Goal: Task Accomplishment & Management: Manage account settings

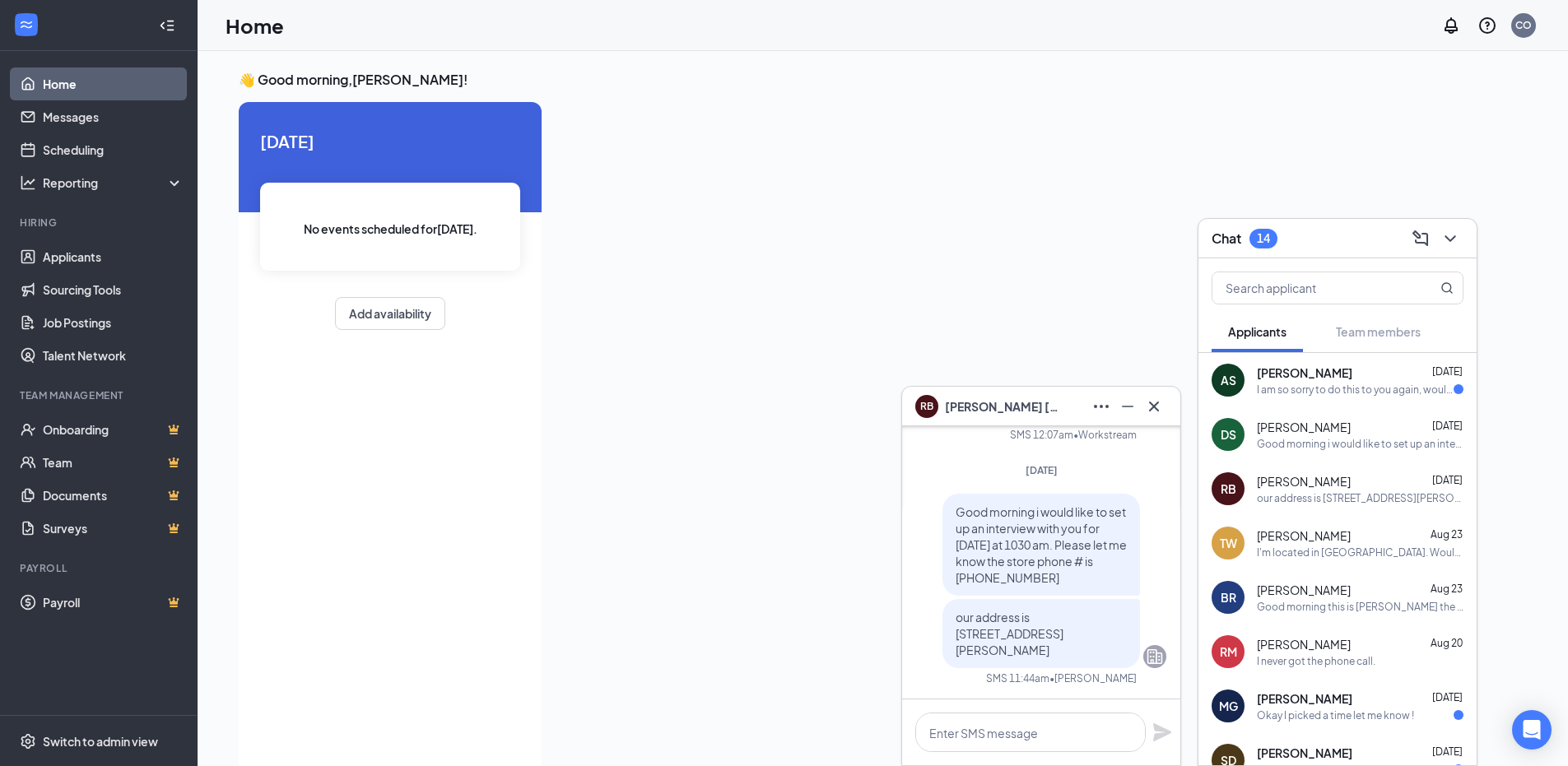
click at [1315, 391] on div "I am so sorry to do this to you again, would after 1230 work for you. My schedu…" at bounding box center [1355, 390] width 197 height 14
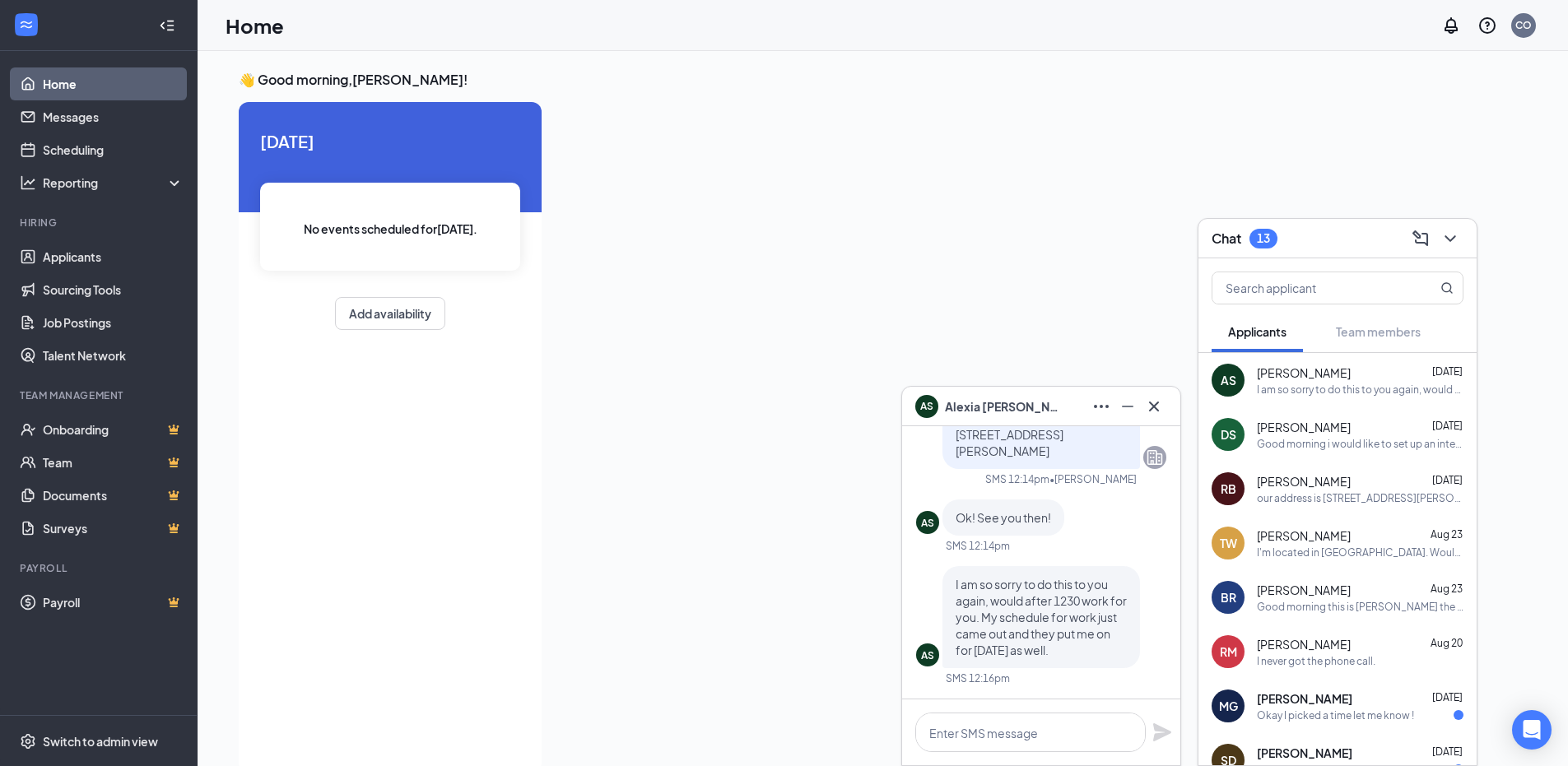
scroll to position [34, 0]
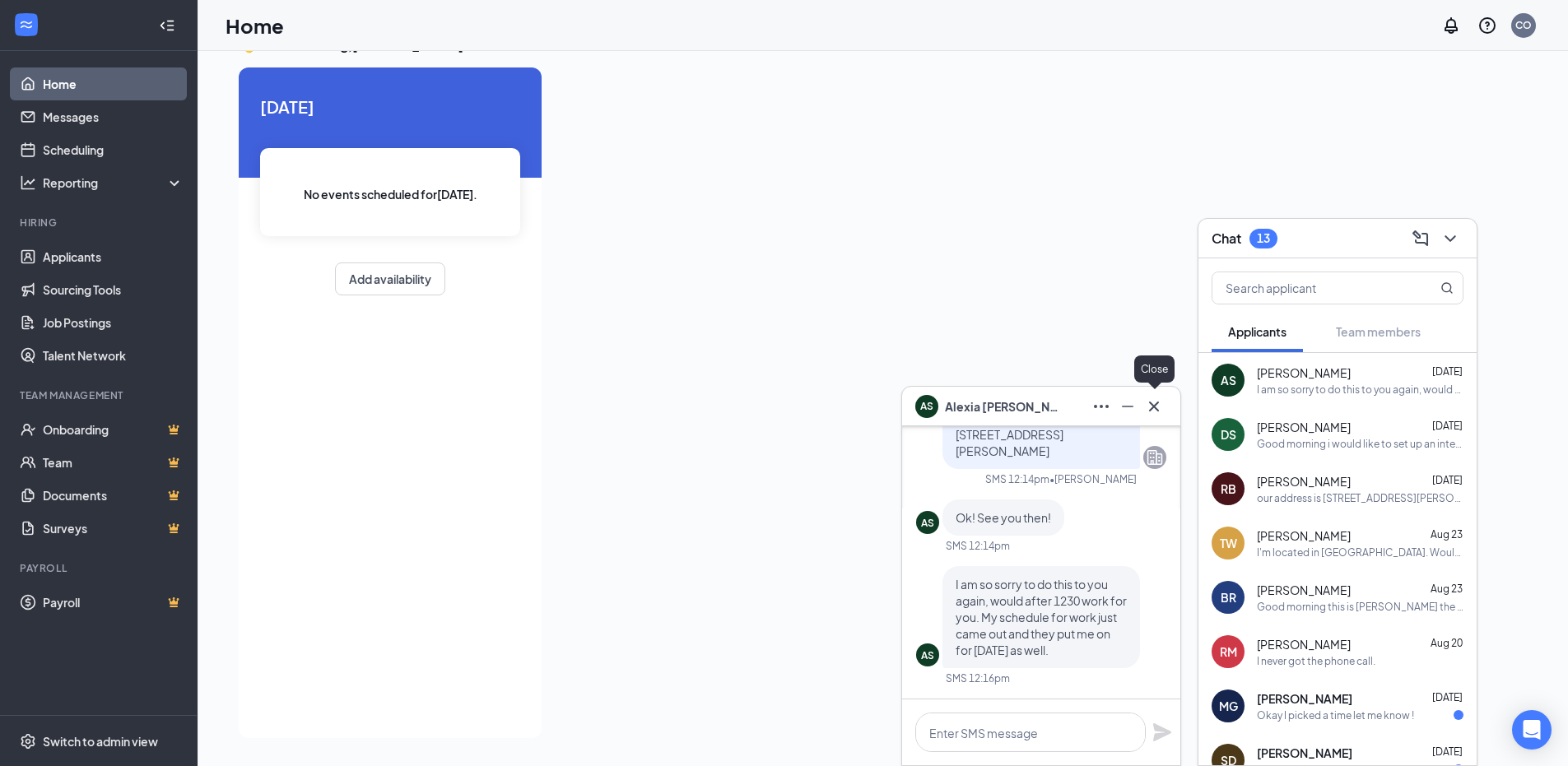
click at [1153, 408] on icon "Cross" at bounding box center [1153, 406] width 19 height 19
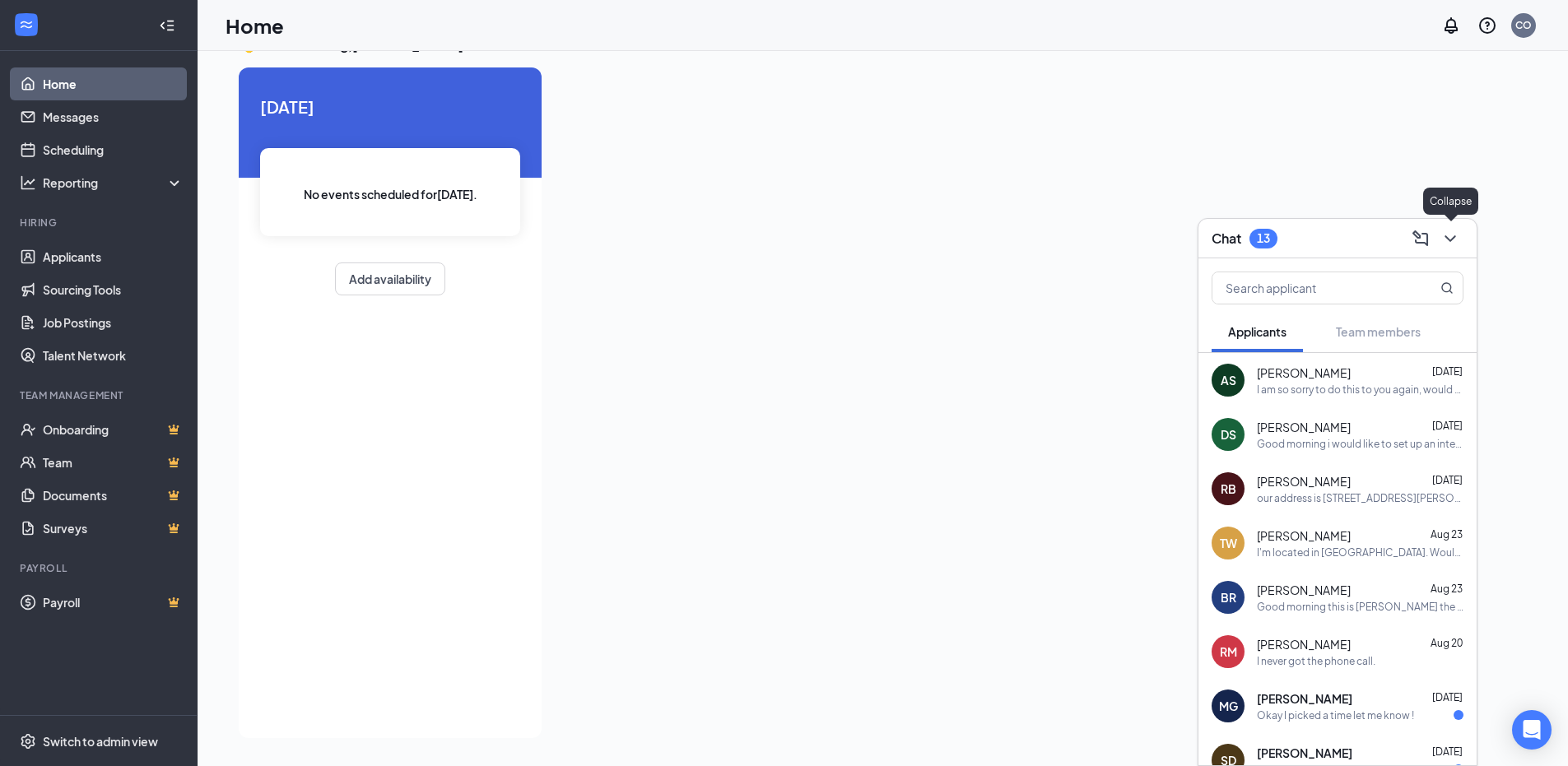
click at [1450, 239] on icon "ChevronDown" at bounding box center [1450, 238] width 11 height 6
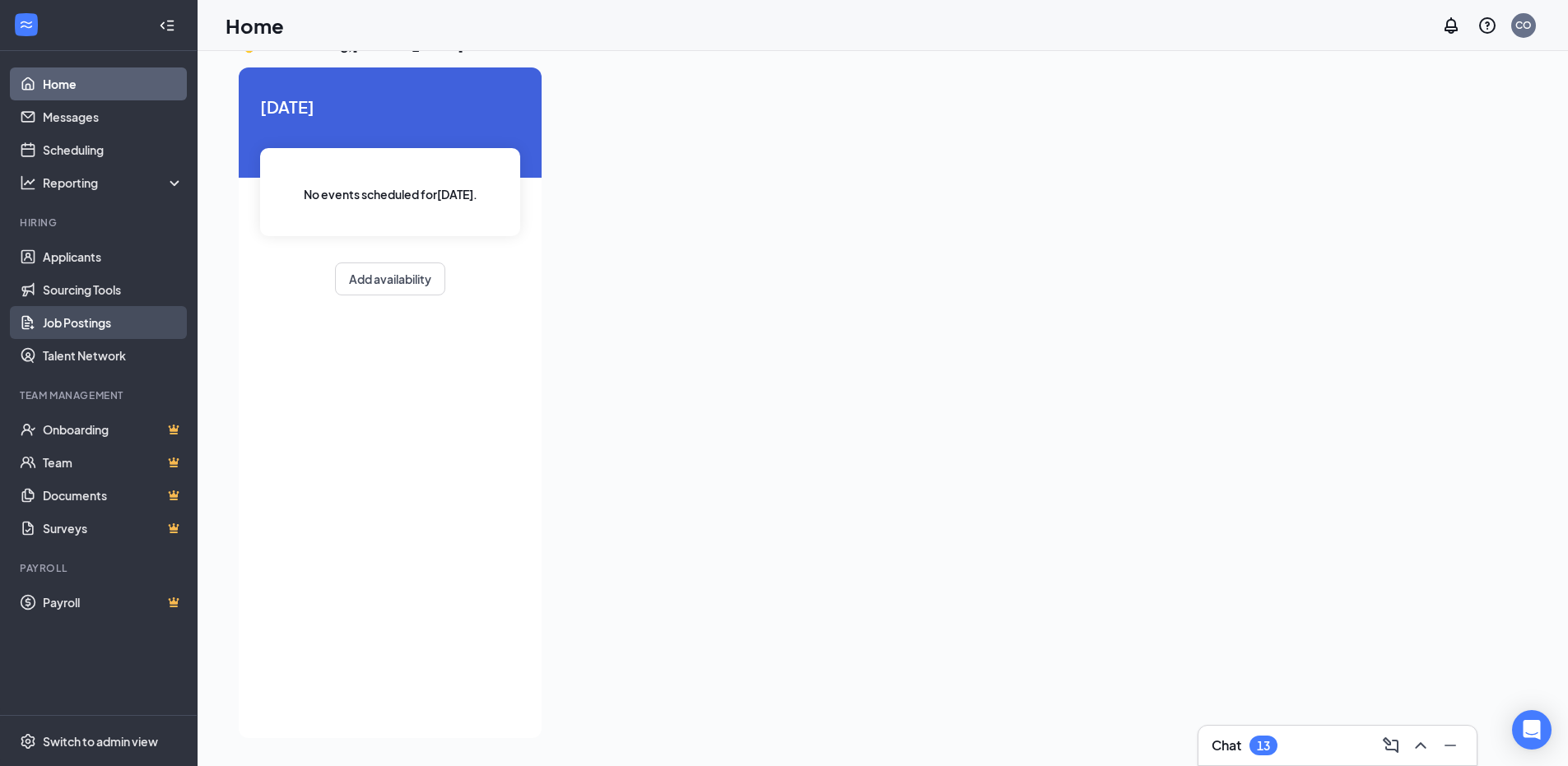
click at [95, 317] on link "Job Postings" at bounding box center [112, 322] width 141 height 33
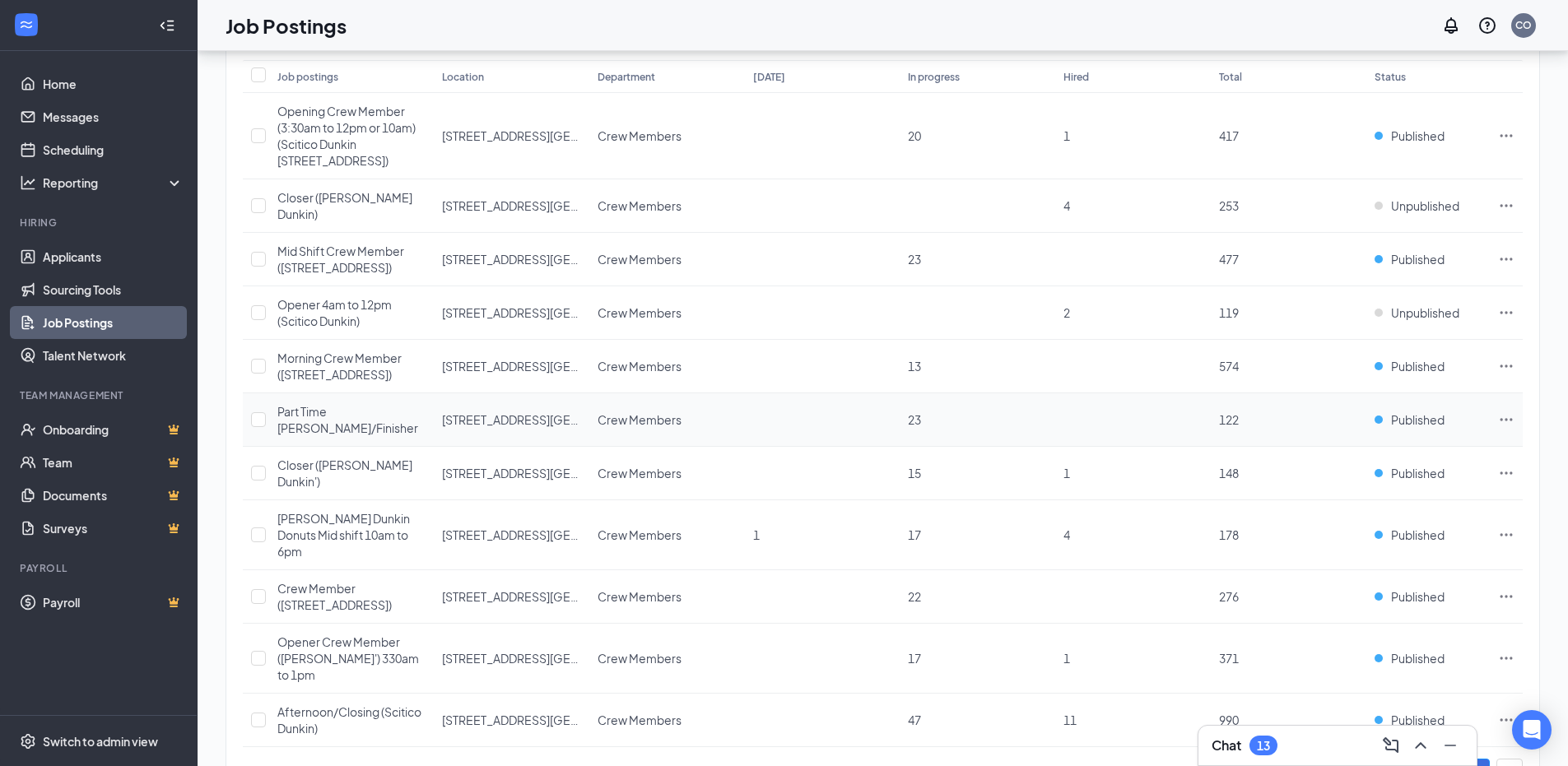
scroll to position [145, 0]
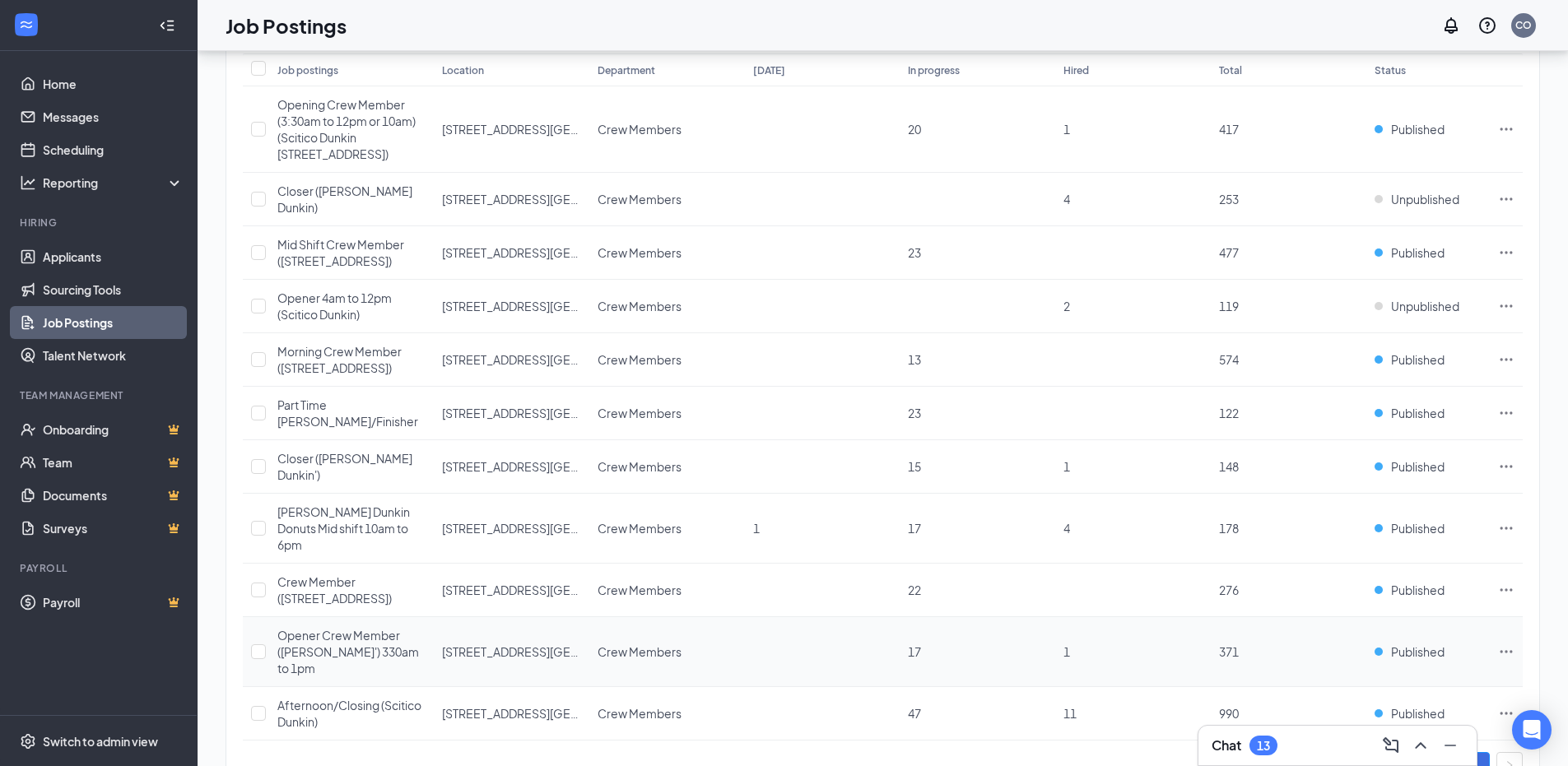
click at [1505, 643] on icon "Ellipses" at bounding box center [1506, 651] width 17 height 17
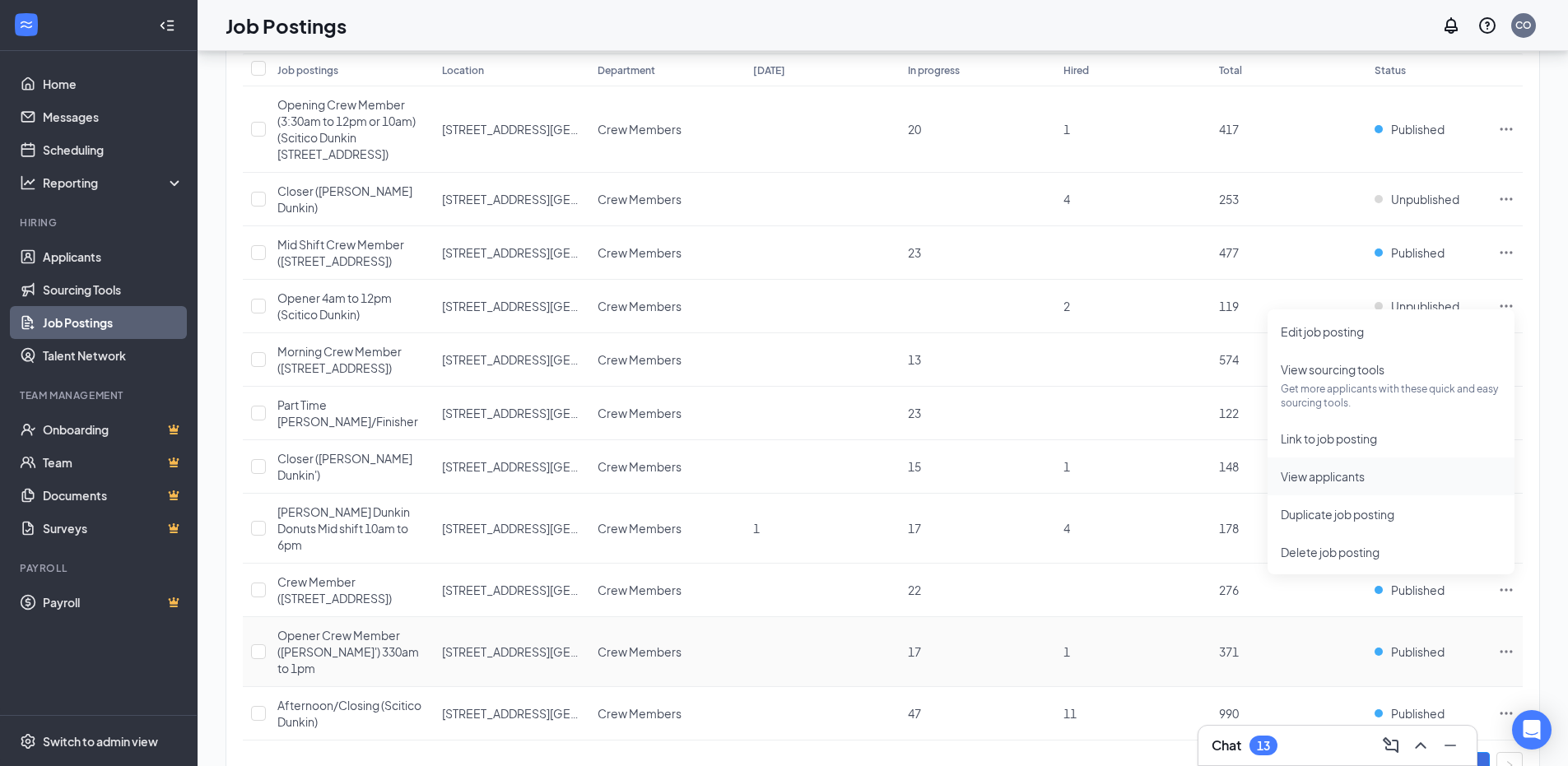
click at [1340, 484] on span "View applicants" at bounding box center [1391, 476] width 221 height 18
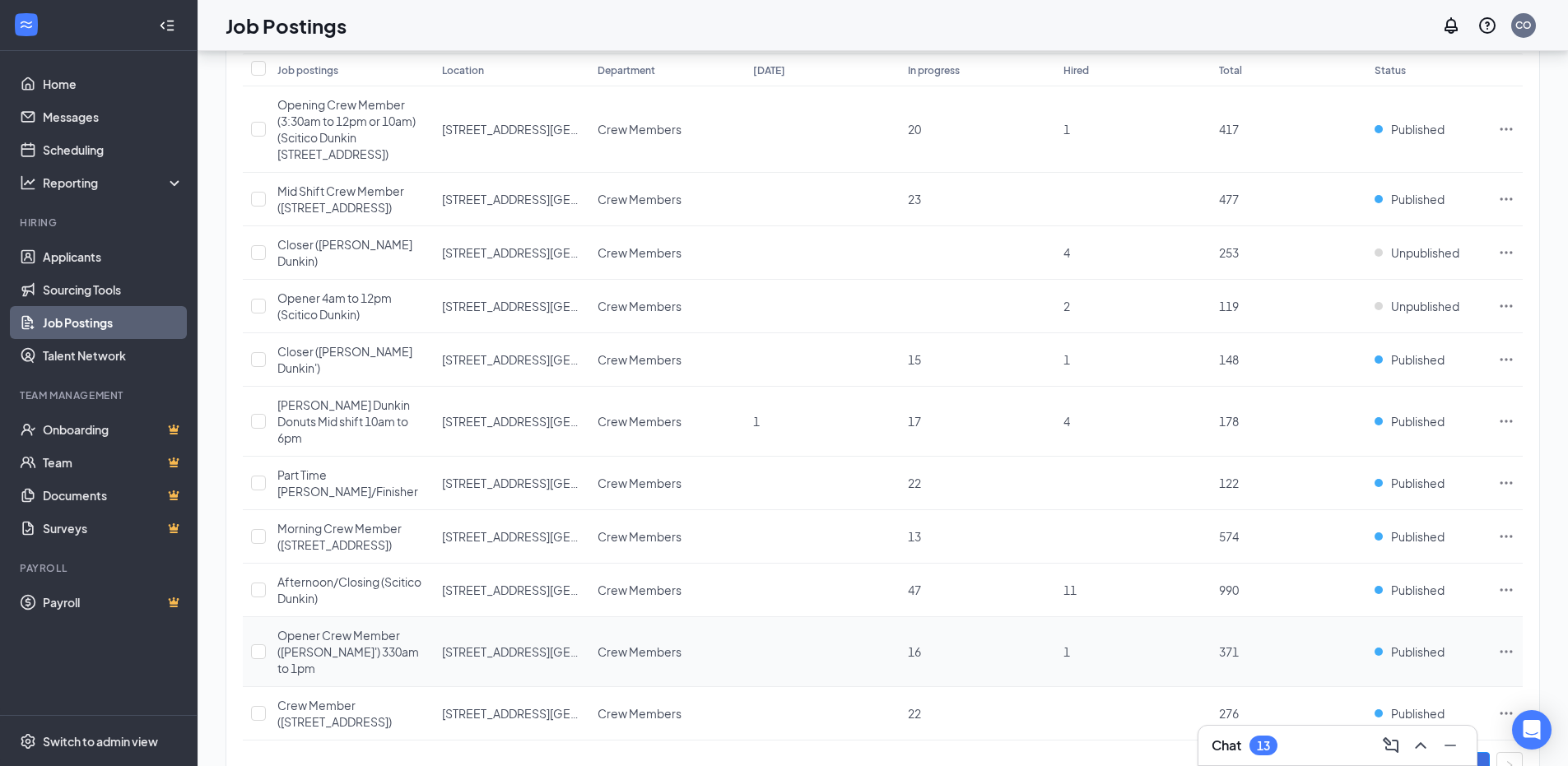
click at [1505, 650] on icon "Ellipses" at bounding box center [1507, 651] width 12 height 3
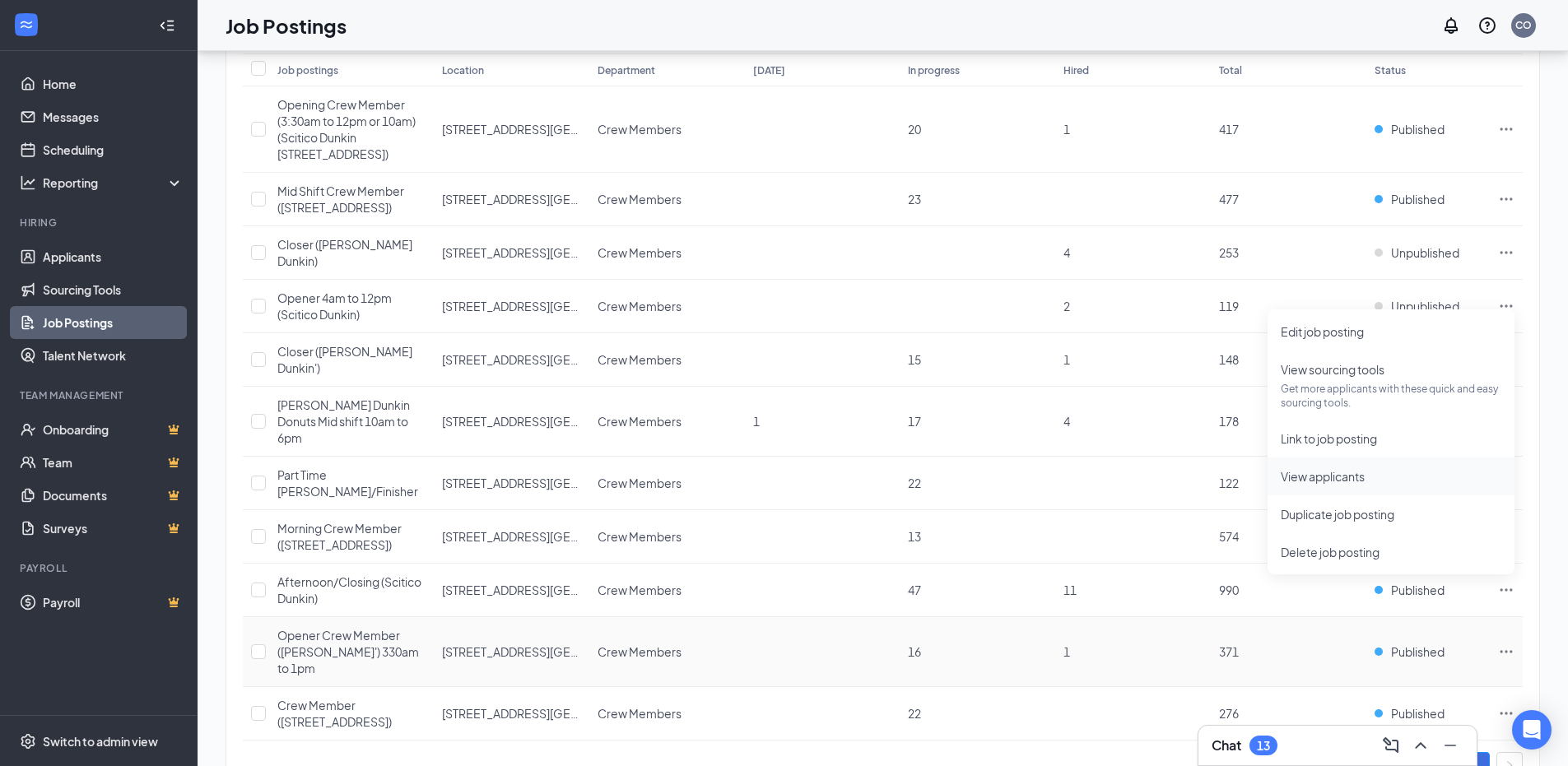
click at [1325, 482] on span "View applicants" at bounding box center [1322, 476] width 84 height 15
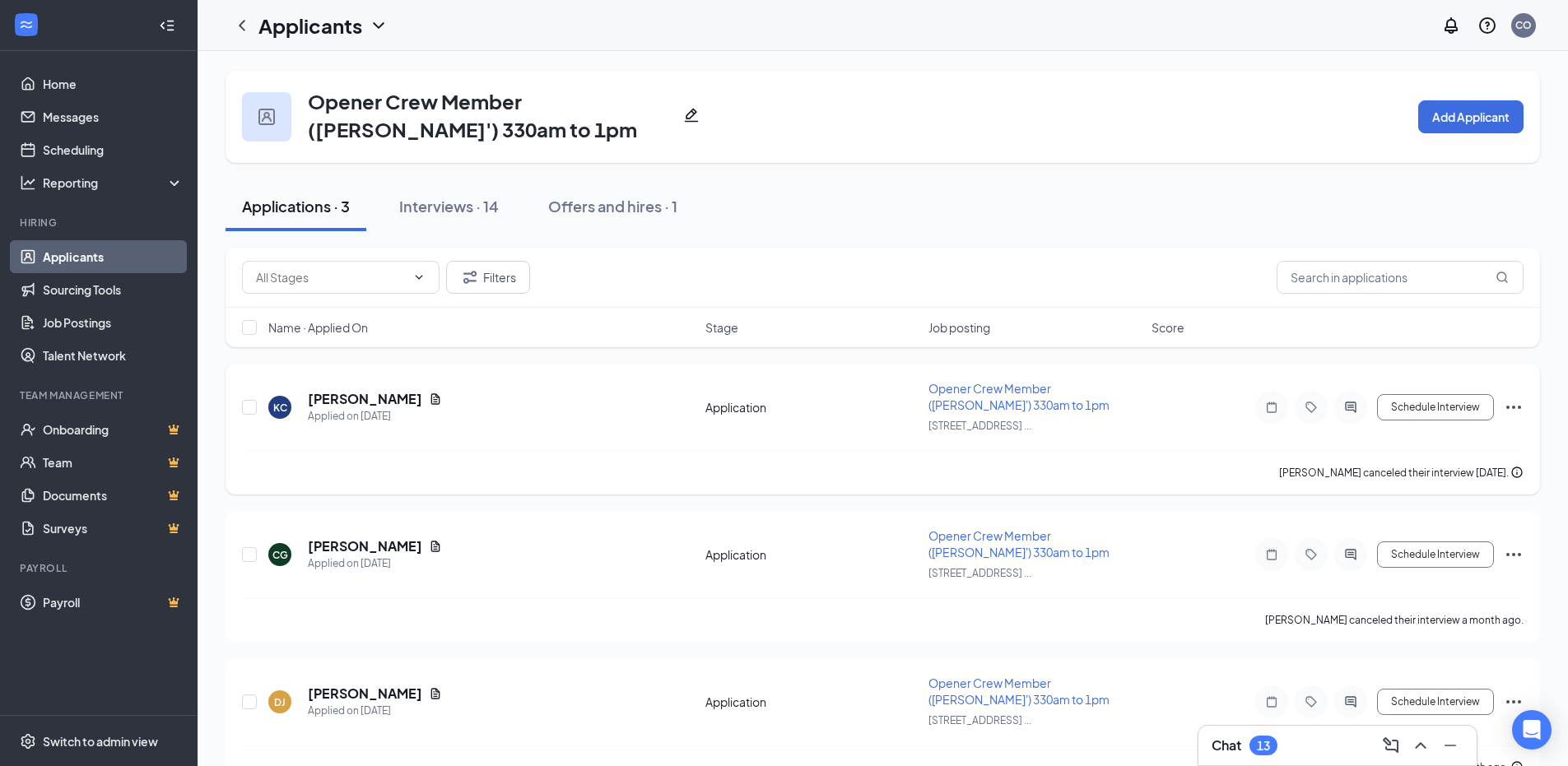
click at [1515, 402] on icon "Ellipses" at bounding box center [1513, 407] width 19 height 19
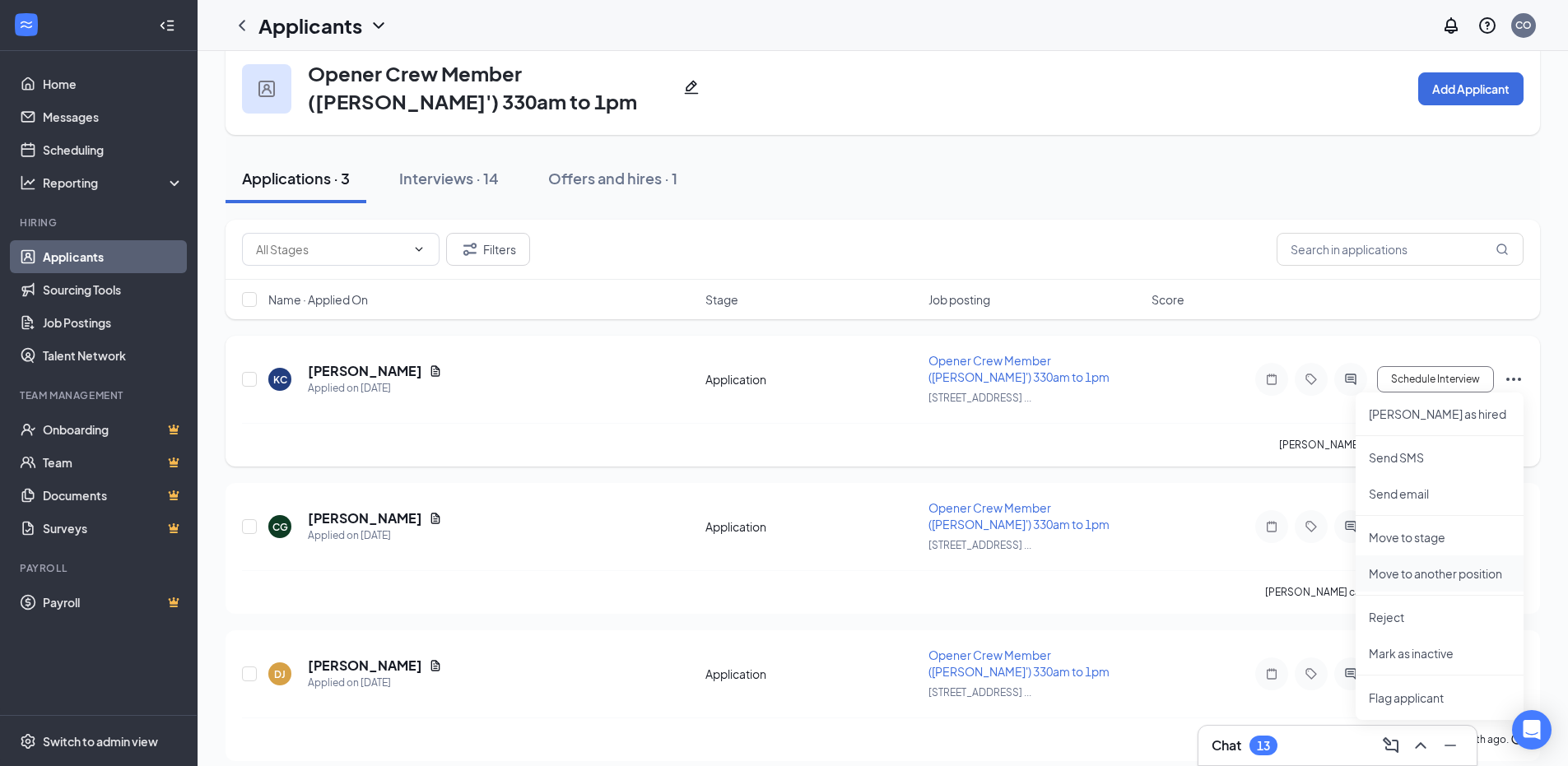
scroll to position [42, 0]
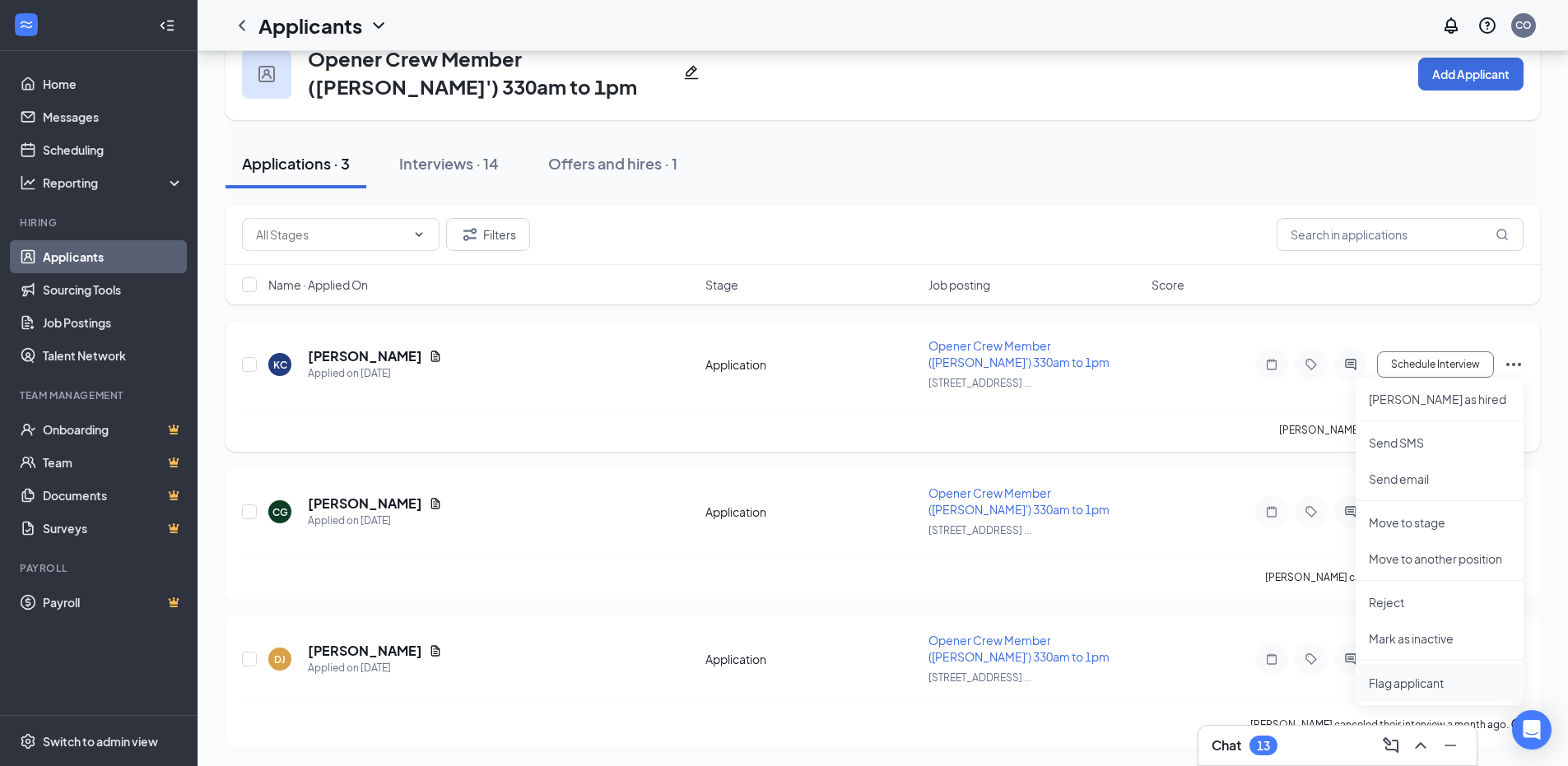
click at [1421, 684] on span "Flag applicant" at bounding box center [1440, 683] width 141 height 18
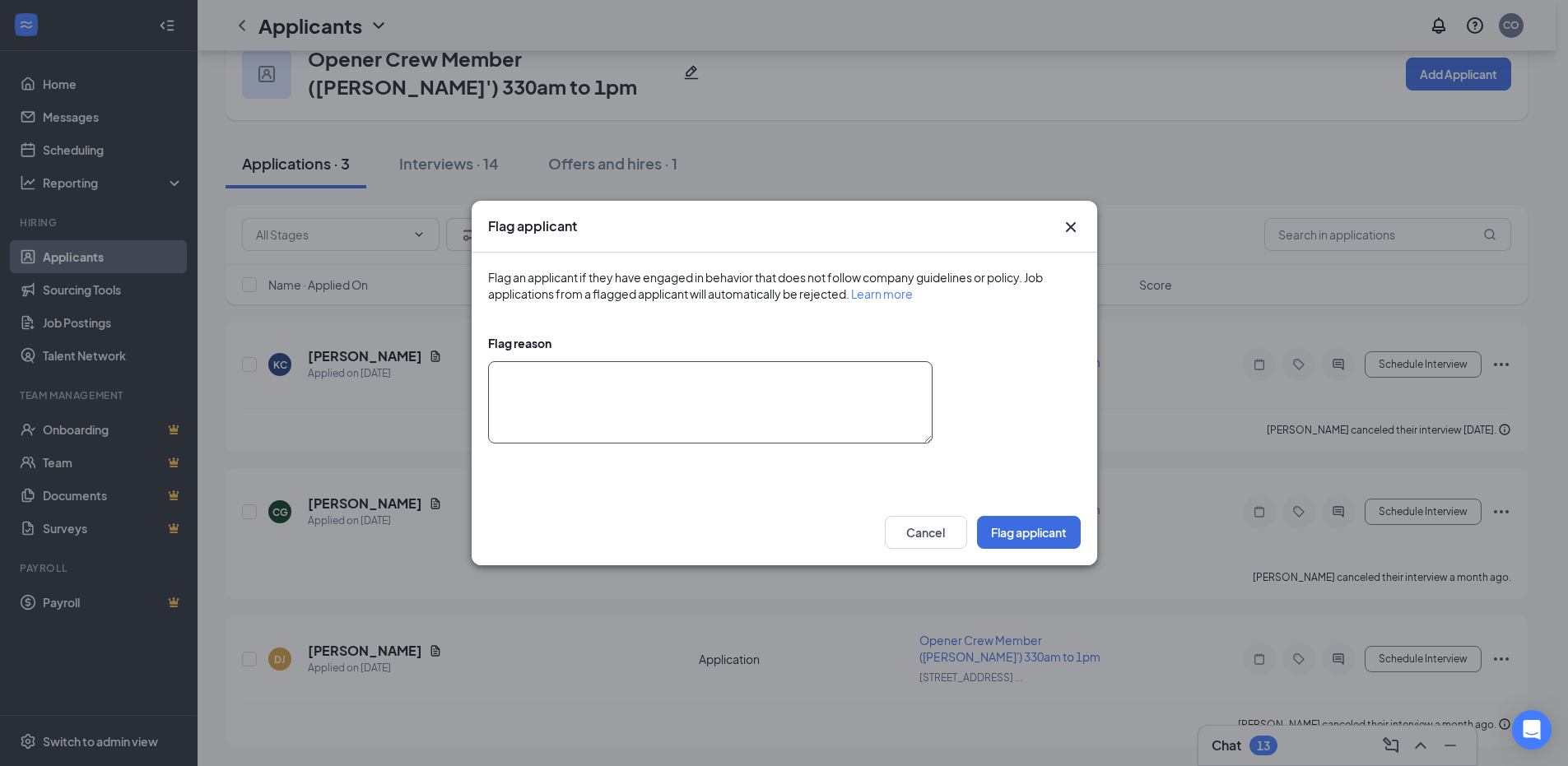
click at [531, 382] on textarea at bounding box center [710, 402] width 445 height 82
type textarea "i"
type textarea "didnt show up to interview"
click at [1019, 530] on button "Flag applicant" at bounding box center [1028, 532] width 103 height 33
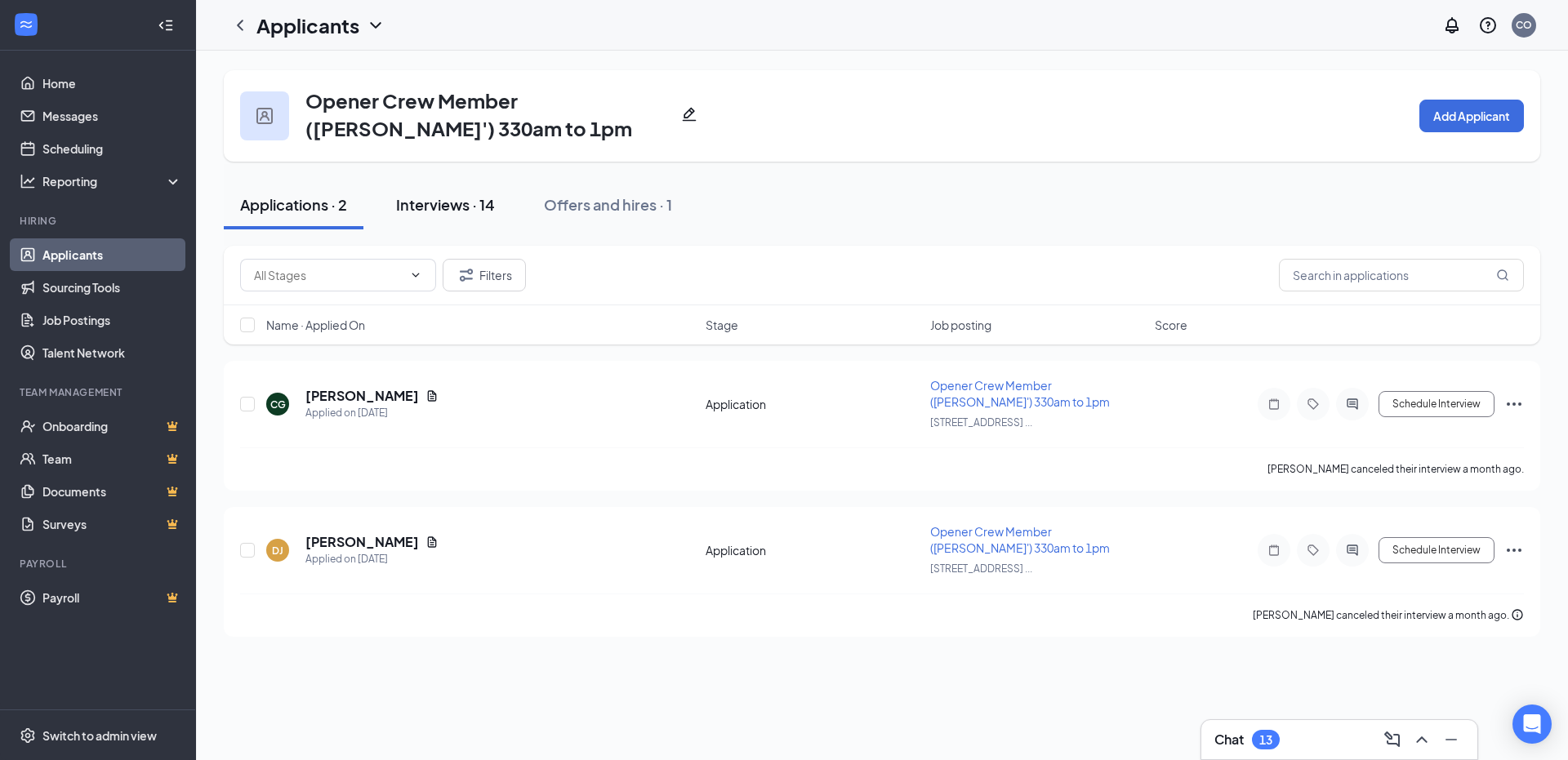
click at [431, 210] on div "Interviews · 14" at bounding box center [445, 204] width 99 height 20
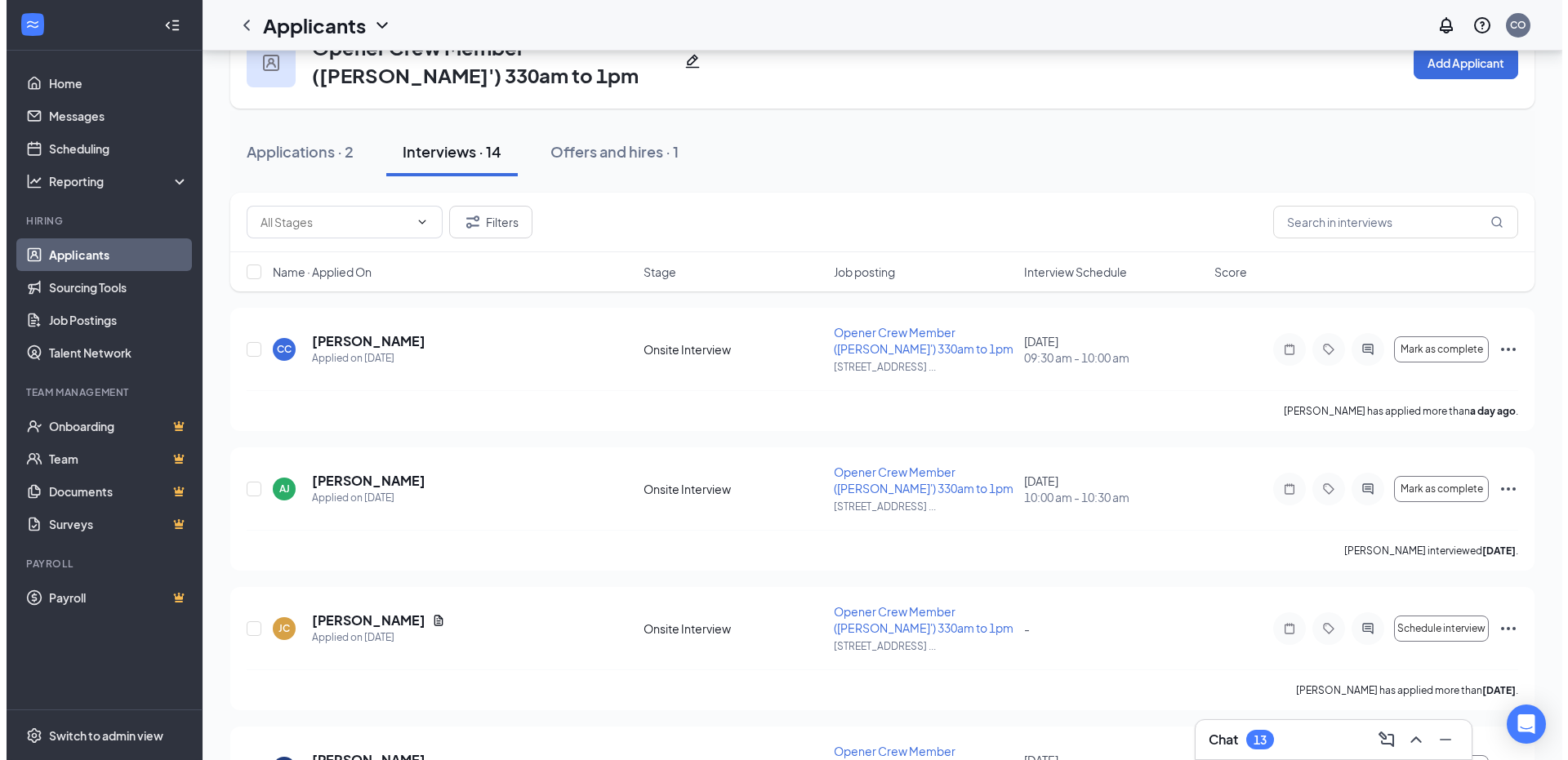
scroll to position [82, 0]
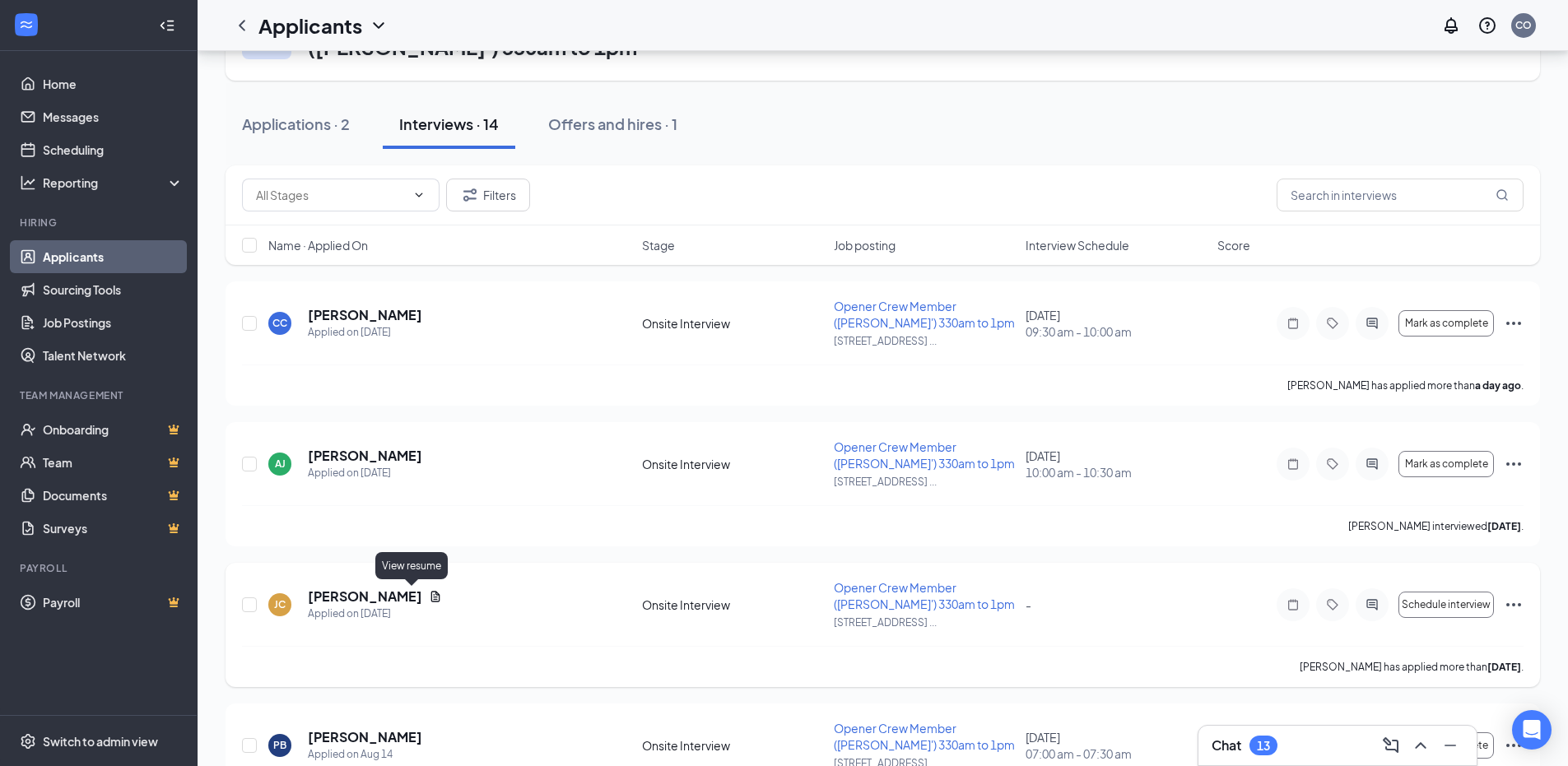
click at [429, 597] on icon "Document" at bounding box center [435, 596] width 13 height 13
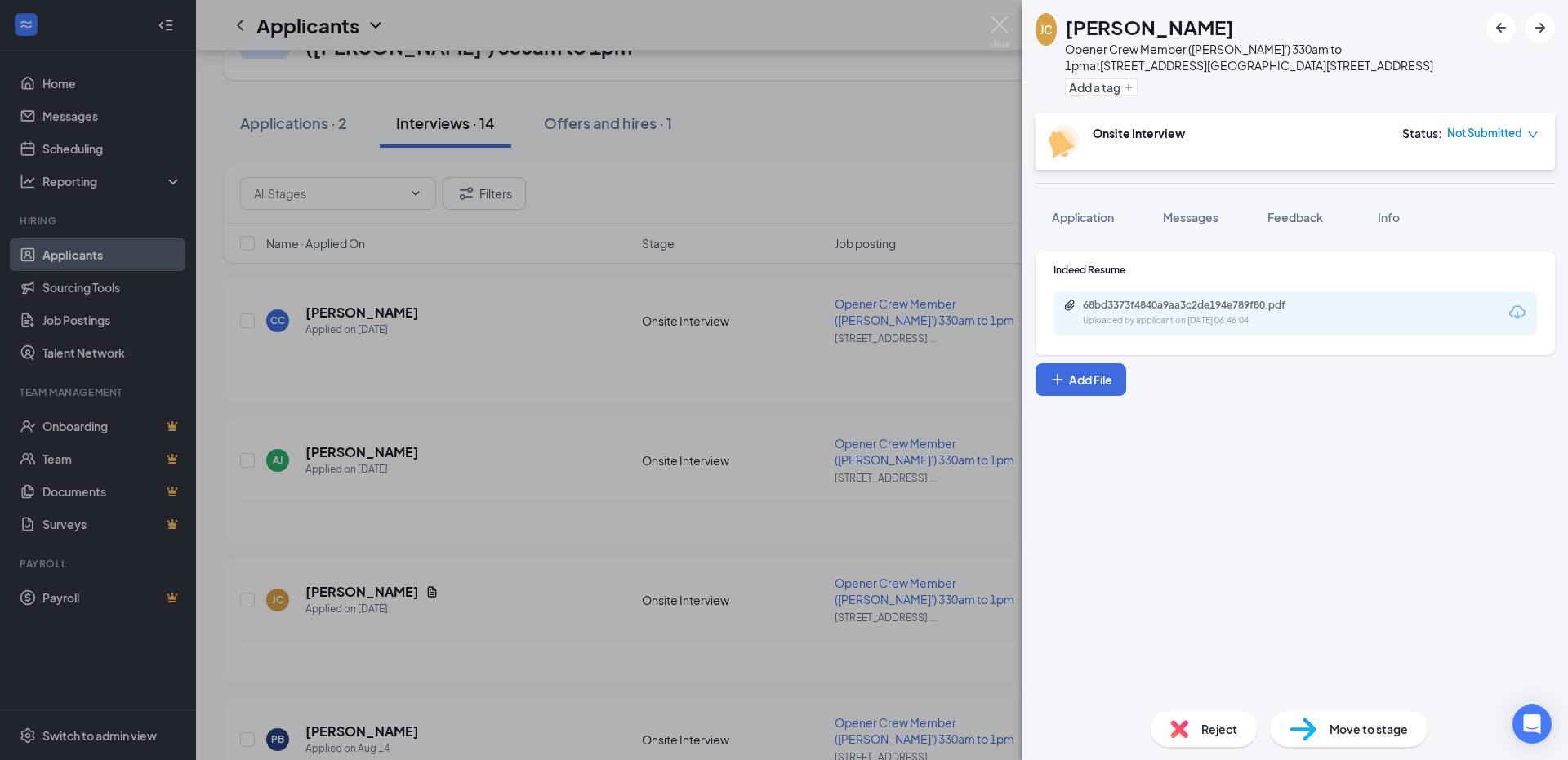
click at [1180, 318] on div "Uploaded by applicant on Aug 22, 2025 at 06:46:04" at bounding box center [1205, 321] width 245 height 13
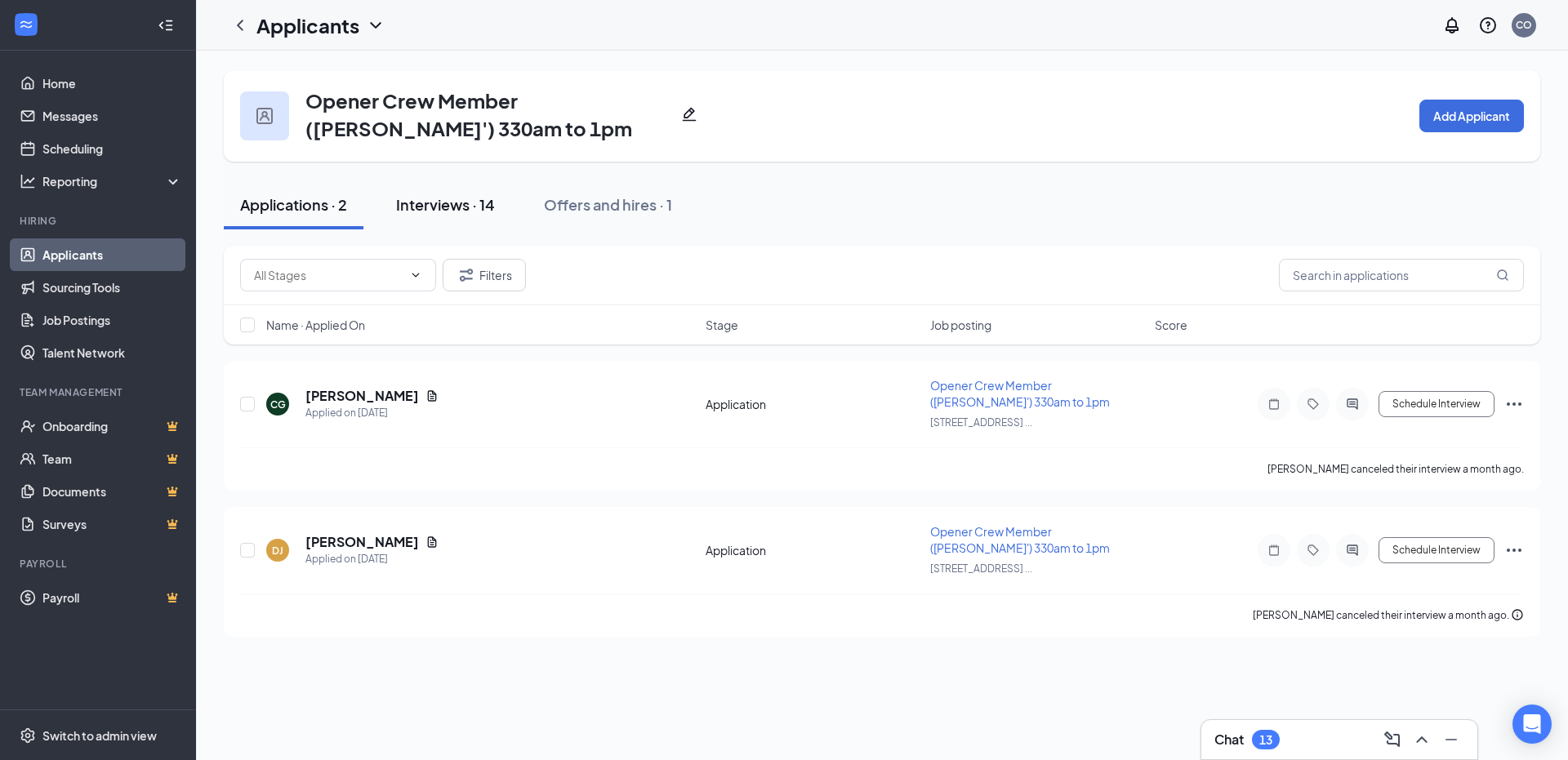
click at [430, 208] on div "Interviews · 14" at bounding box center [445, 204] width 99 height 20
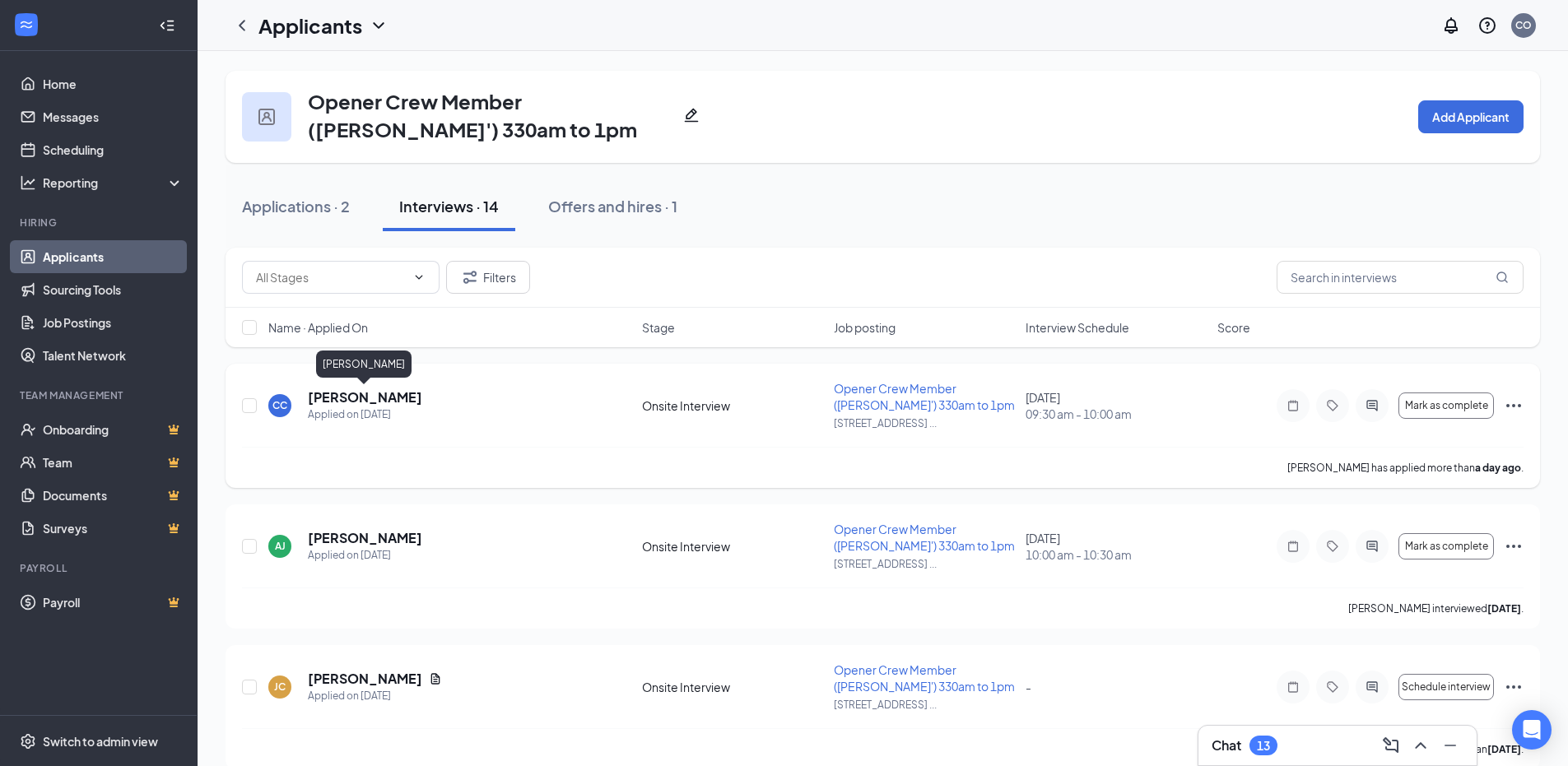
click at [352, 399] on h5 "[PERSON_NAME]" at bounding box center [364, 398] width 114 height 18
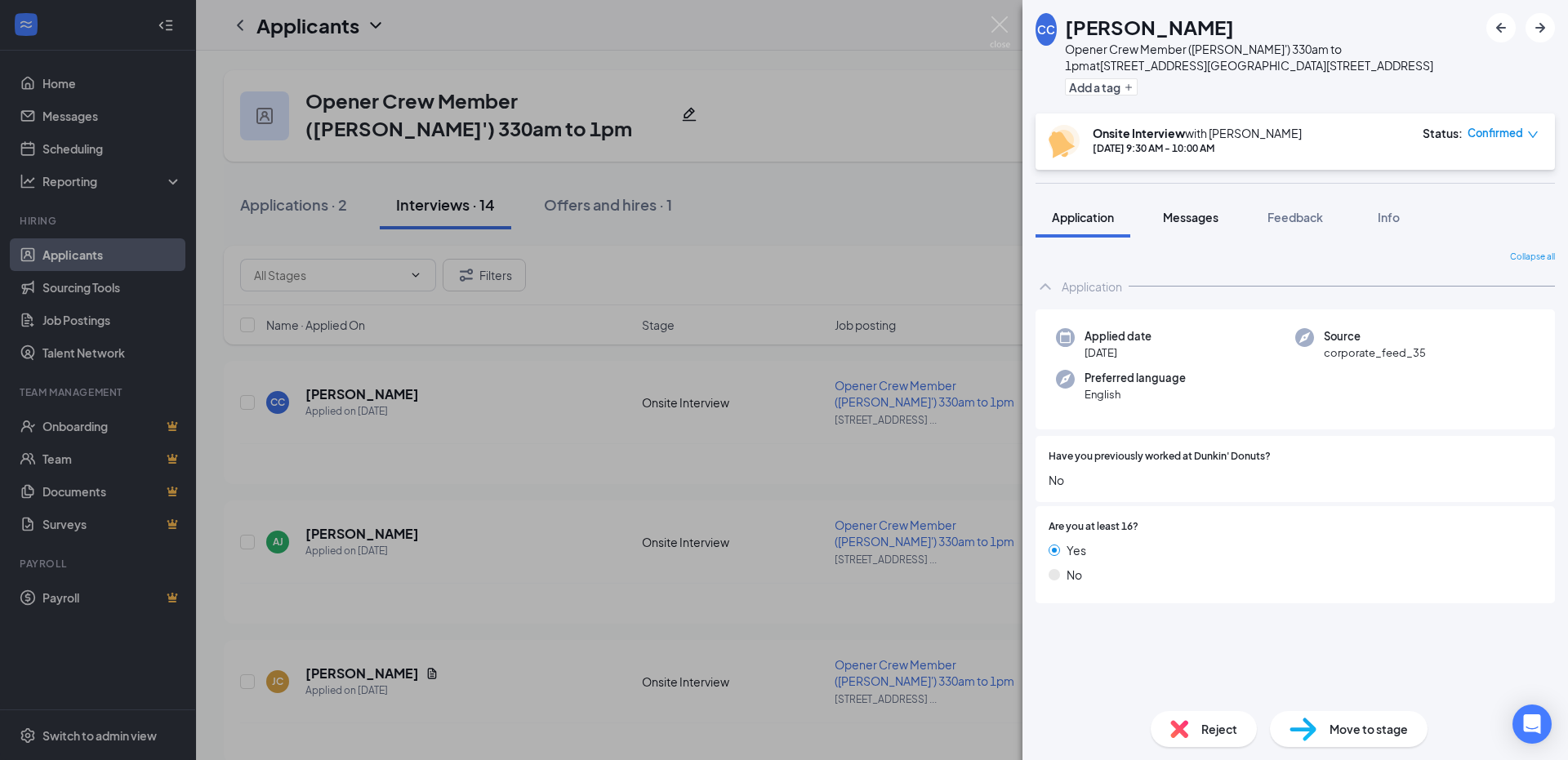
click at [1192, 218] on span "Messages" at bounding box center [1190, 217] width 55 height 15
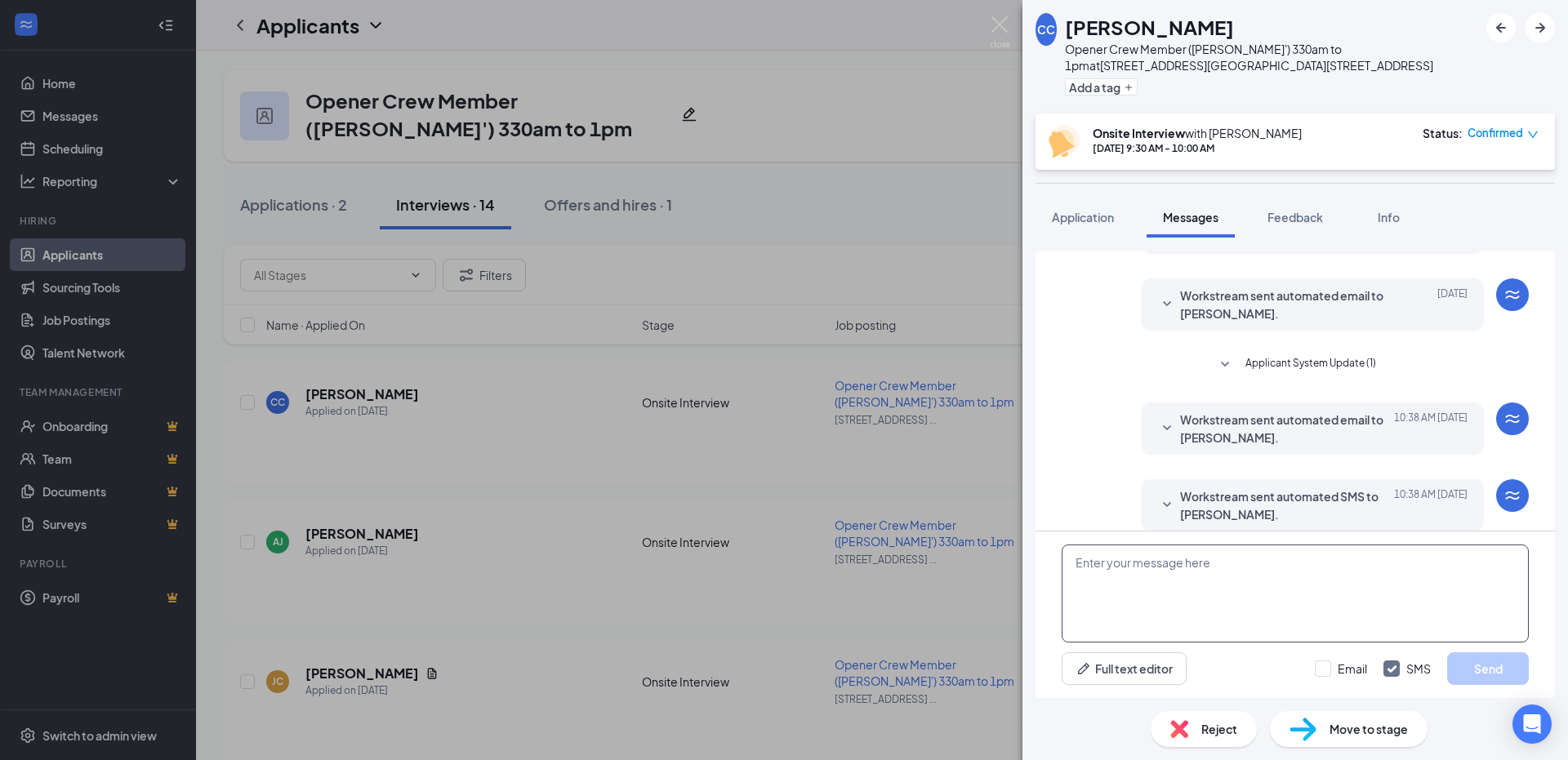
scroll to position [481, 0]
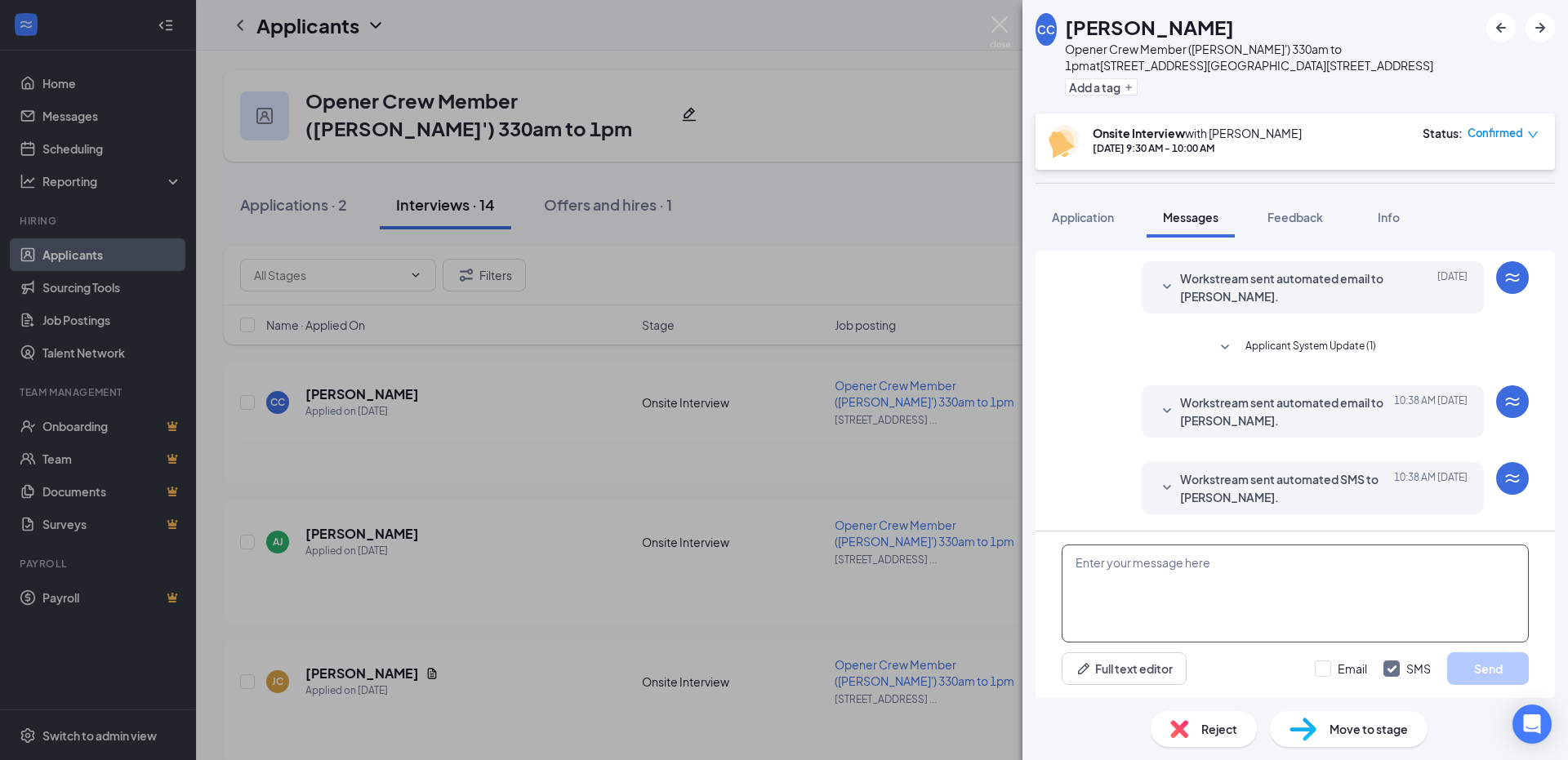
click at [1101, 567] on textarea at bounding box center [1295, 593] width 467 height 98
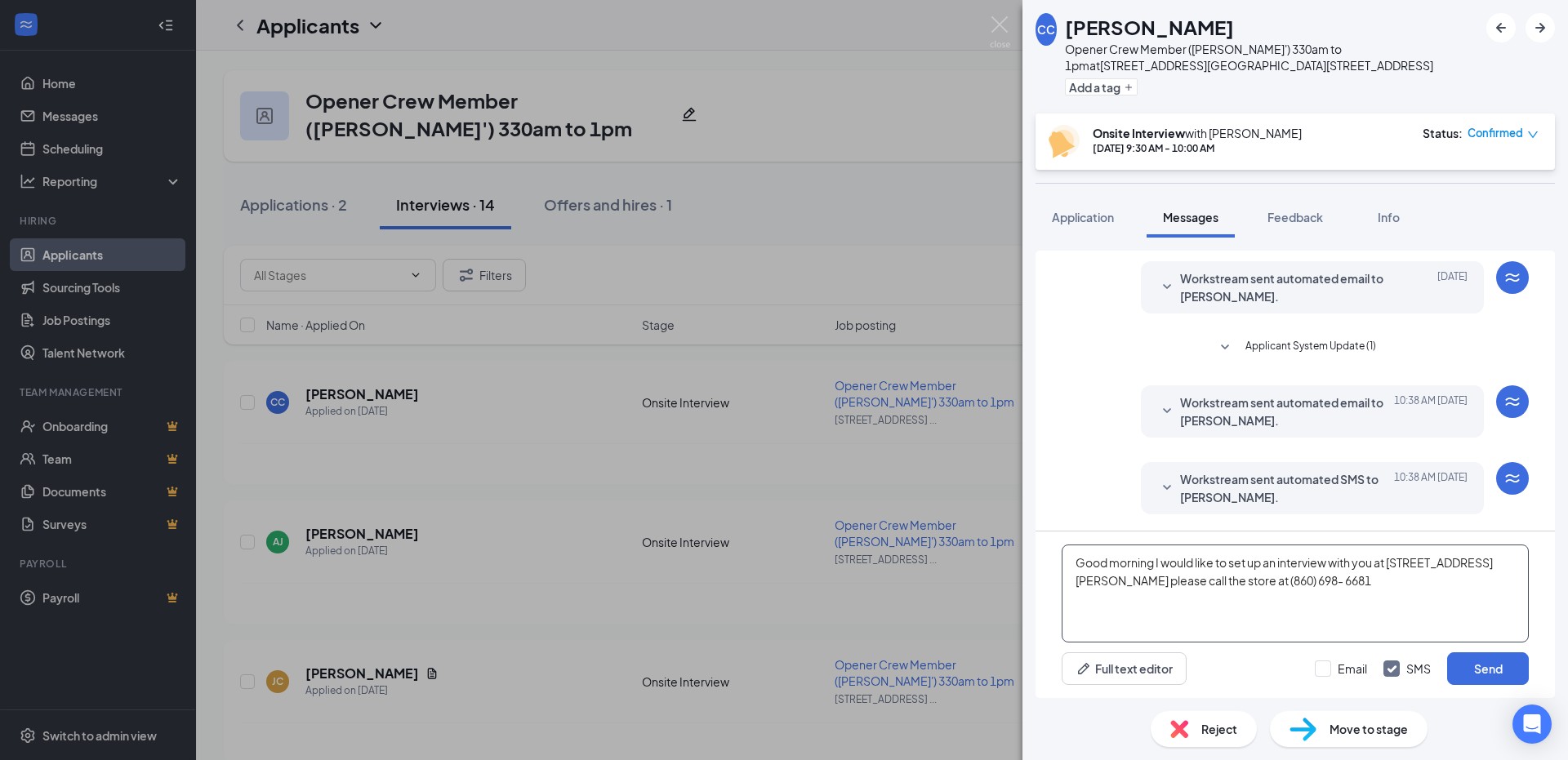
drag, startPoint x: 1073, startPoint y: 561, endPoint x: 1393, endPoint y: 599, distance: 322.2
click at [1393, 599] on textarea "Good morning I would like to set up an interview with you at [STREET_ADDRESS][P…" at bounding box center [1295, 593] width 467 height 98
type textarea "Good morning I would like to set up an interview with you at [STREET_ADDRESS][P…"
click at [1500, 664] on button "Send" at bounding box center [1487, 668] width 82 height 32
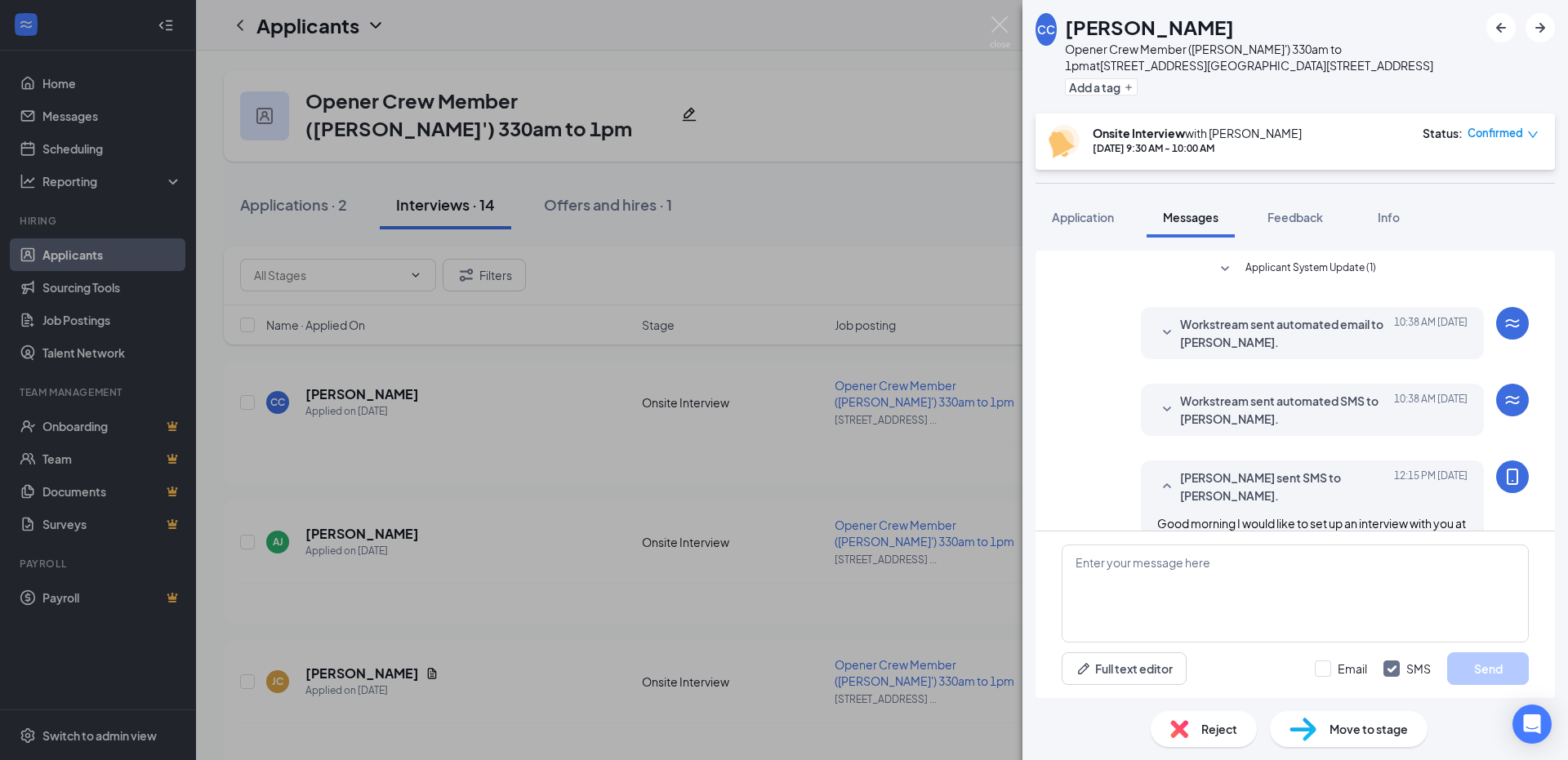
scroll to position [621, 0]
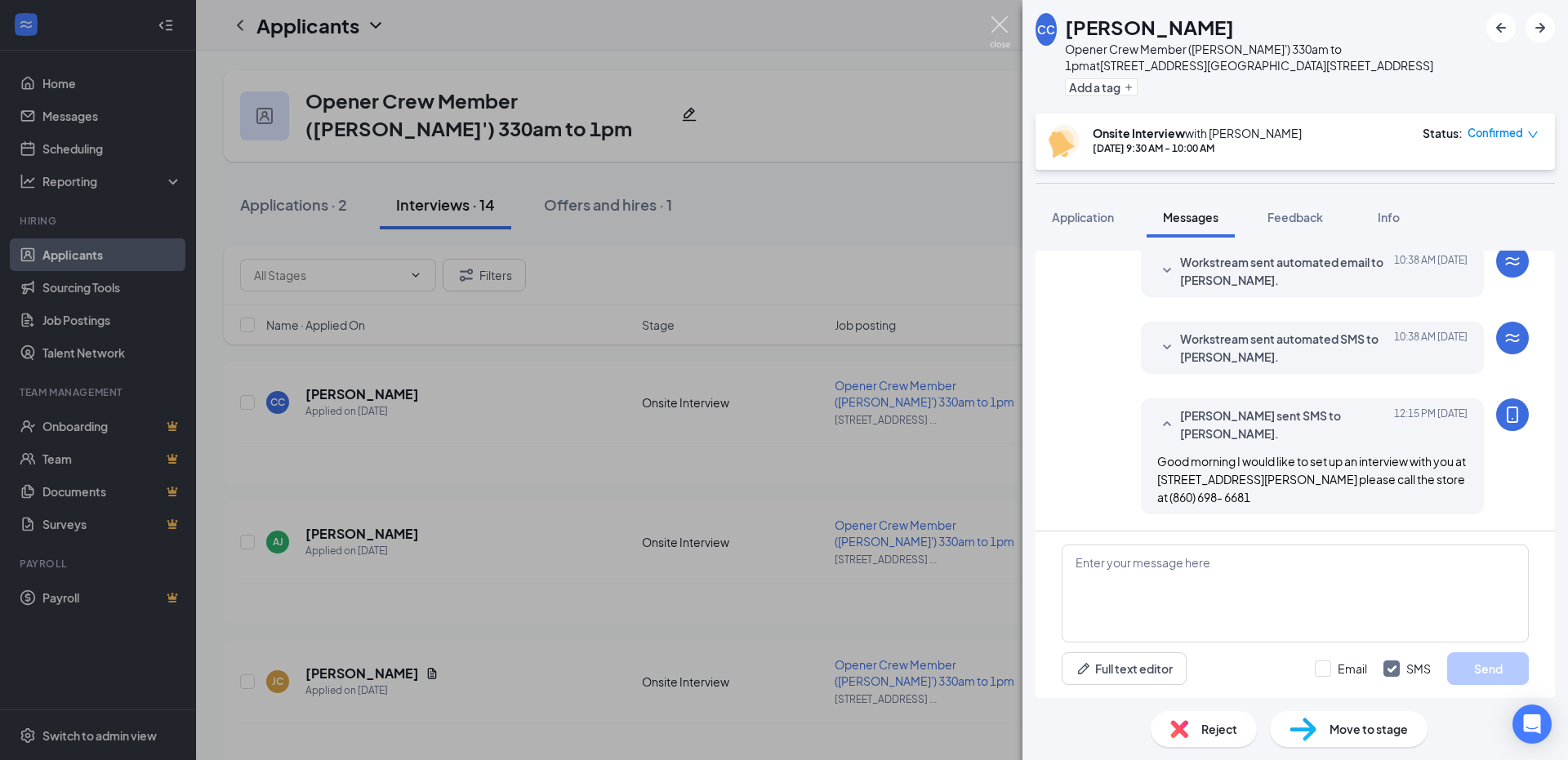
click at [1000, 26] on img at bounding box center [1000, 32] width 20 height 32
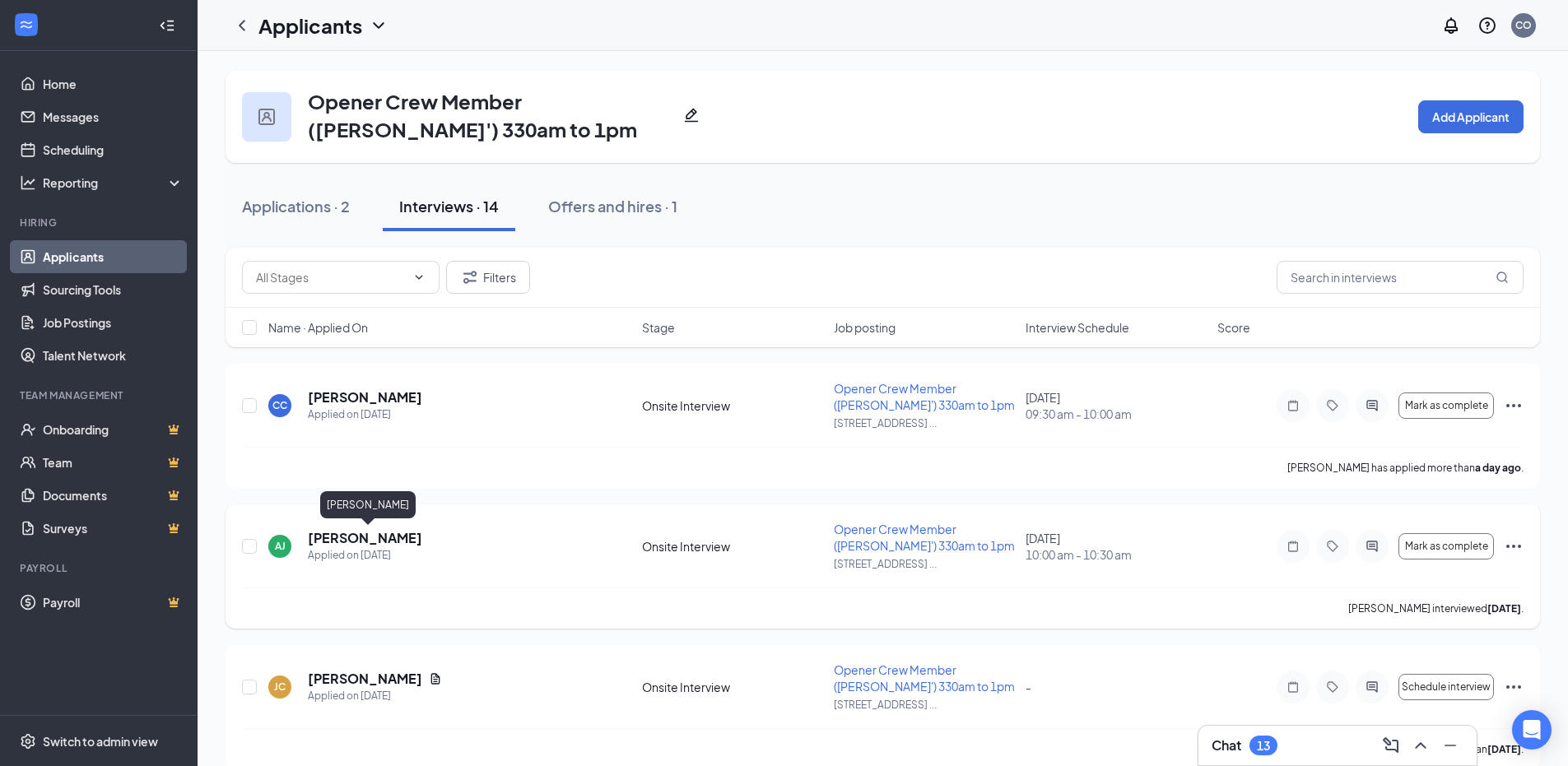
click at [408, 538] on h5 "[PERSON_NAME]" at bounding box center [364, 538] width 114 height 18
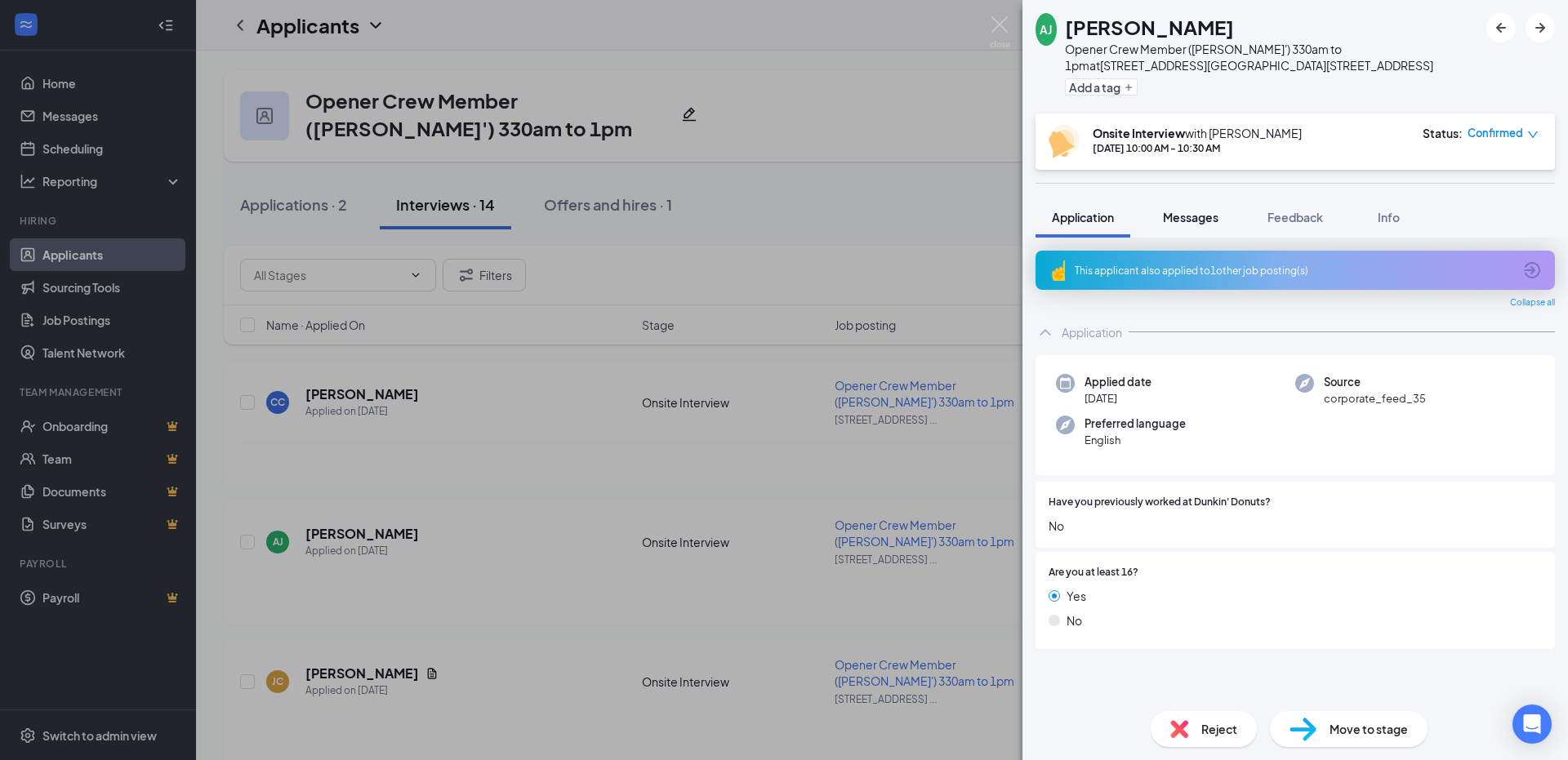
click at [1204, 217] on span "Messages" at bounding box center [1190, 217] width 55 height 15
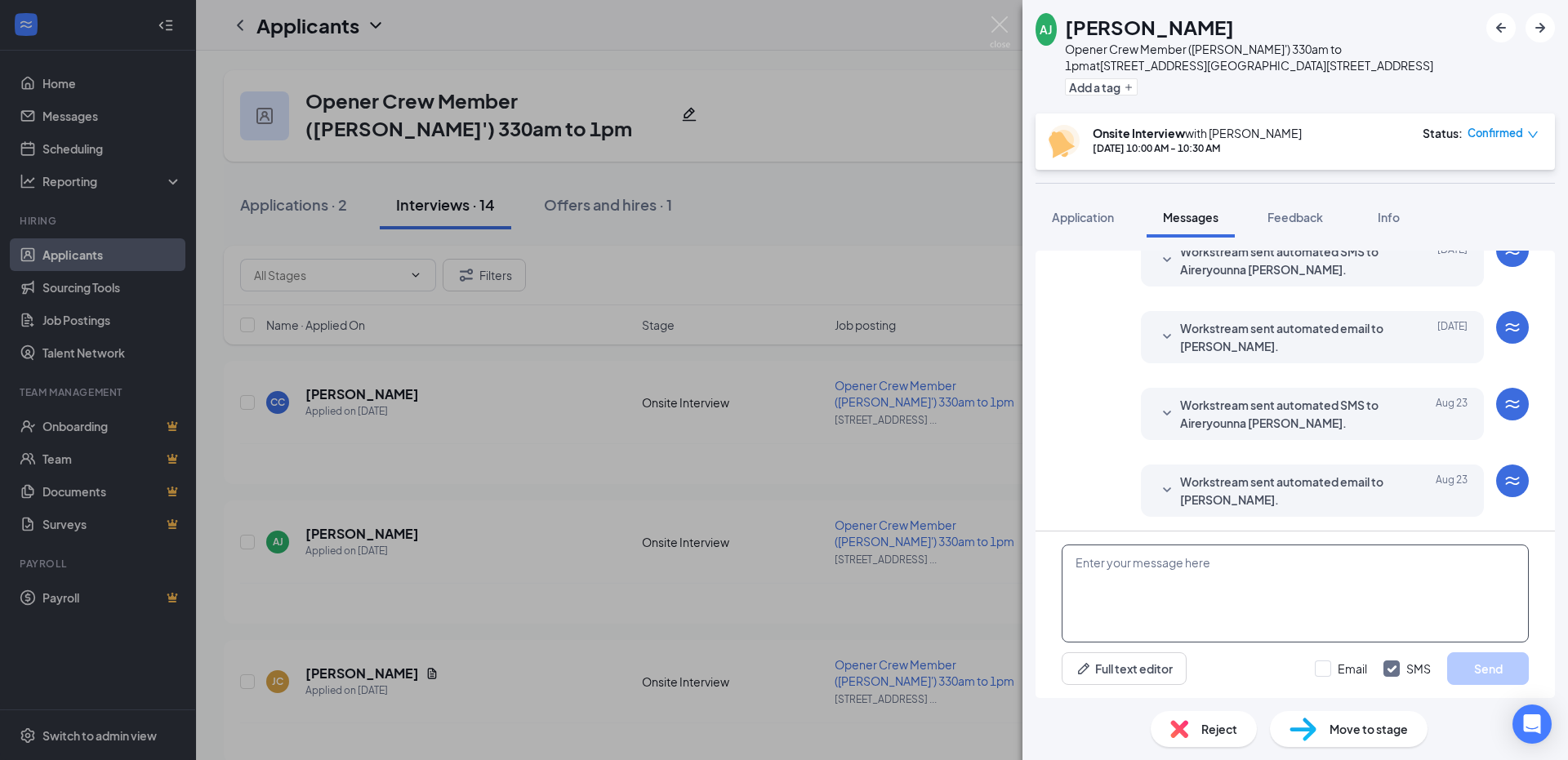
scroll to position [481, 0]
paste textarea "Good morning I would like to set up an interview with you at [STREET_ADDRESS][P…"
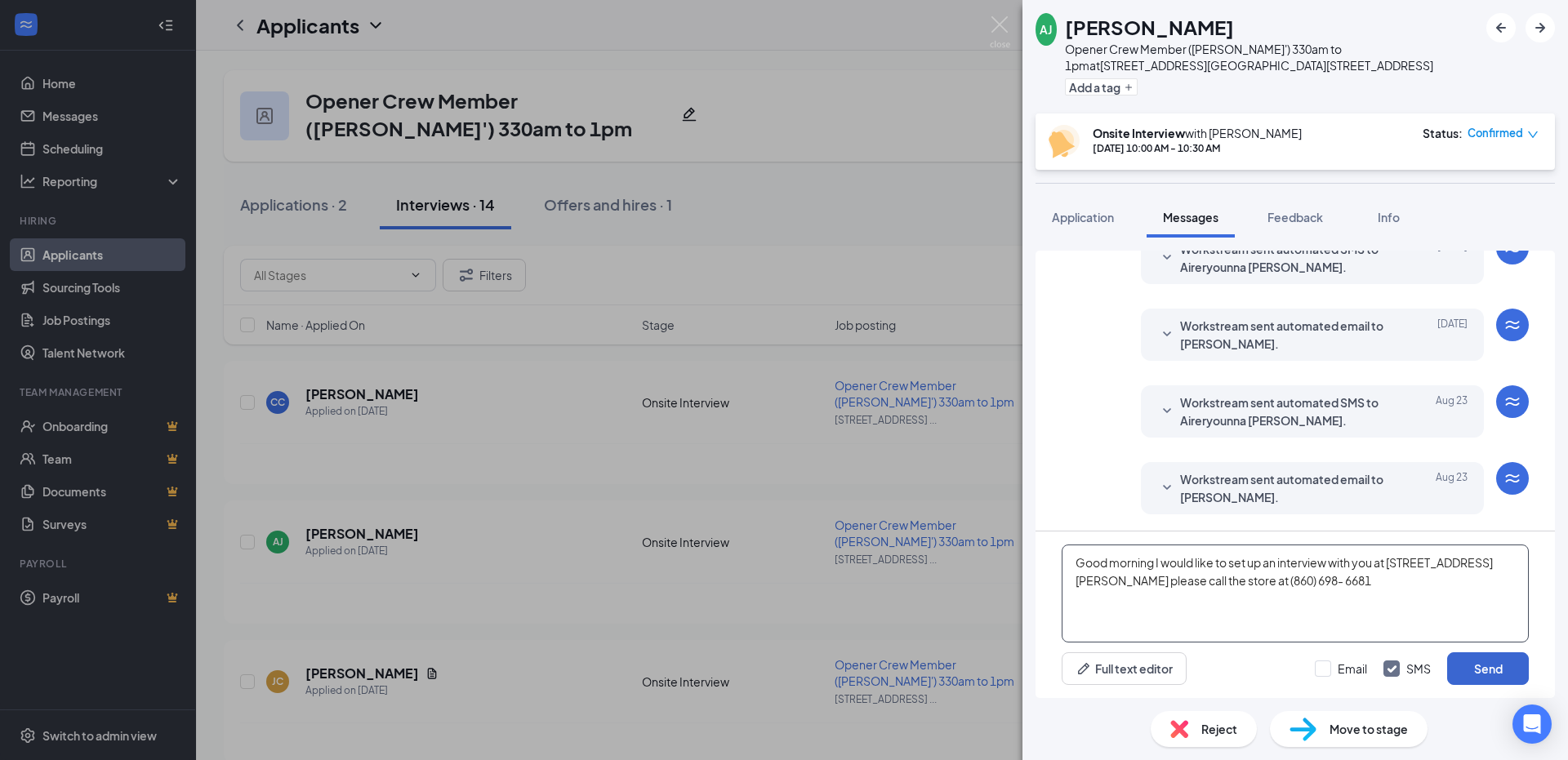
type textarea "Good morning I would like to set up an interview with you at [STREET_ADDRESS][P…"
click at [1482, 665] on button "Send" at bounding box center [1487, 668] width 82 height 32
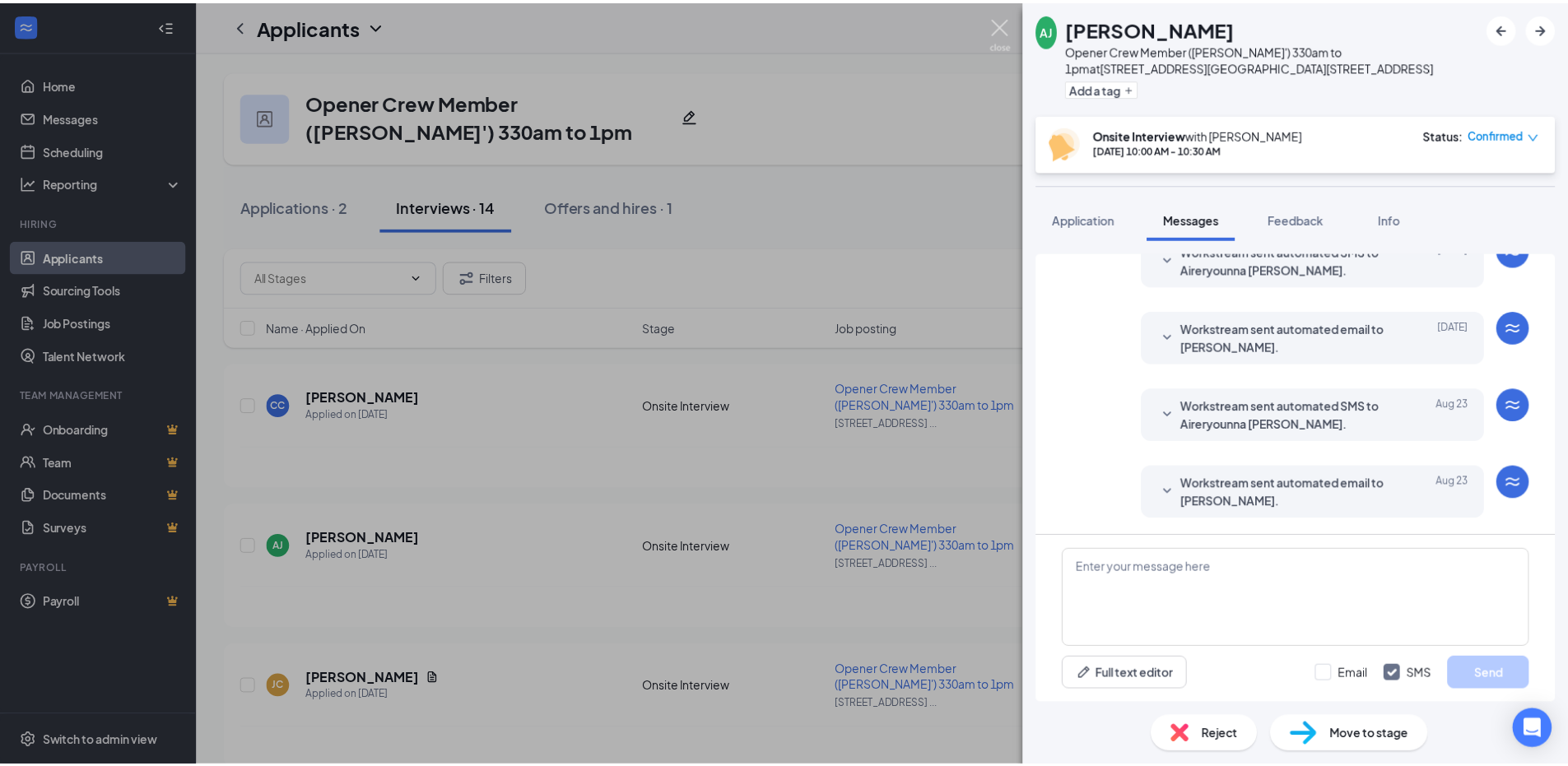
scroll to position [626, 0]
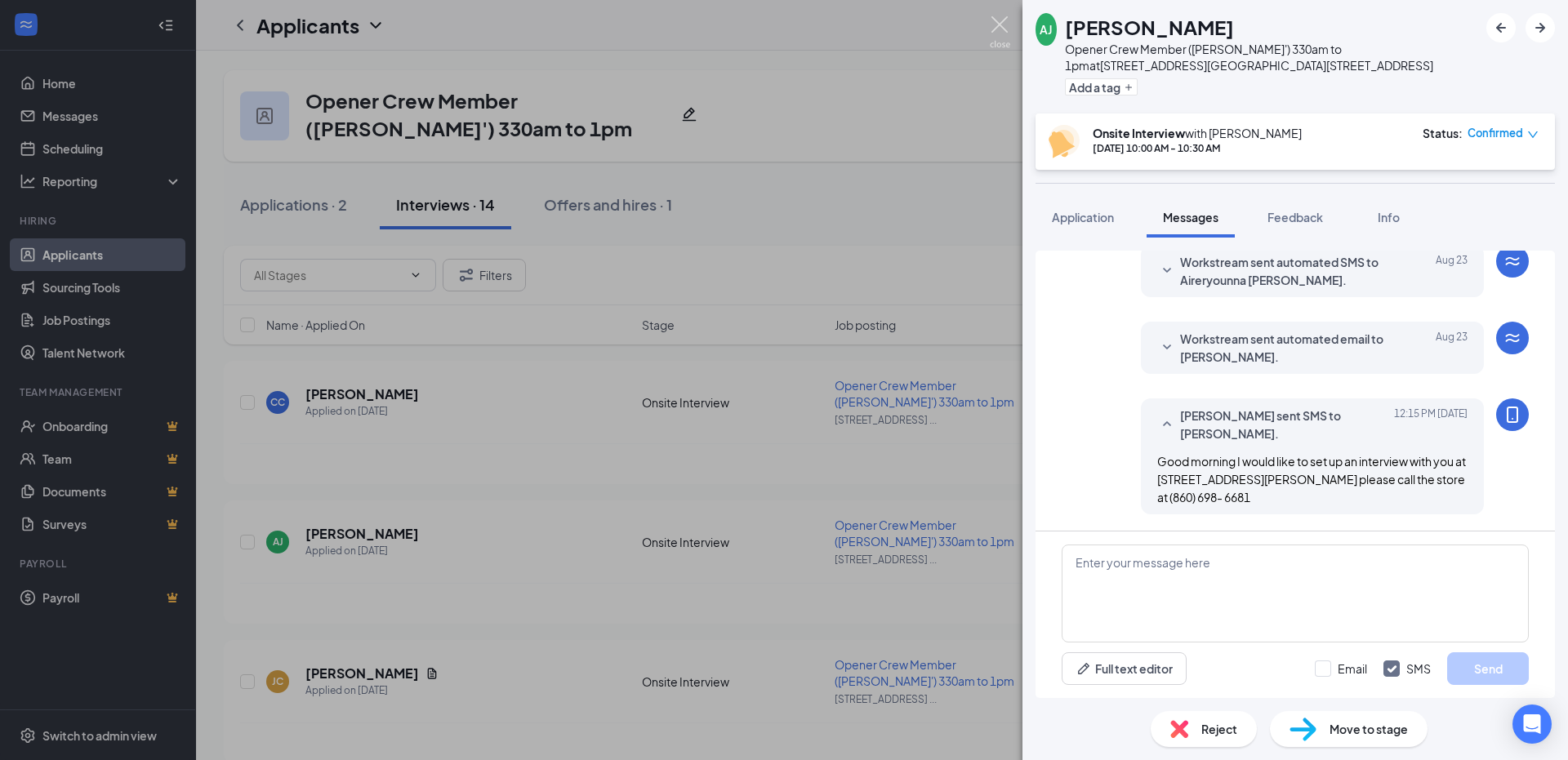
drag, startPoint x: 1001, startPoint y: 21, endPoint x: 829, endPoint y: 296, distance: 324.4
click at [1001, 22] on img at bounding box center [1000, 32] width 20 height 32
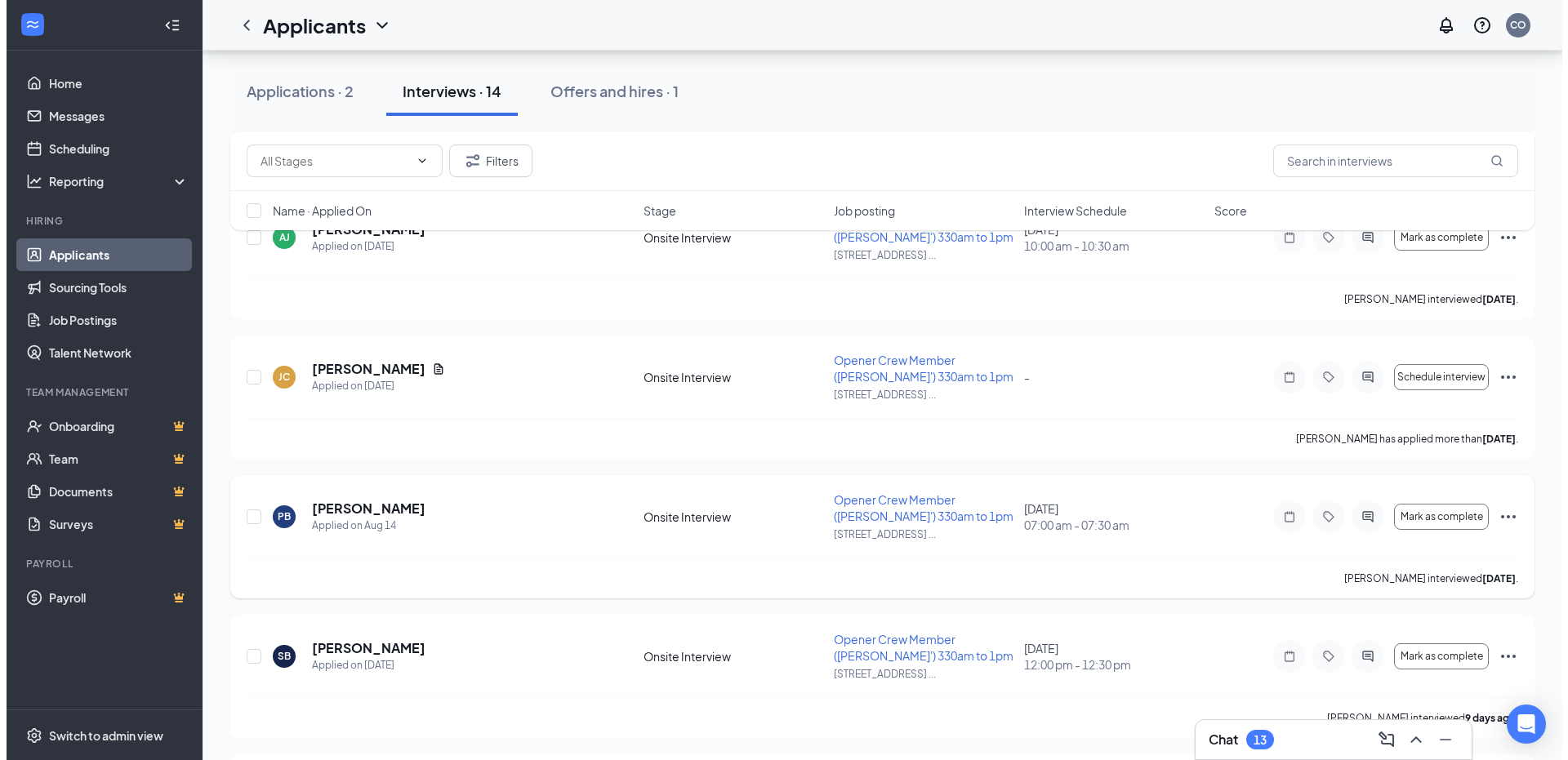
scroll to position [326, 0]
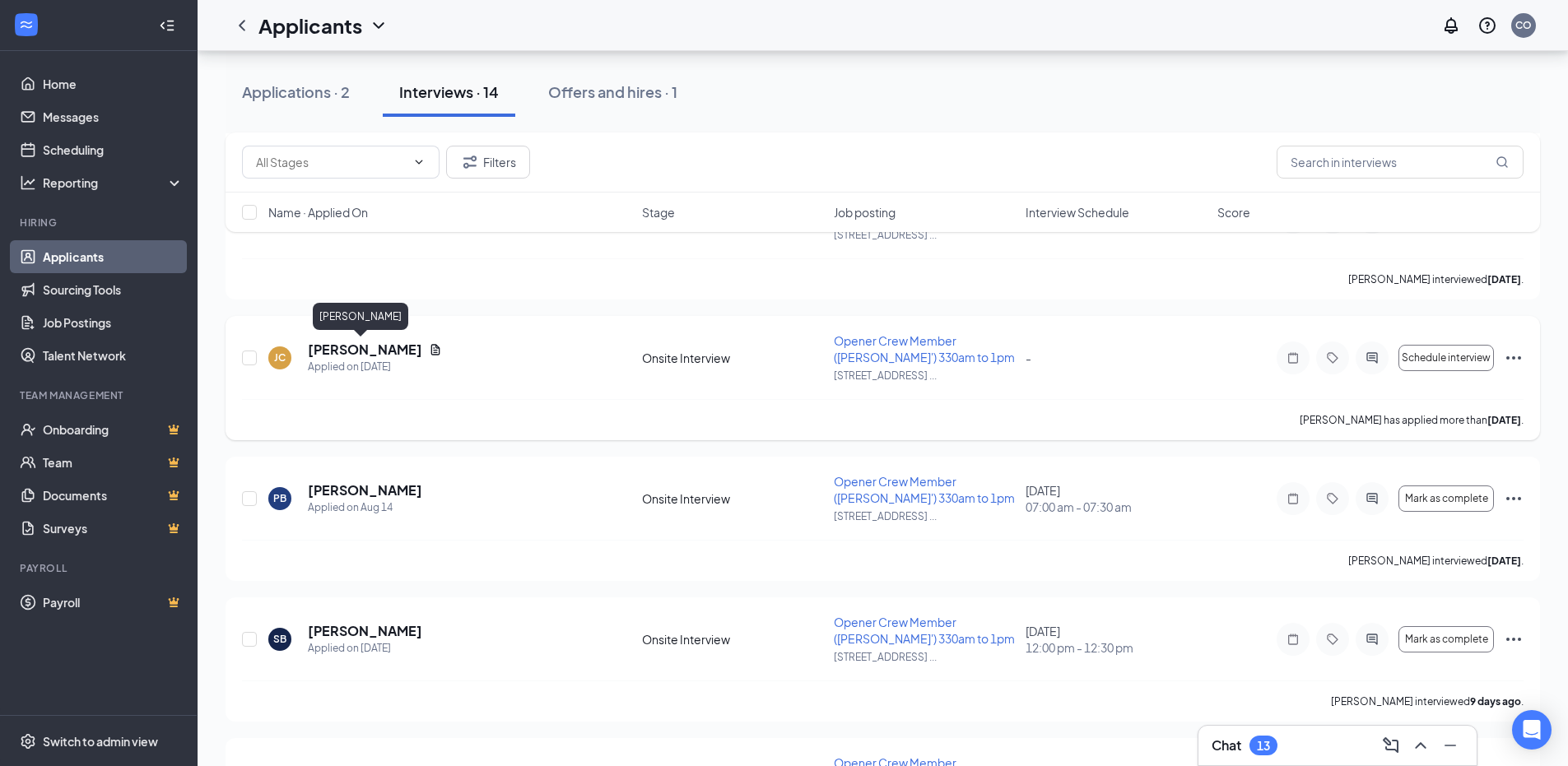
click at [362, 353] on h5 "[PERSON_NAME]" at bounding box center [364, 350] width 114 height 18
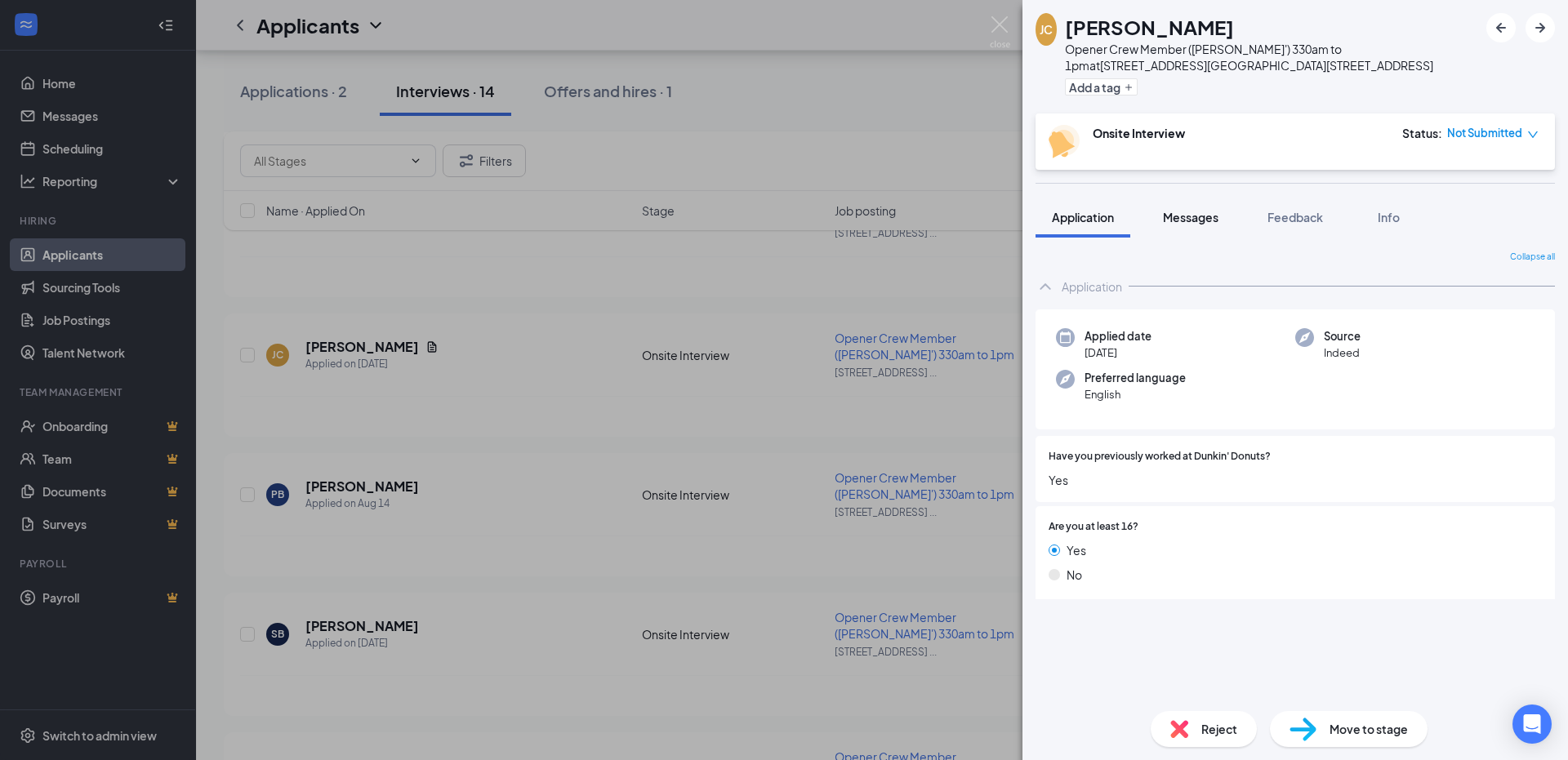
click at [1185, 220] on span "Messages" at bounding box center [1190, 217] width 55 height 15
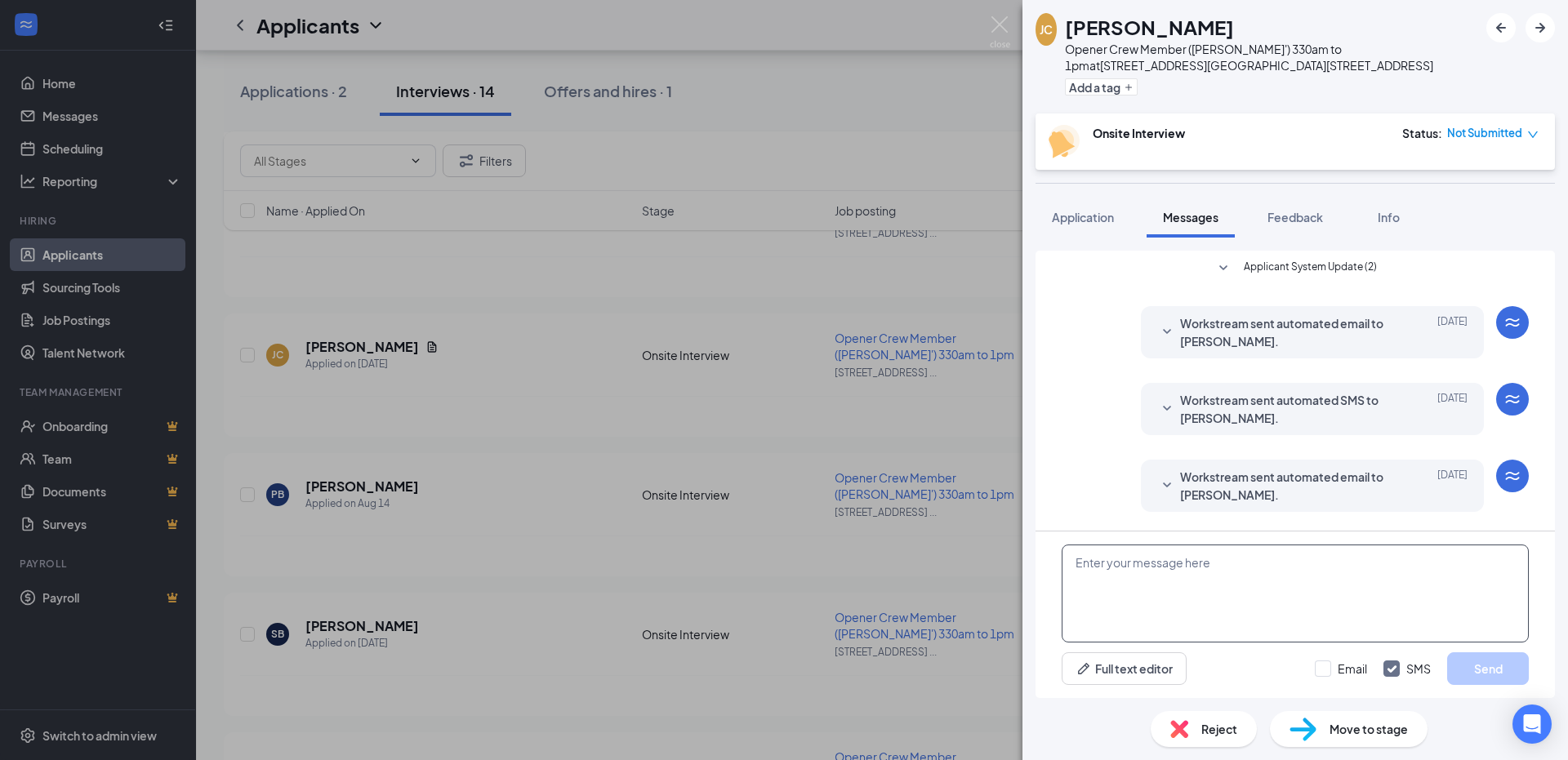
scroll to position [228, 0]
paste textarea "Good morning I would like to set up an interview with you at [STREET_ADDRESS][P…"
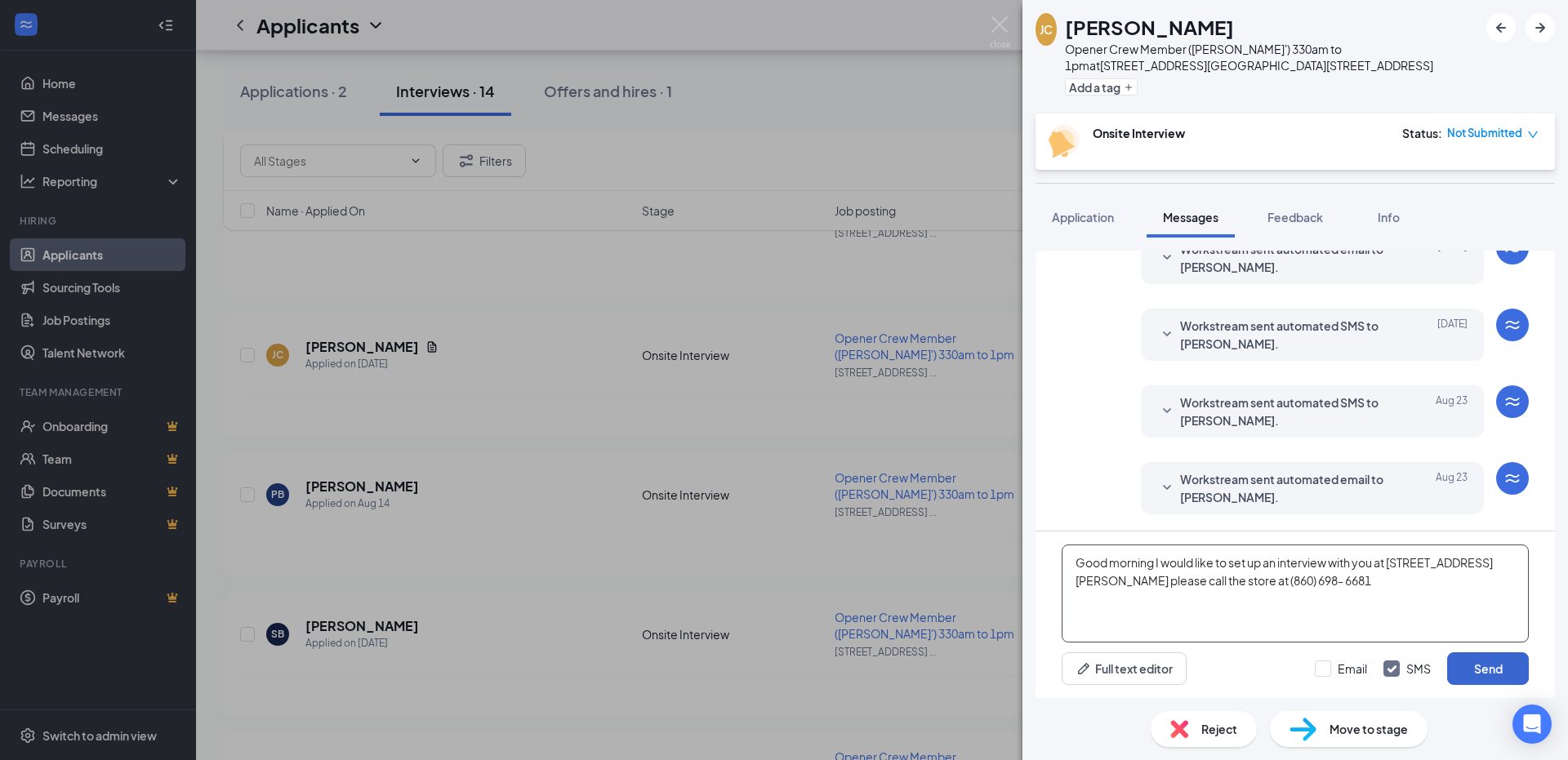
type textarea "Good morning I would like to set up an interview with you at [STREET_ADDRESS][P…"
click at [1486, 667] on button "Send" at bounding box center [1487, 668] width 82 height 32
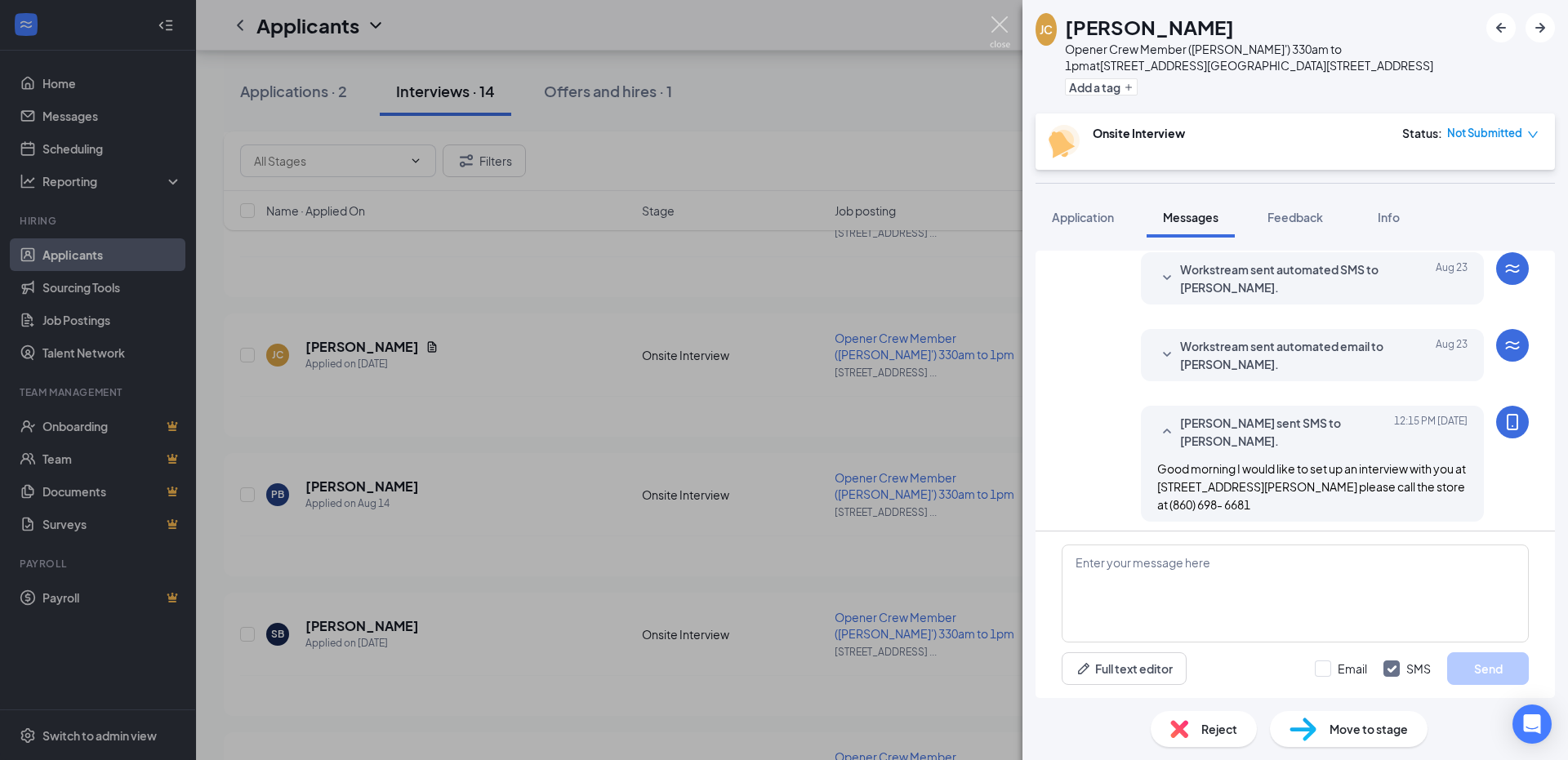
scroll to position [368, 0]
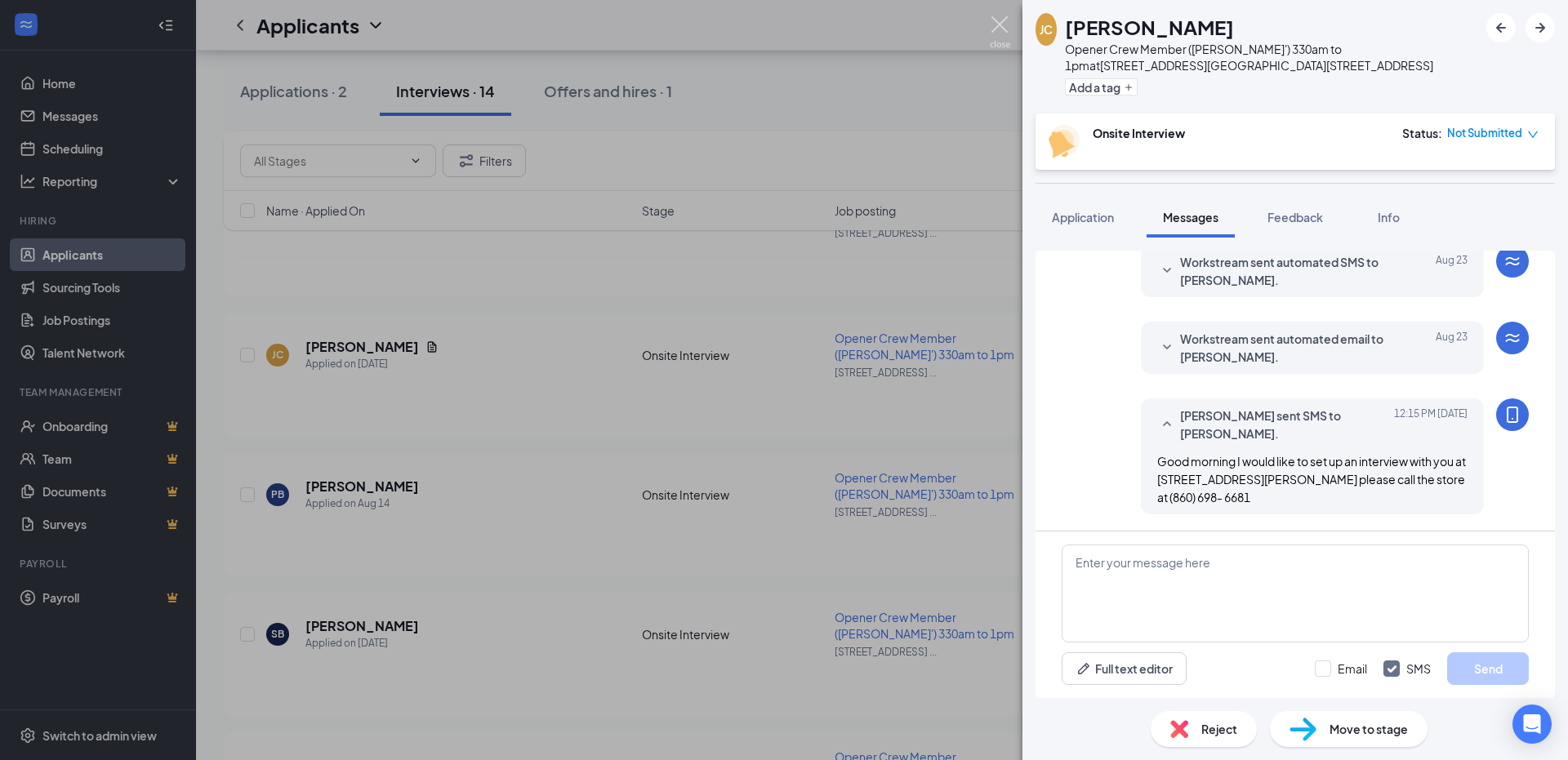
click at [997, 20] on img at bounding box center [1000, 32] width 20 height 32
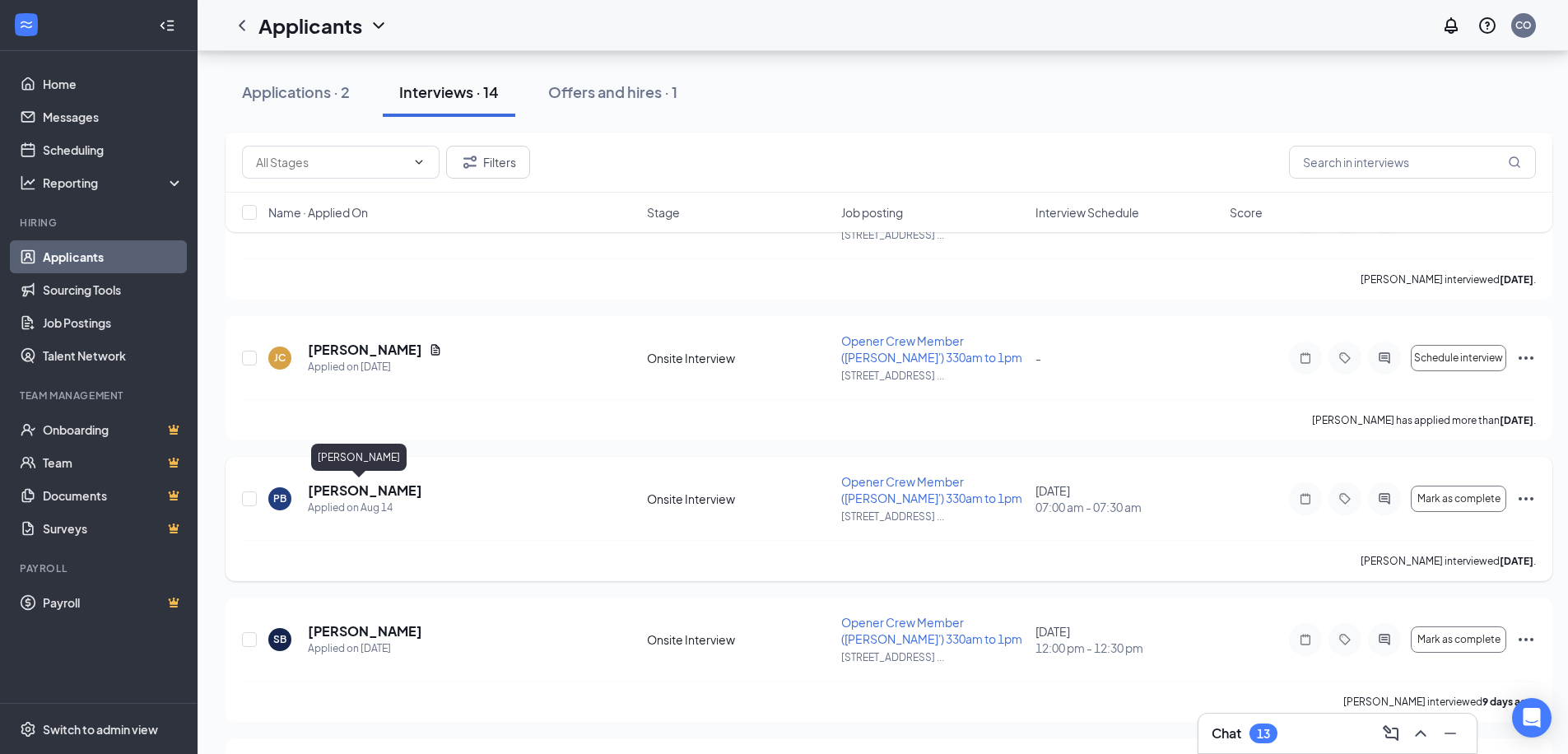
click at [347, 492] on h5 "[PERSON_NAME]" at bounding box center [364, 491] width 114 height 18
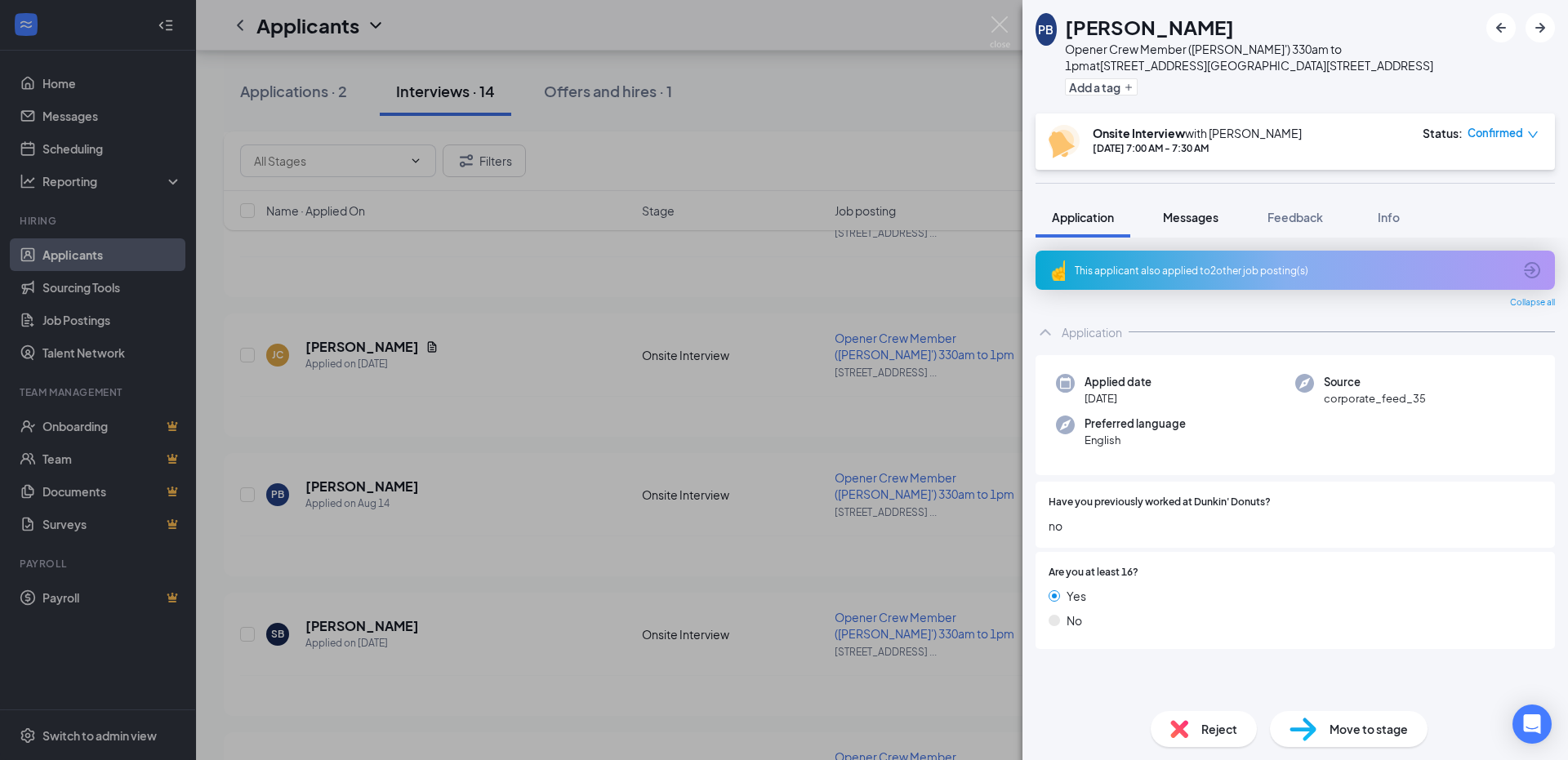
click at [1200, 220] on span "Messages" at bounding box center [1190, 217] width 55 height 15
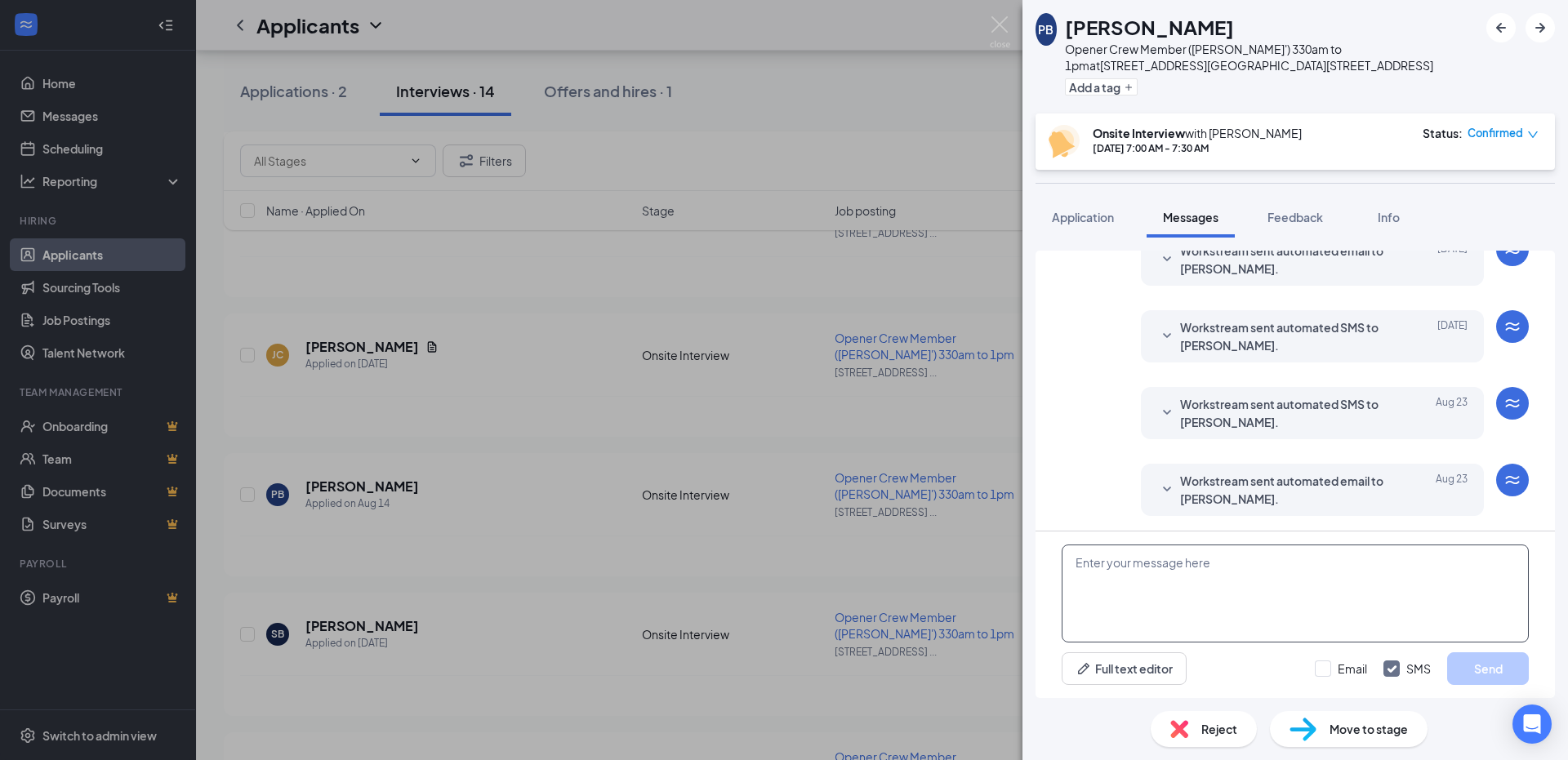
scroll to position [510, 0]
paste textarea "Good morning I would like to set up an interview with you at [STREET_ADDRESS][P…"
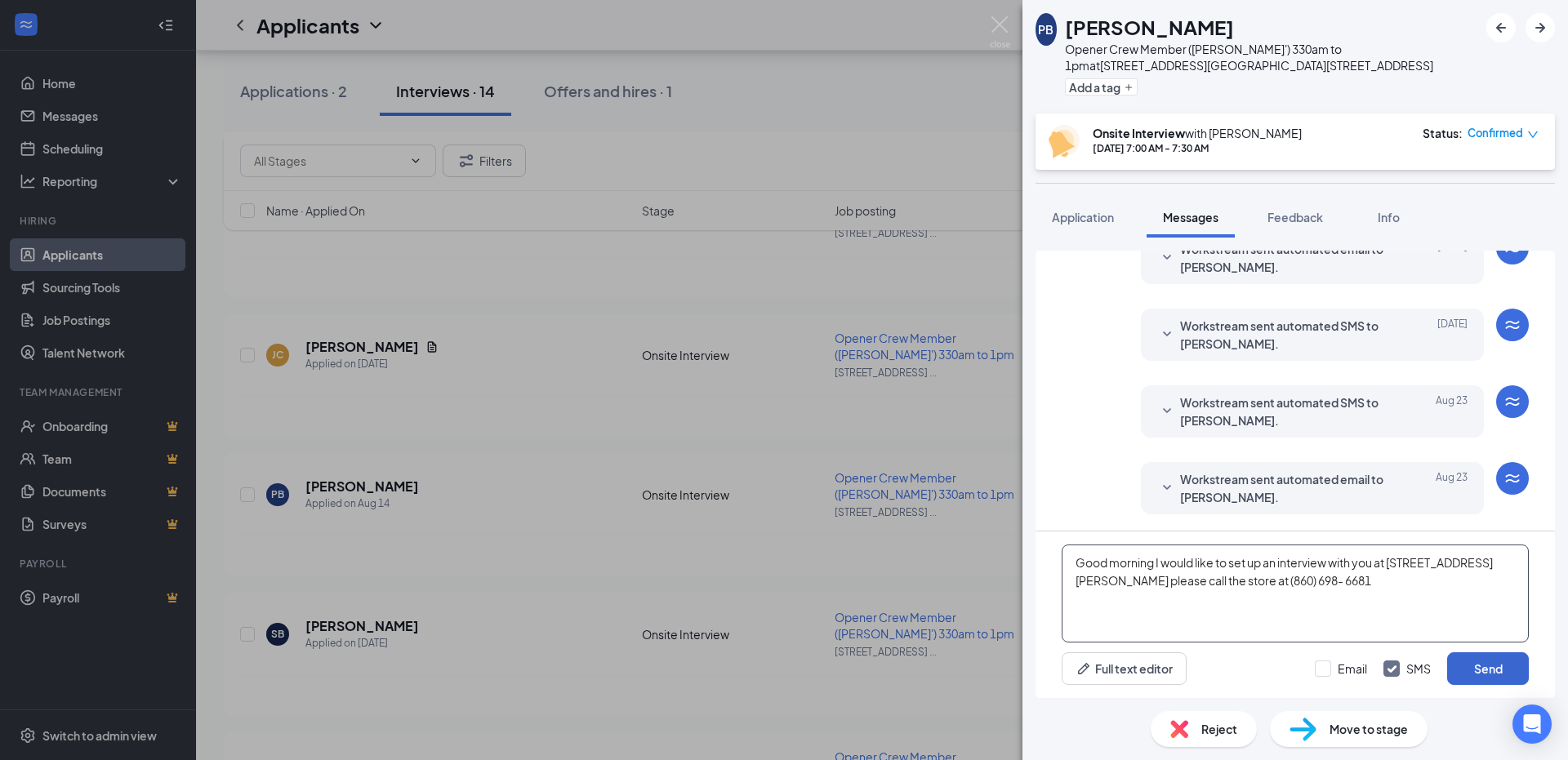
type textarea "Good morning I would like to set up an interview with you at [STREET_ADDRESS][P…"
click at [1481, 670] on button "Send" at bounding box center [1487, 668] width 82 height 32
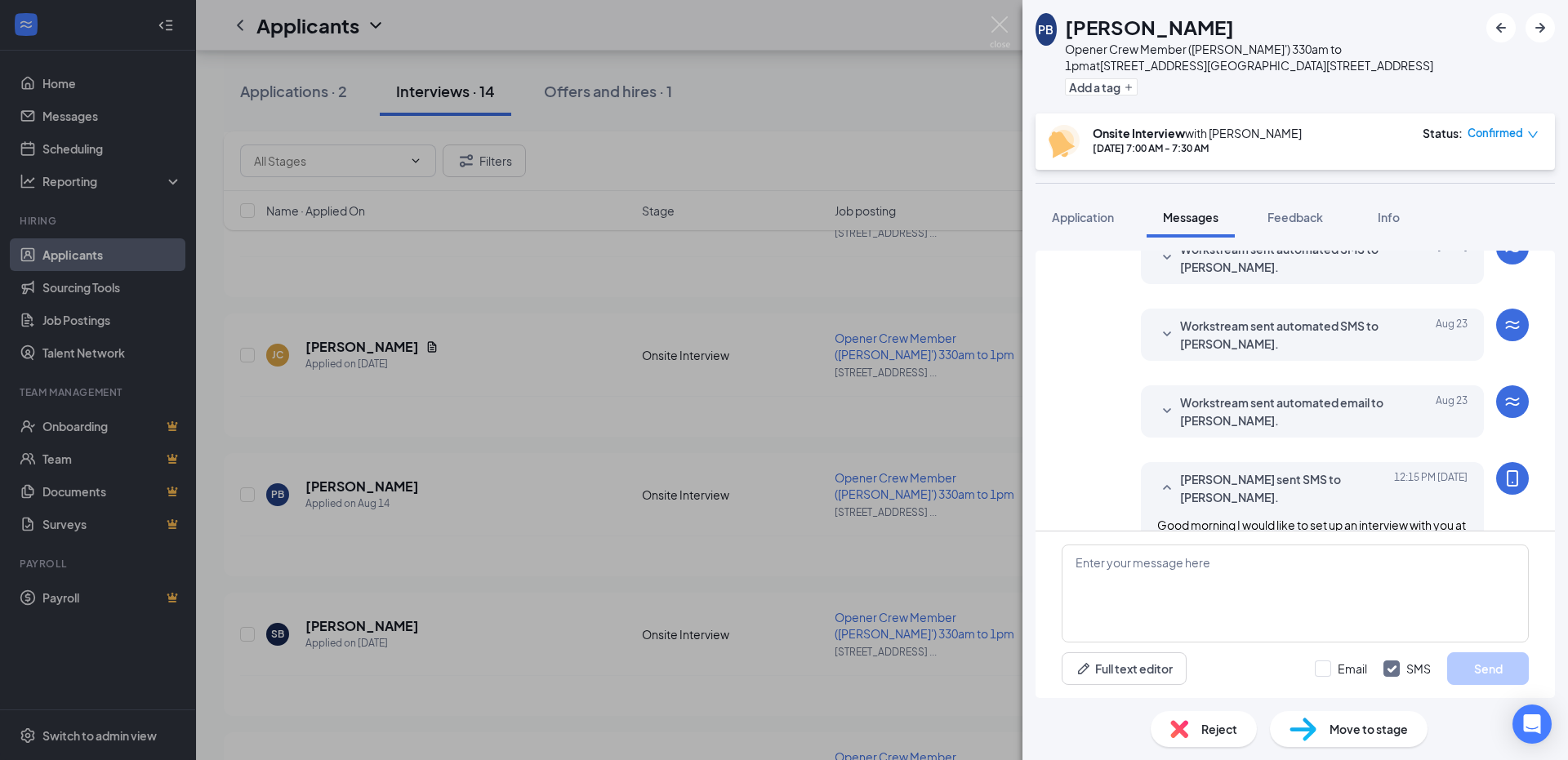
scroll to position [635, 0]
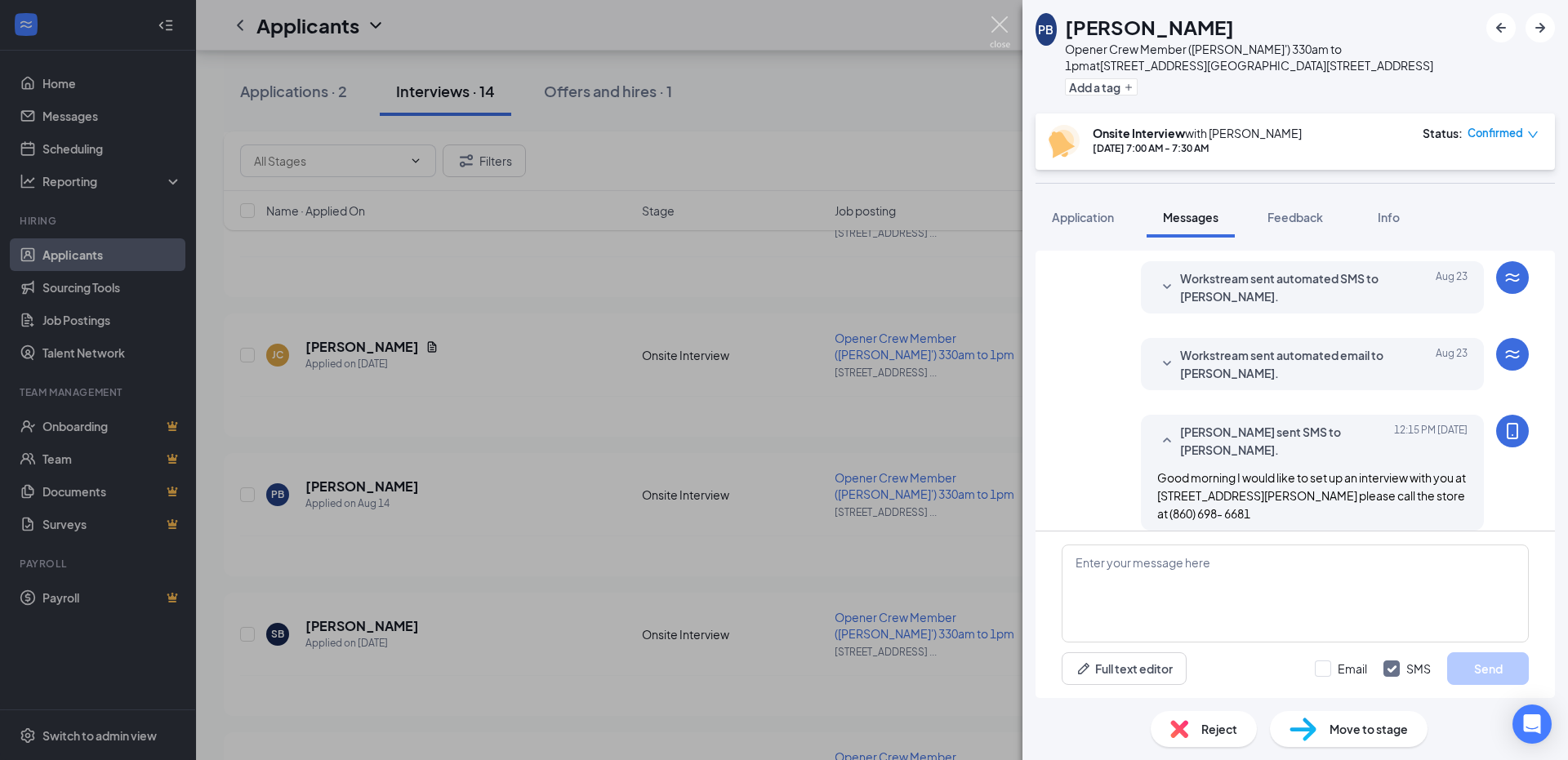
click at [999, 23] on img at bounding box center [1000, 32] width 20 height 32
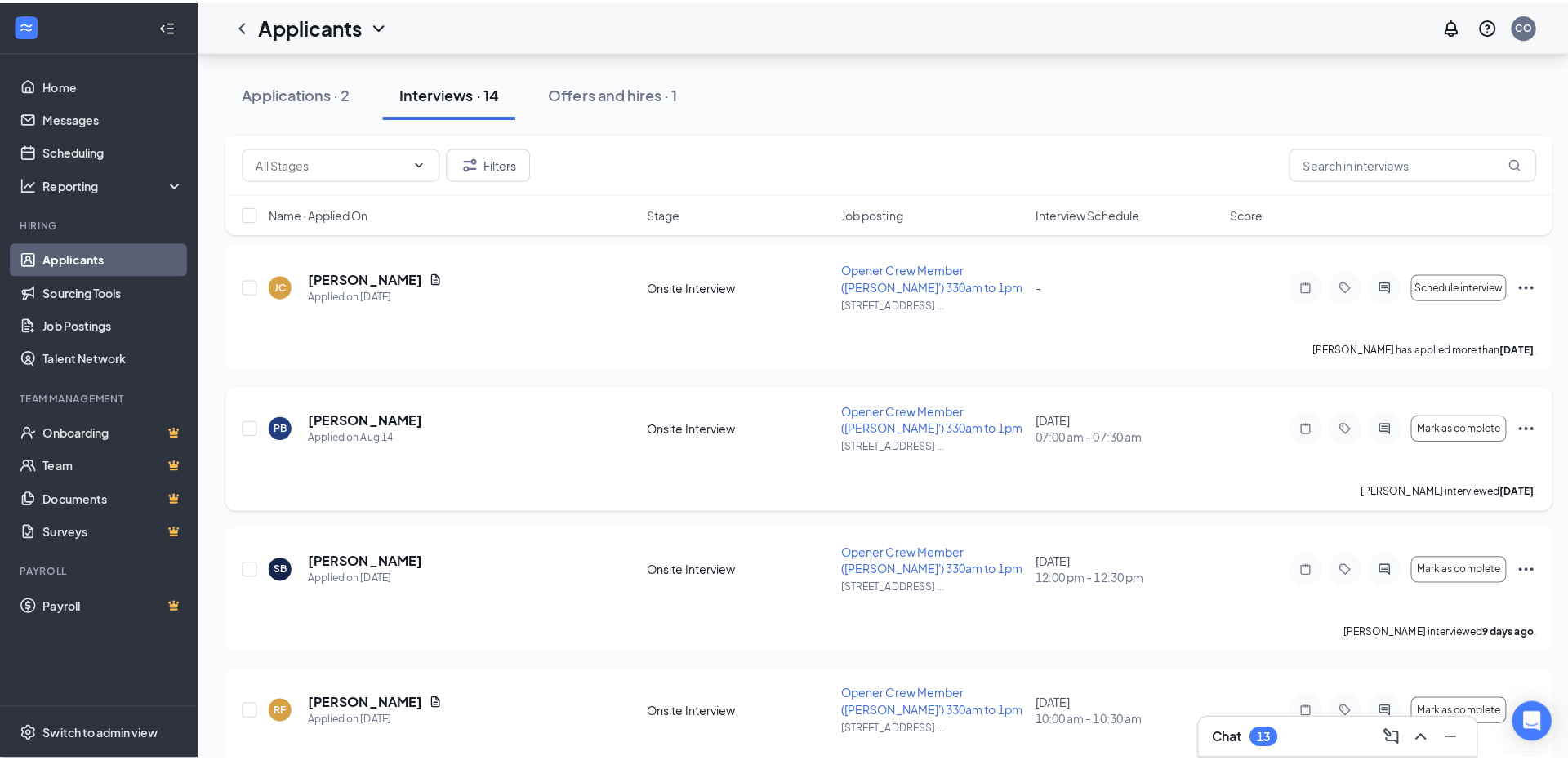
scroll to position [490, 0]
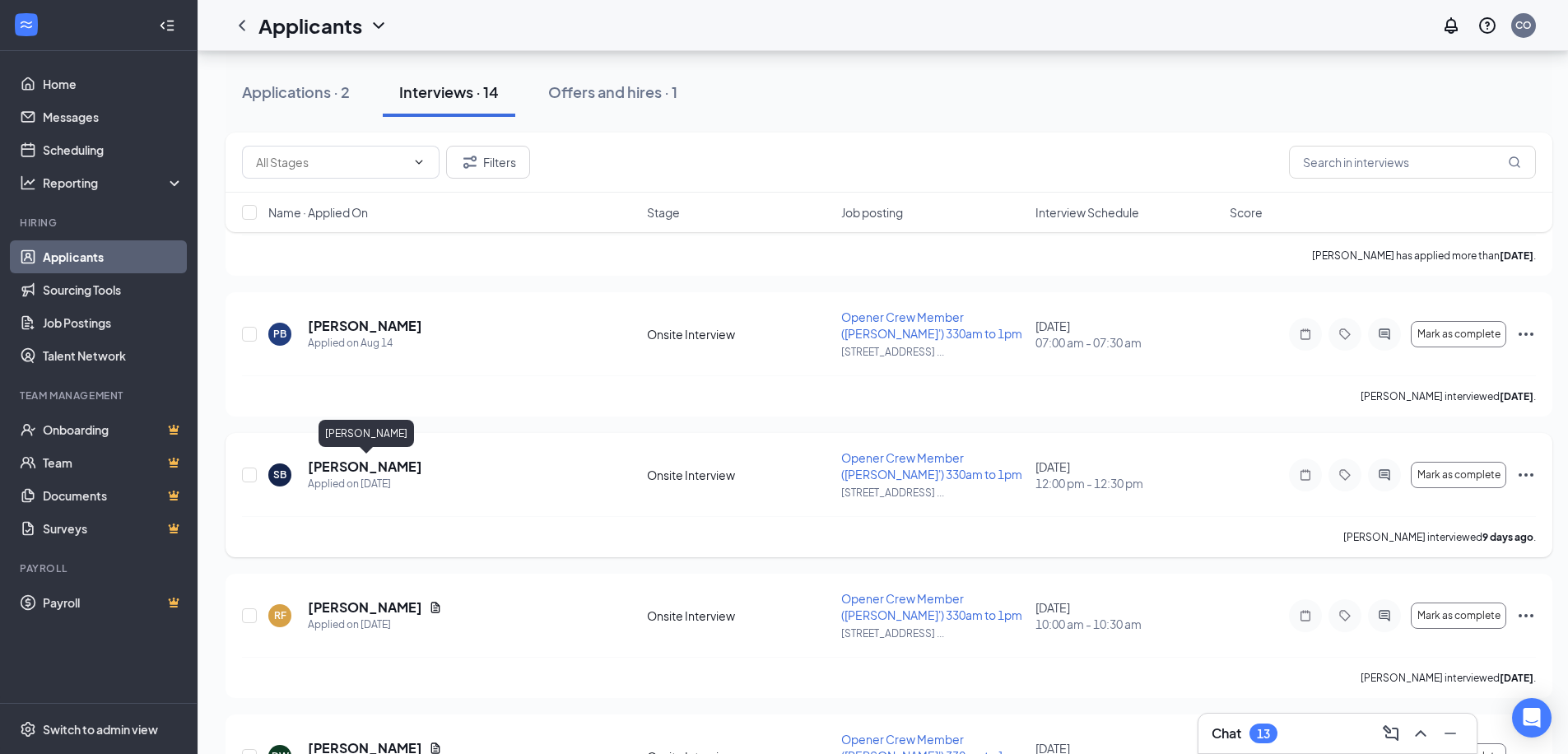
click at [392, 468] on h5 "[PERSON_NAME]" at bounding box center [364, 467] width 114 height 18
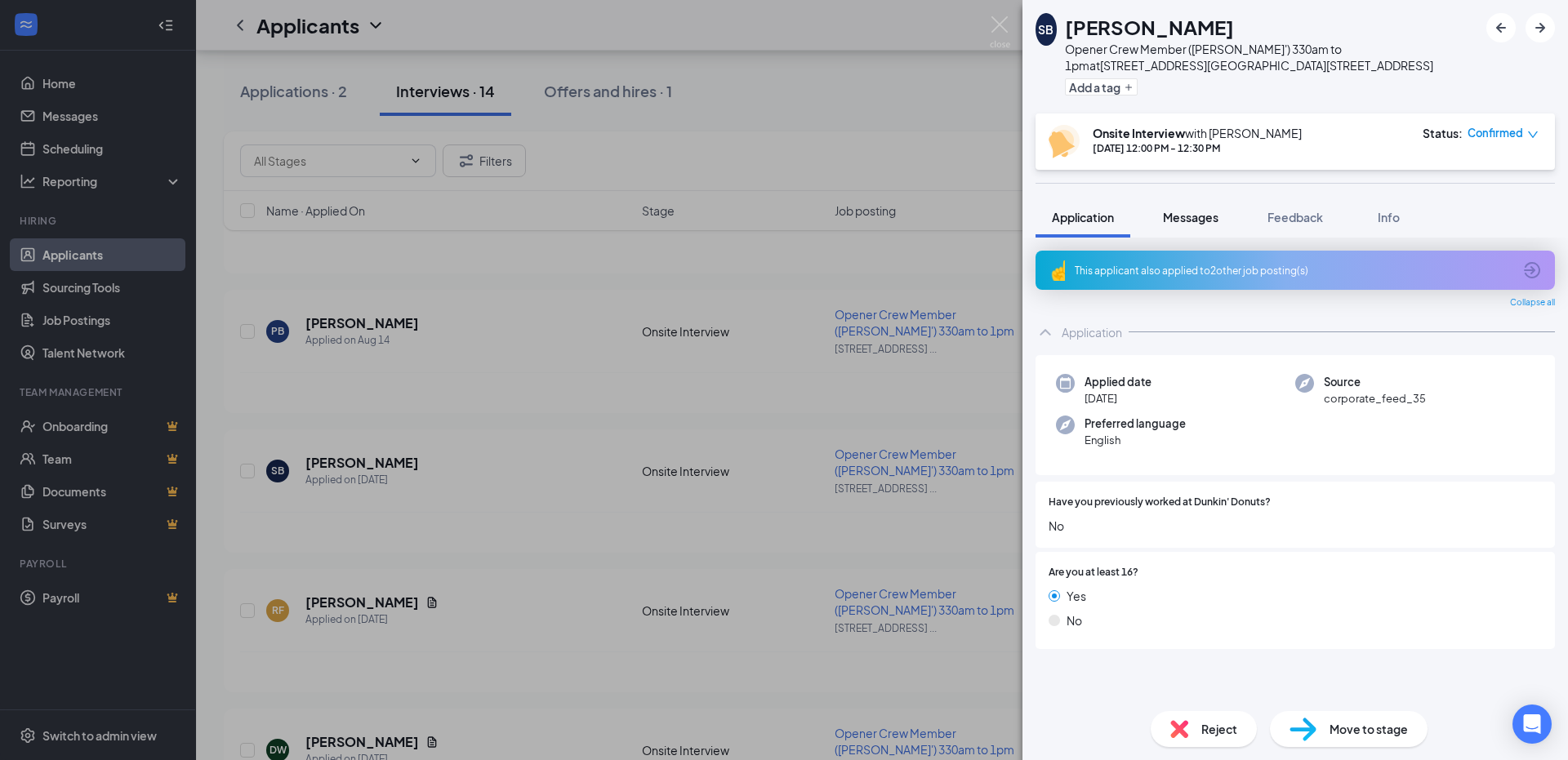
click at [1207, 217] on span "Messages" at bounding box center [1190, 217] width 55 height 15
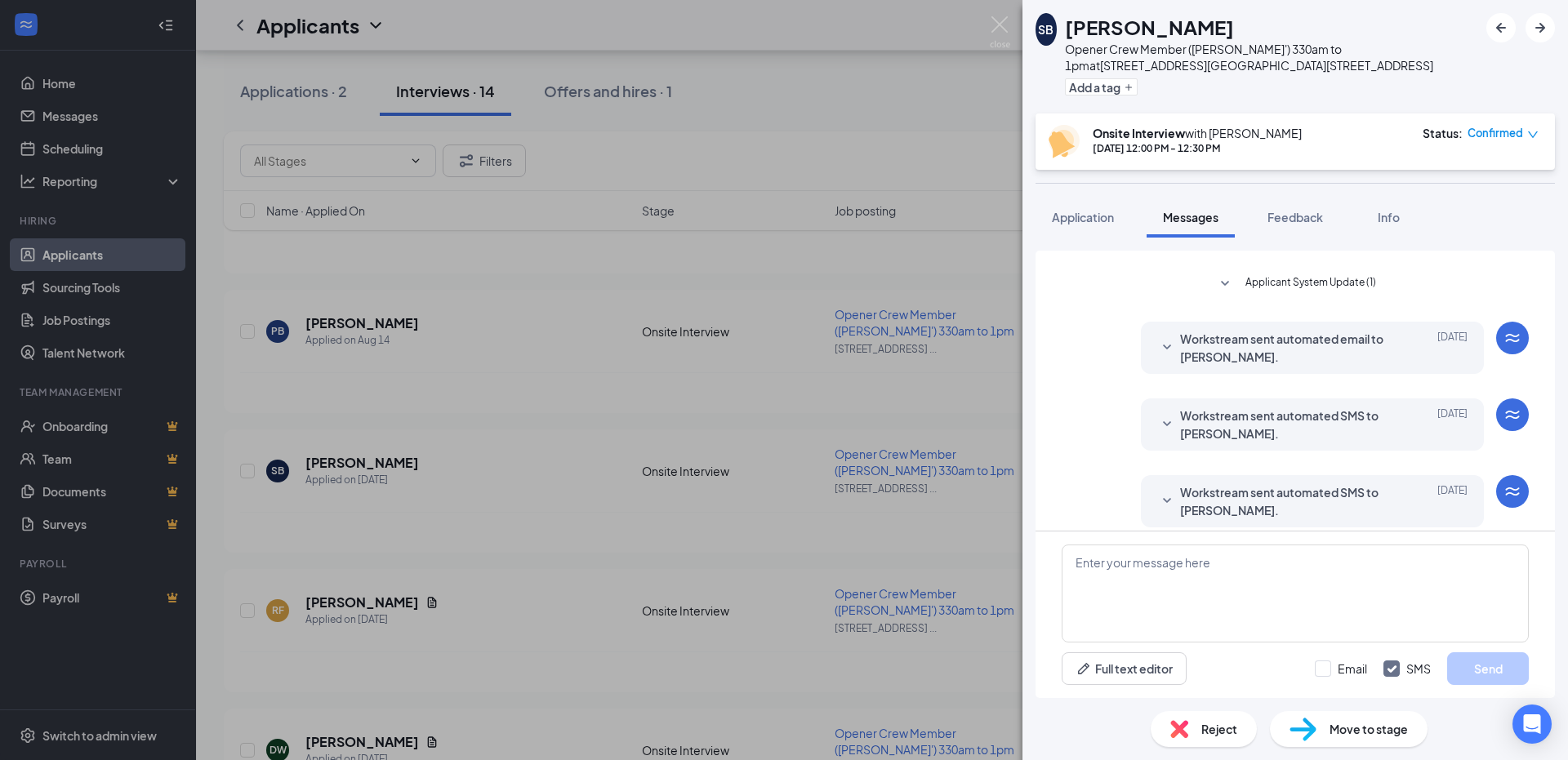
scroll to position [481, 0]
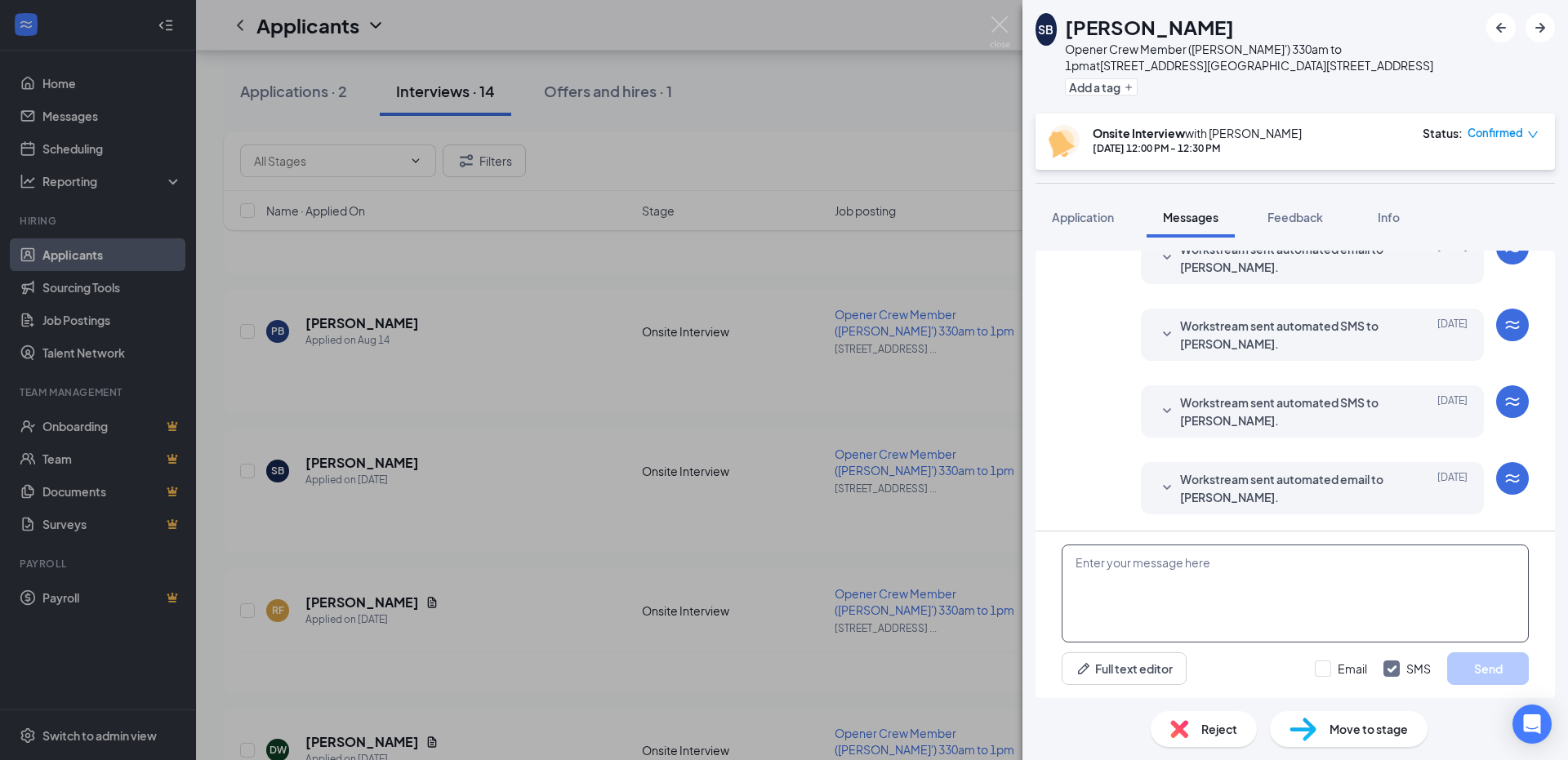
drag, startPoint x: 1170, startPoint y: 541, endPoint x: 1123, endPoint y: 568, distance: 54.2
paste textarea "Good morning I would like to set up an interview with you at [STREET_ADDRESS][P…"
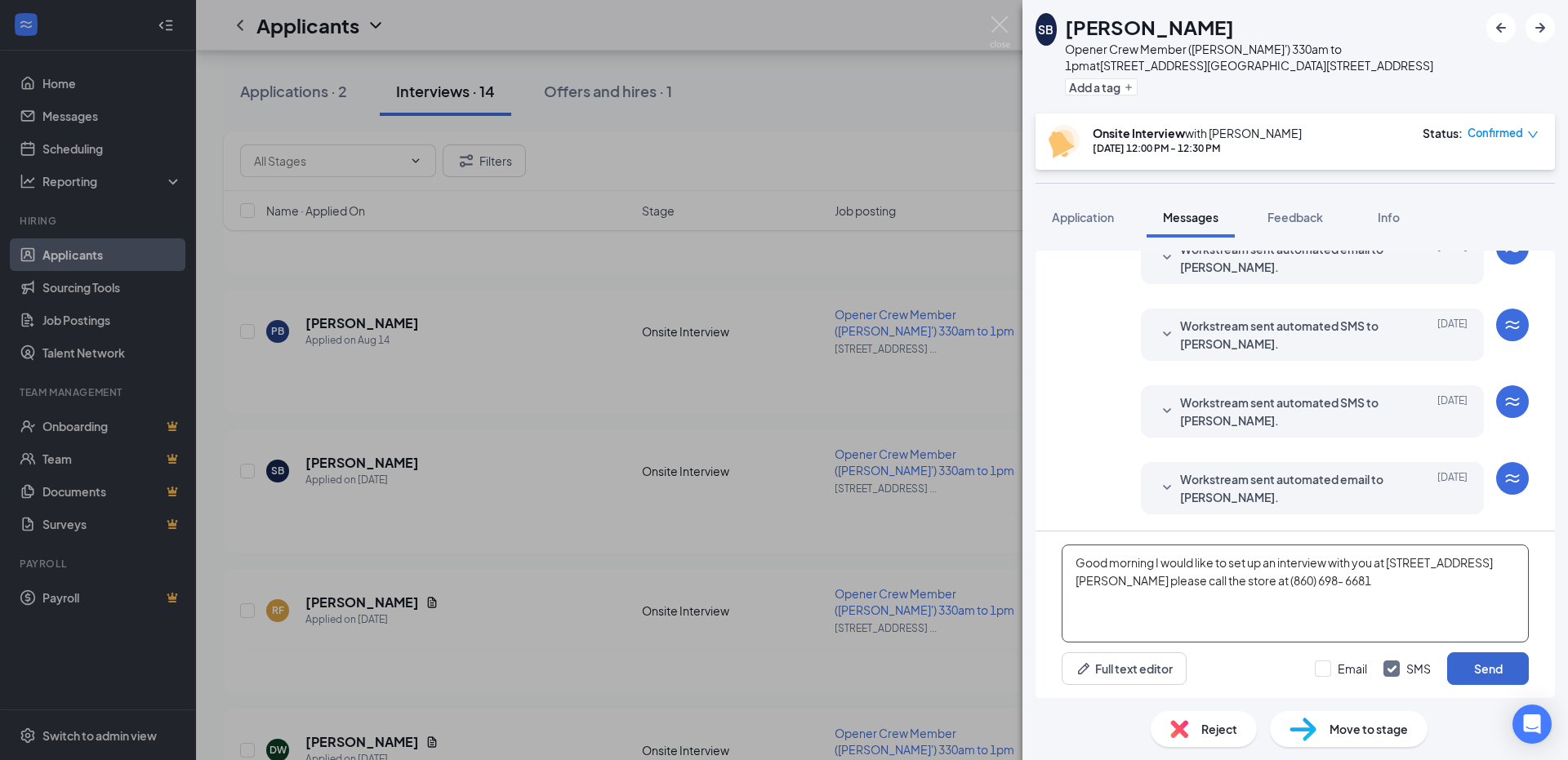
type textarea "Good morning I would like to set up an interview with you at [STREET_ADDRESS][P…"
click at [1489, 667] on button "Send" at bounding box center [1487, 668] width 82 height 32
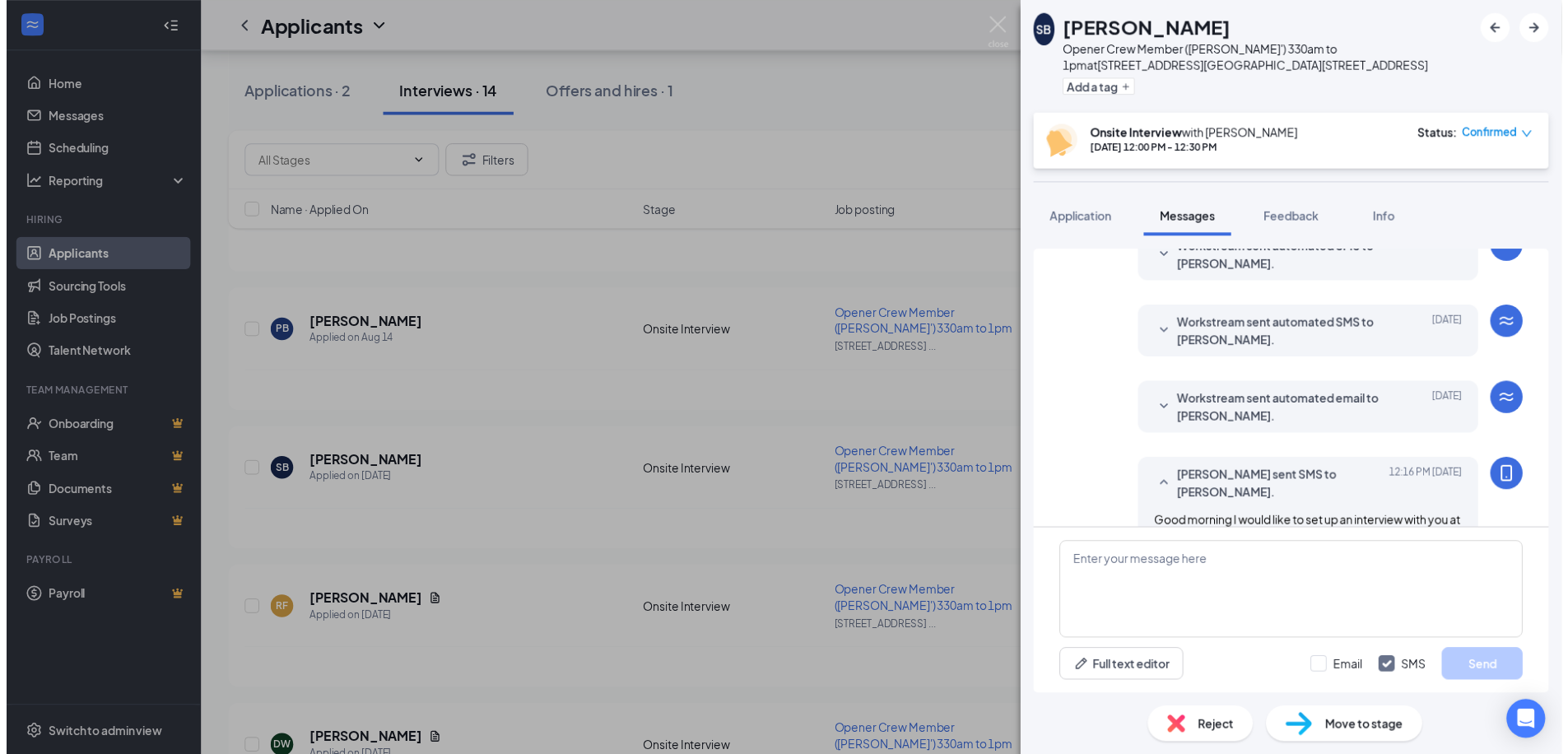
scroll to position [627, 0]
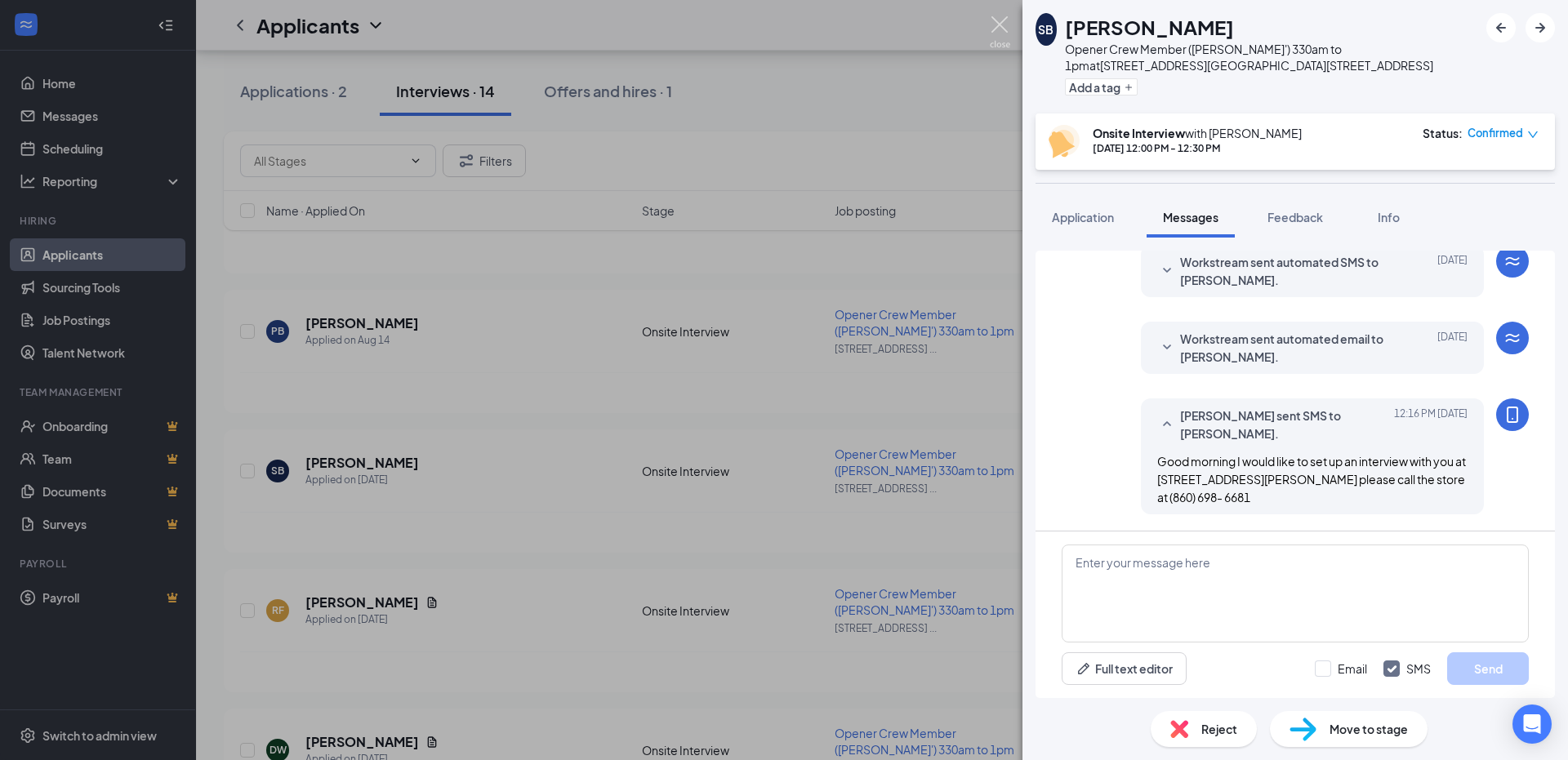
click at [996, 23] on img at bounding box center [1000, 32] width 20 height 32
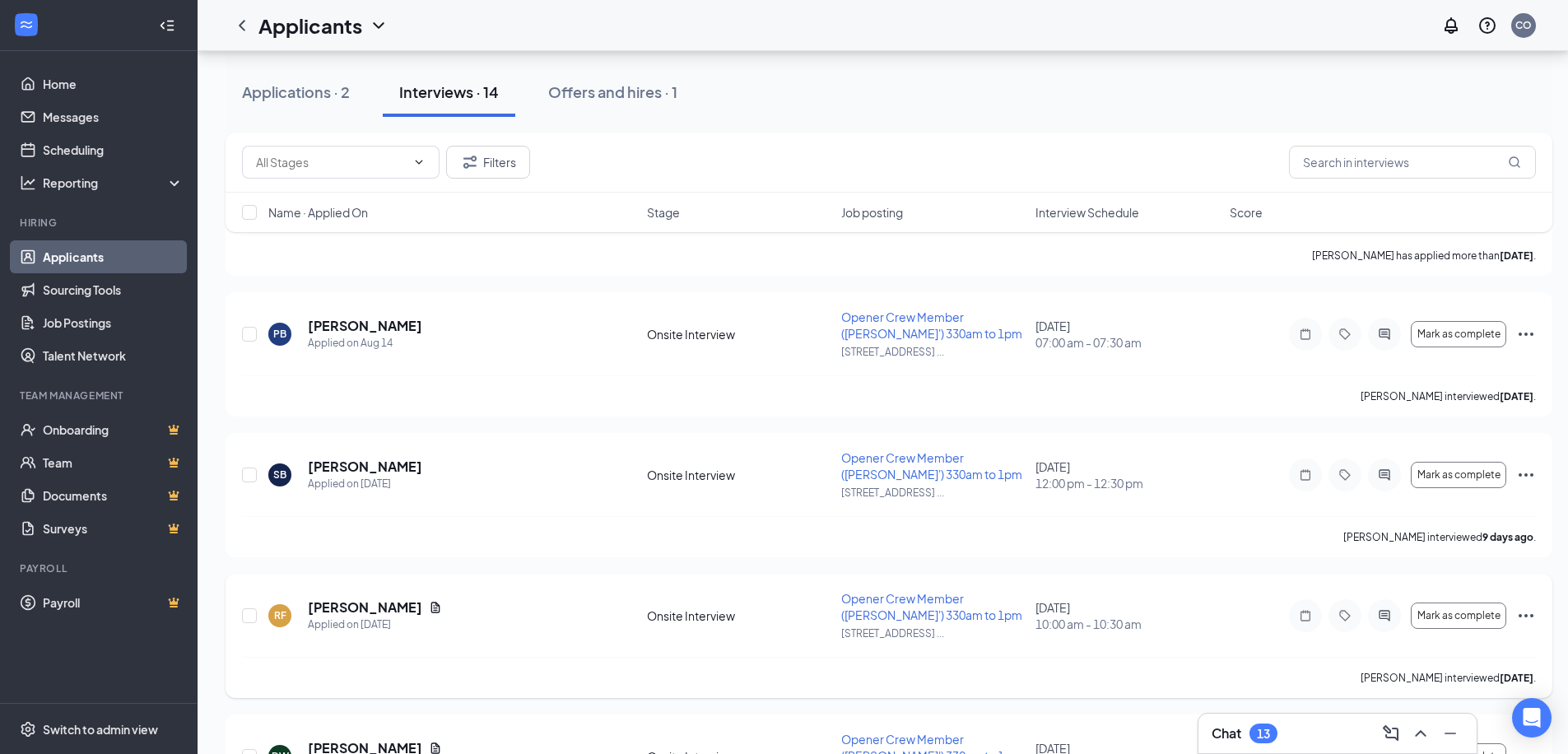
click at [1523, 614] on icon "Ellipses" at bounding box center [1526, 615] width 19 height 19
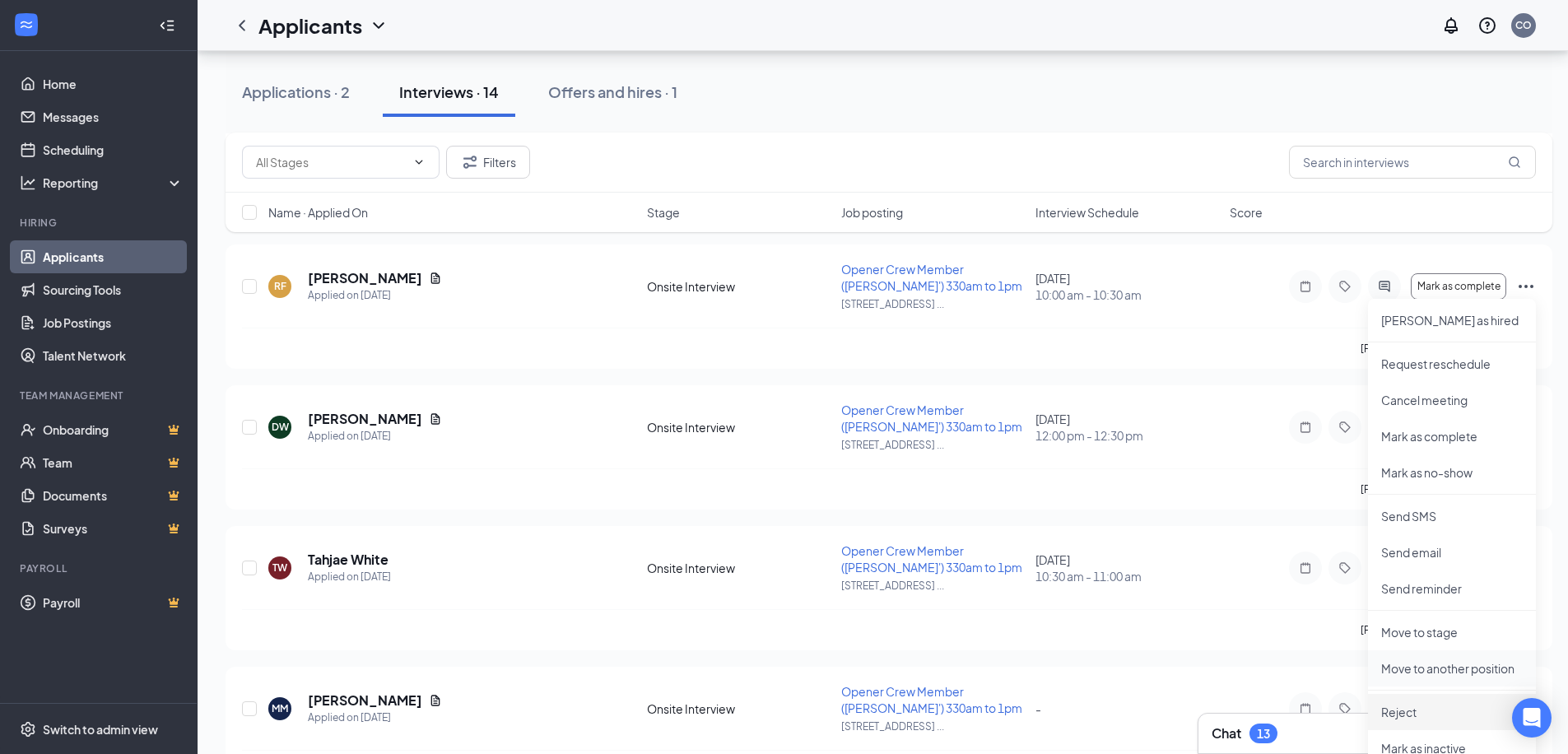
scroll to position [987, 0]
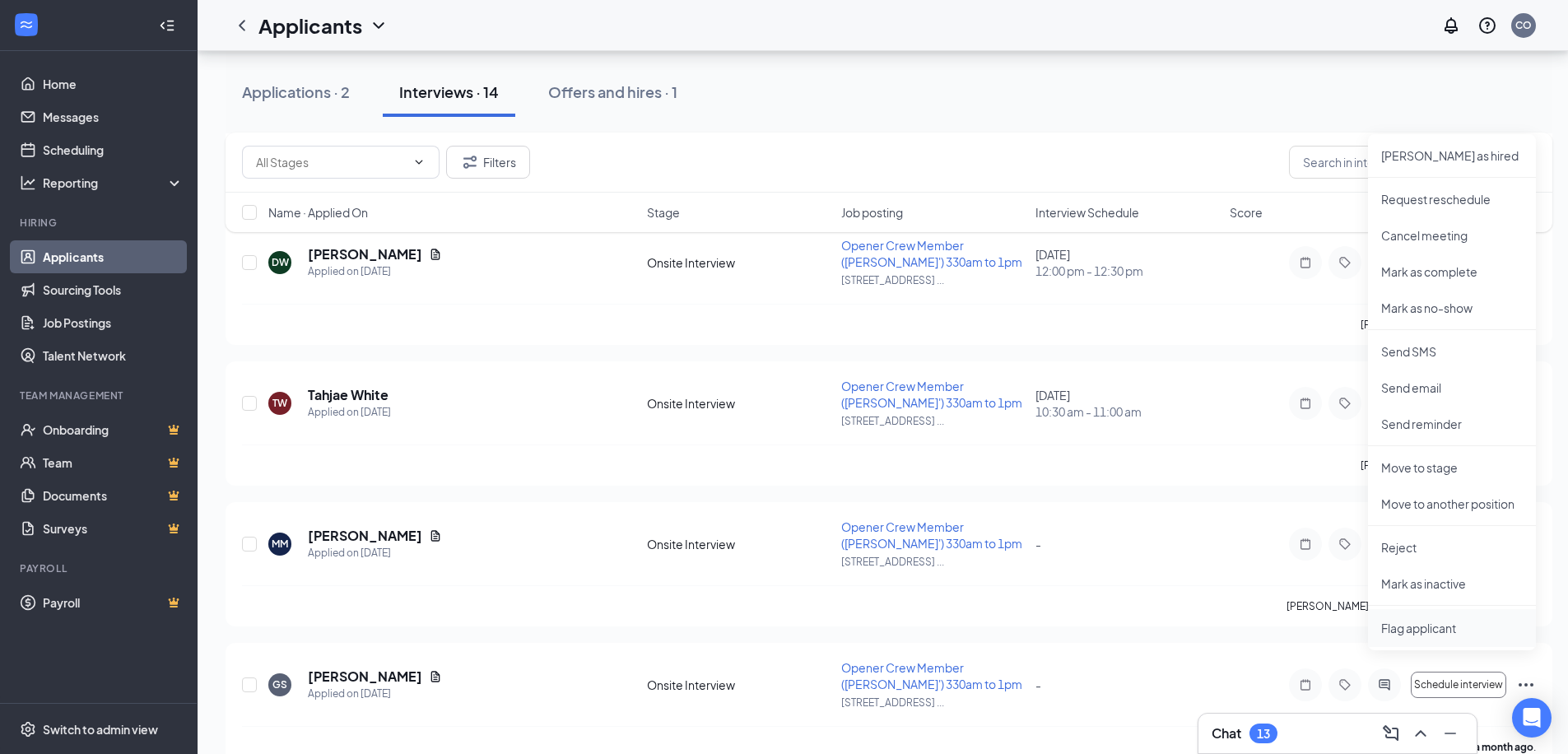
click at [1410, 630] on span "Flag applicant" at bounding box center [1452, 628] width 141 height 18
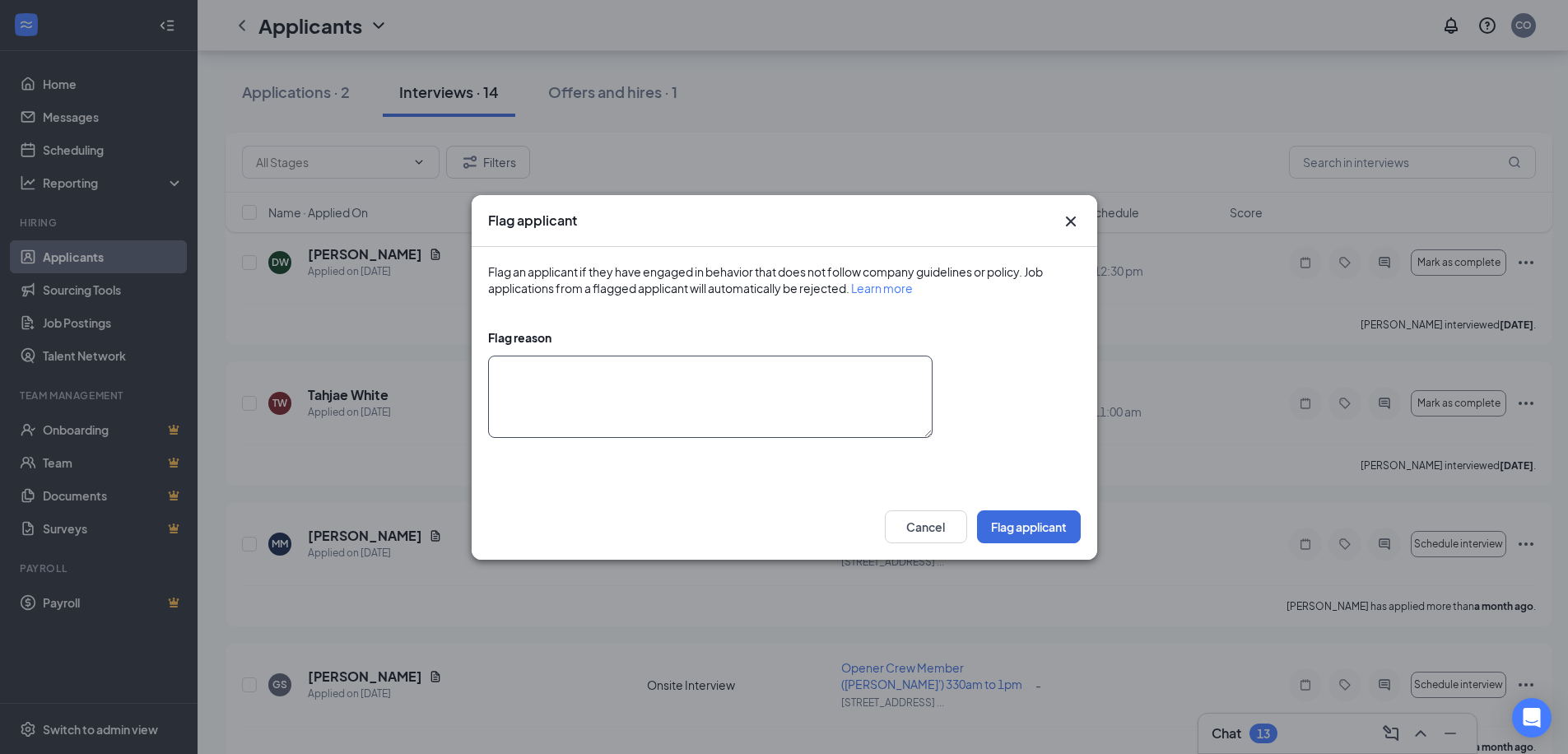
click at [617, 386] on textarea at bounding box center [710, 396] width 445 height 82
type textarea "didnt show up tp interview"
click at [1015, 533] on button "Flag applicant" at bounding box center [1028, 526] width 103 height 33
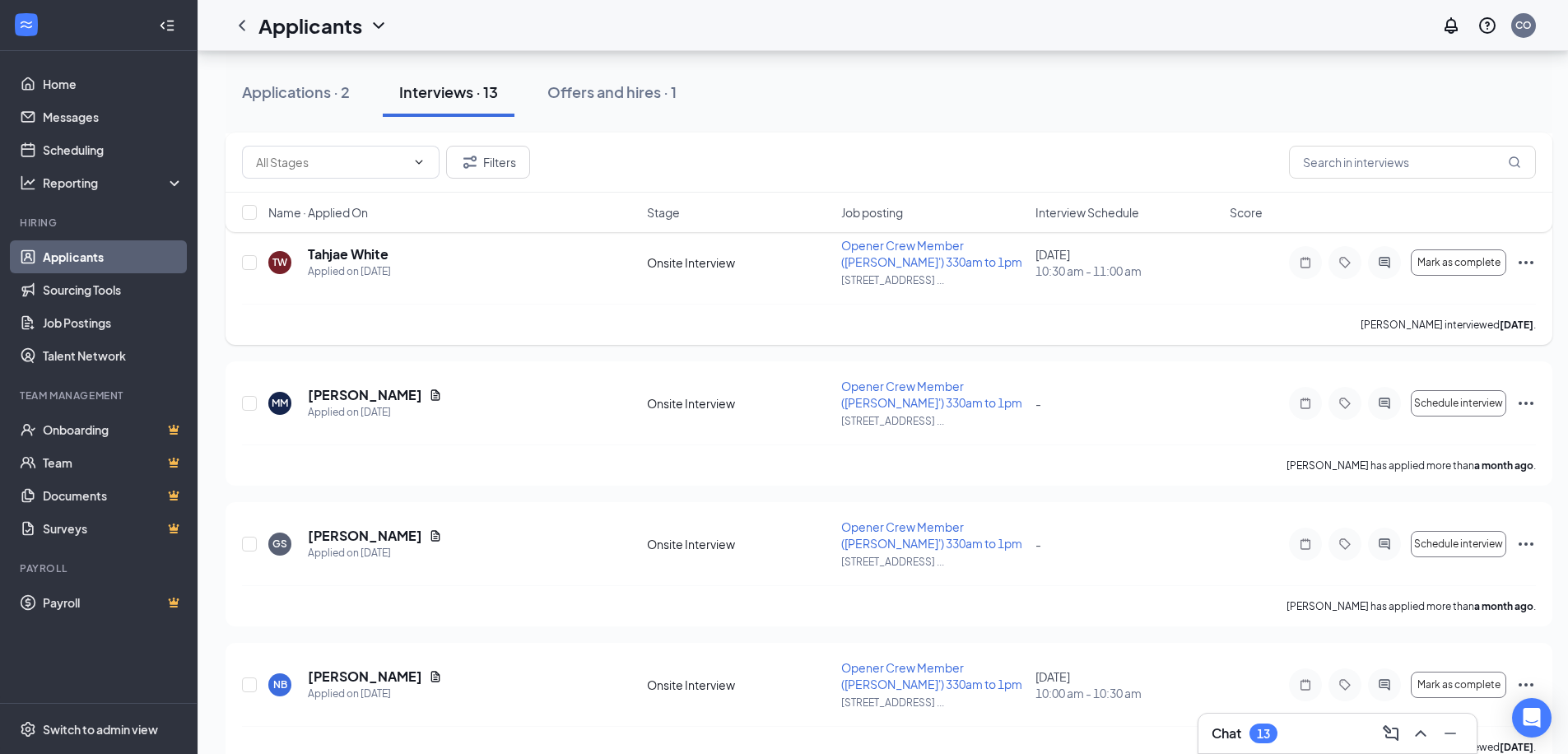
click at [1525, 264] on icon "Ellipses" at bounding box center [1526, 263] width 19 height 19
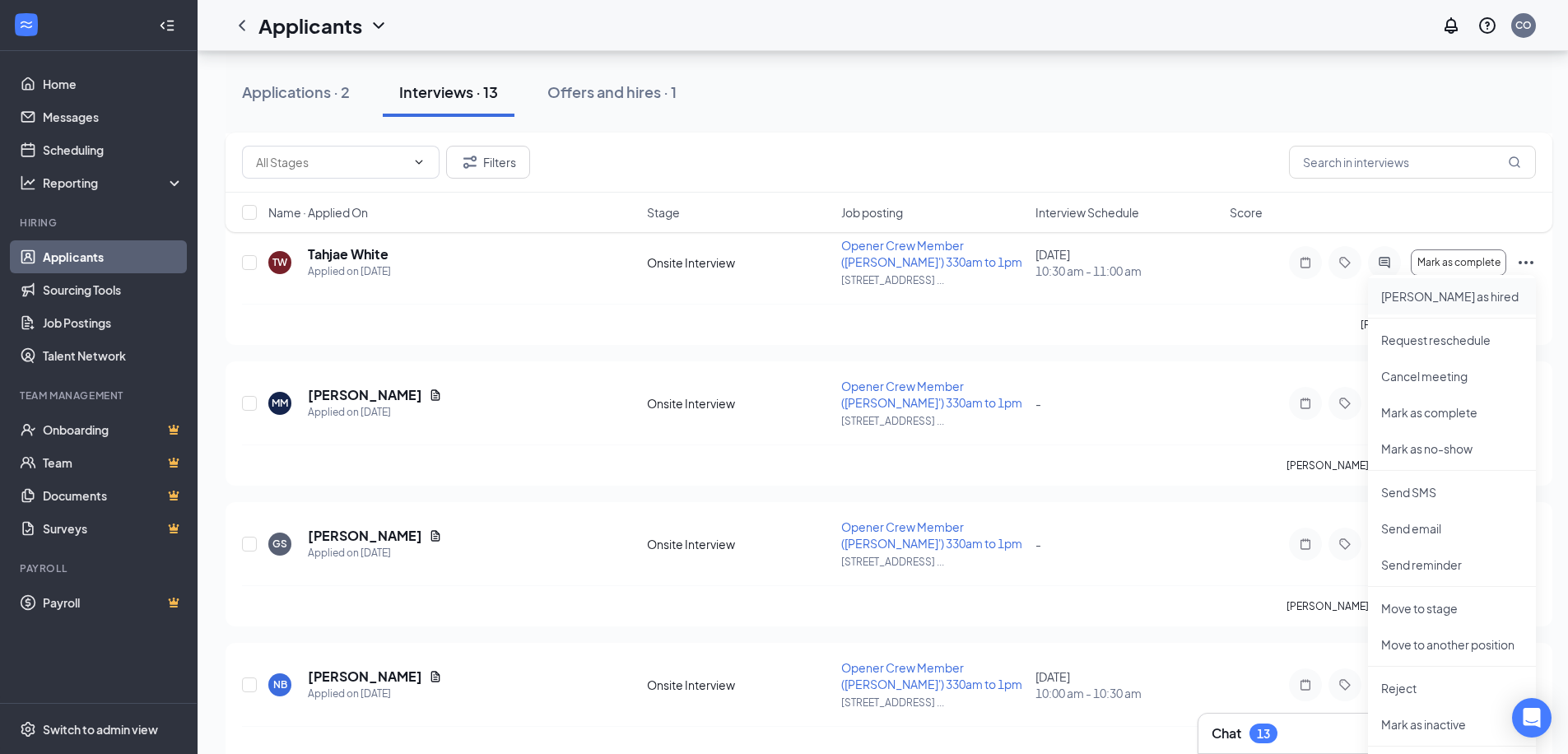
click at [1434, 294] on p "[PERSON_NAME] as hired" at bounding box center [1452, 296] width 141 height 17
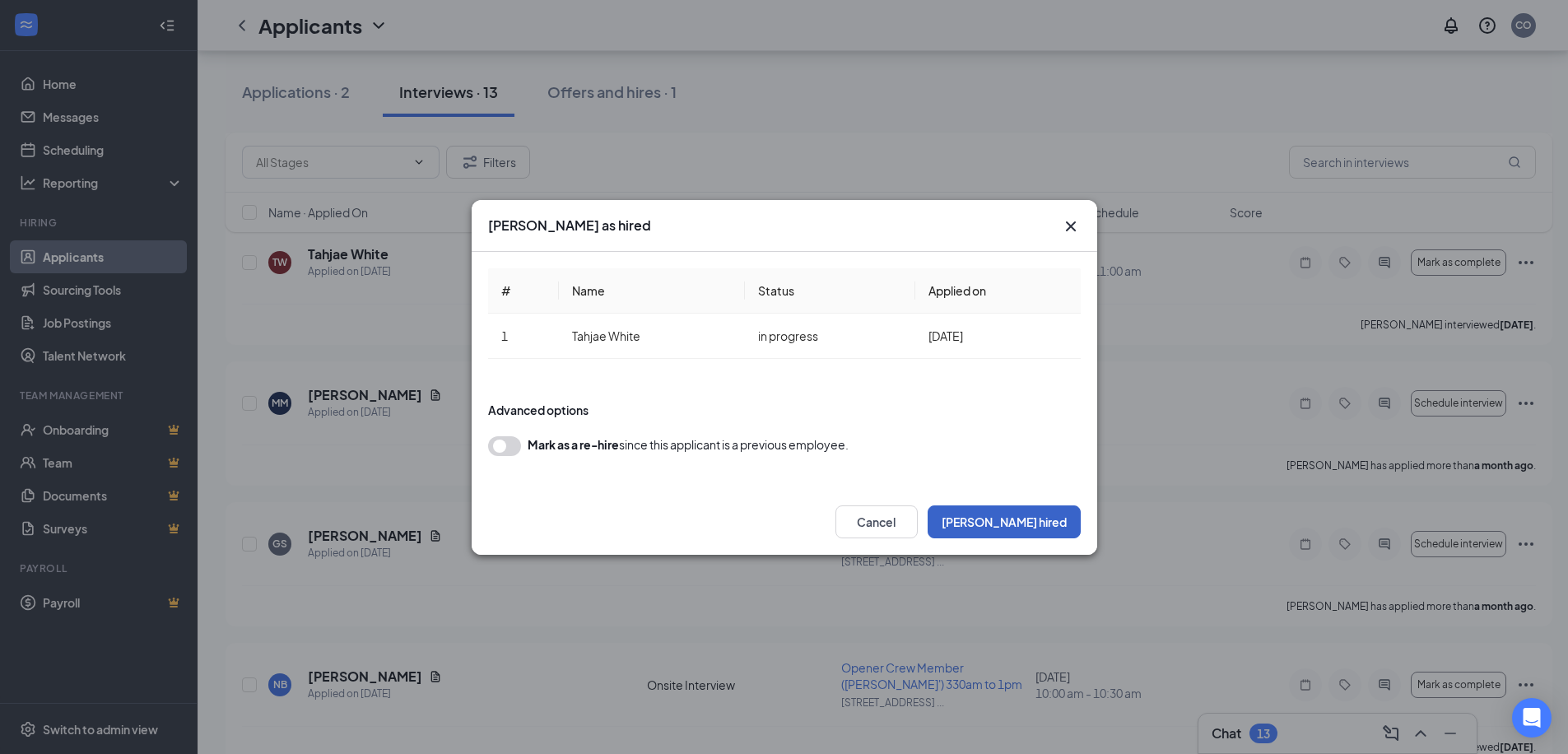
click at [1045, 523] on button "[PERSON_NAME] hired" at bounding box center [1004, 522] width 153 height 33
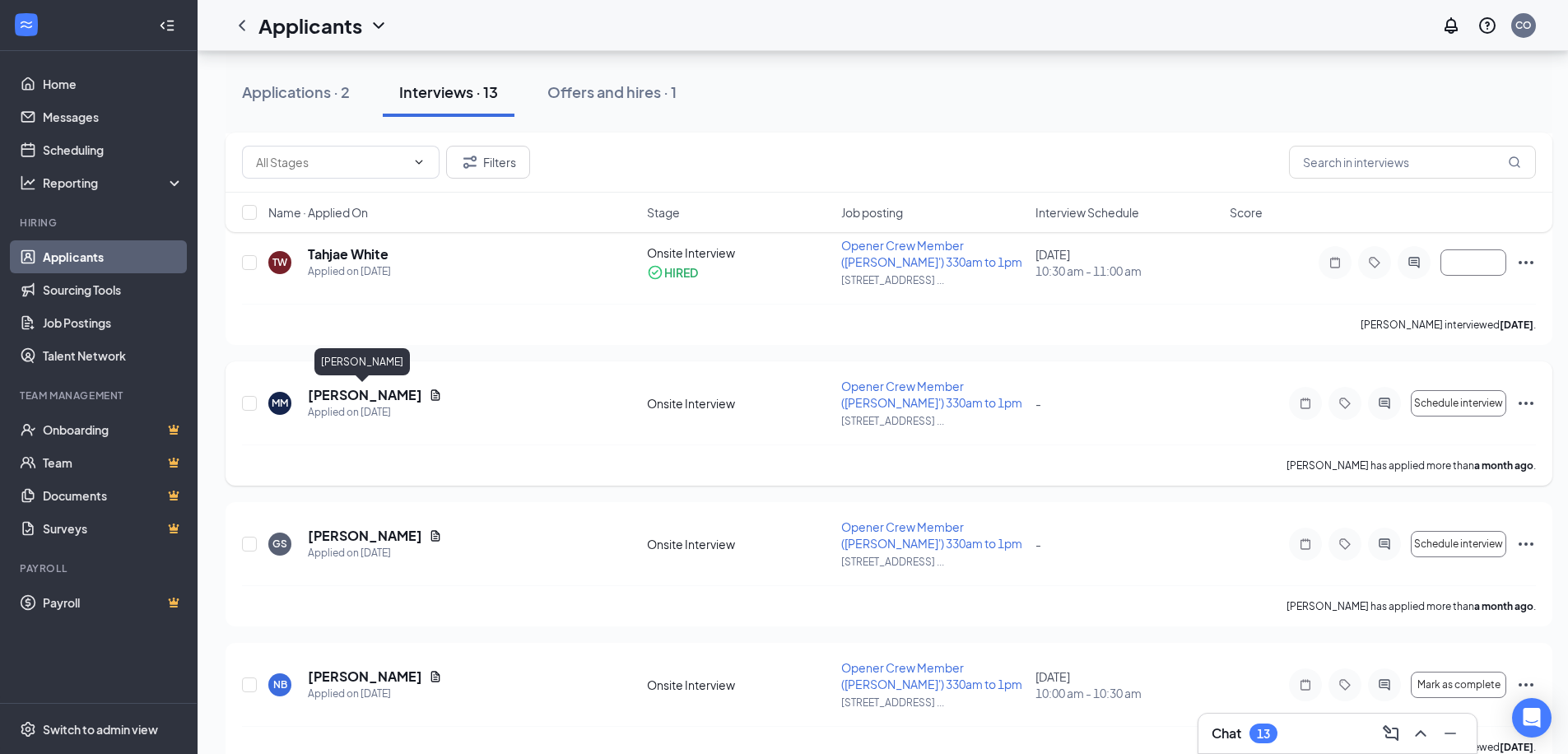
click at [355, 391] on h5 "[PERSON_NAME]" at bounding box center [364, 395] width 114 height 18
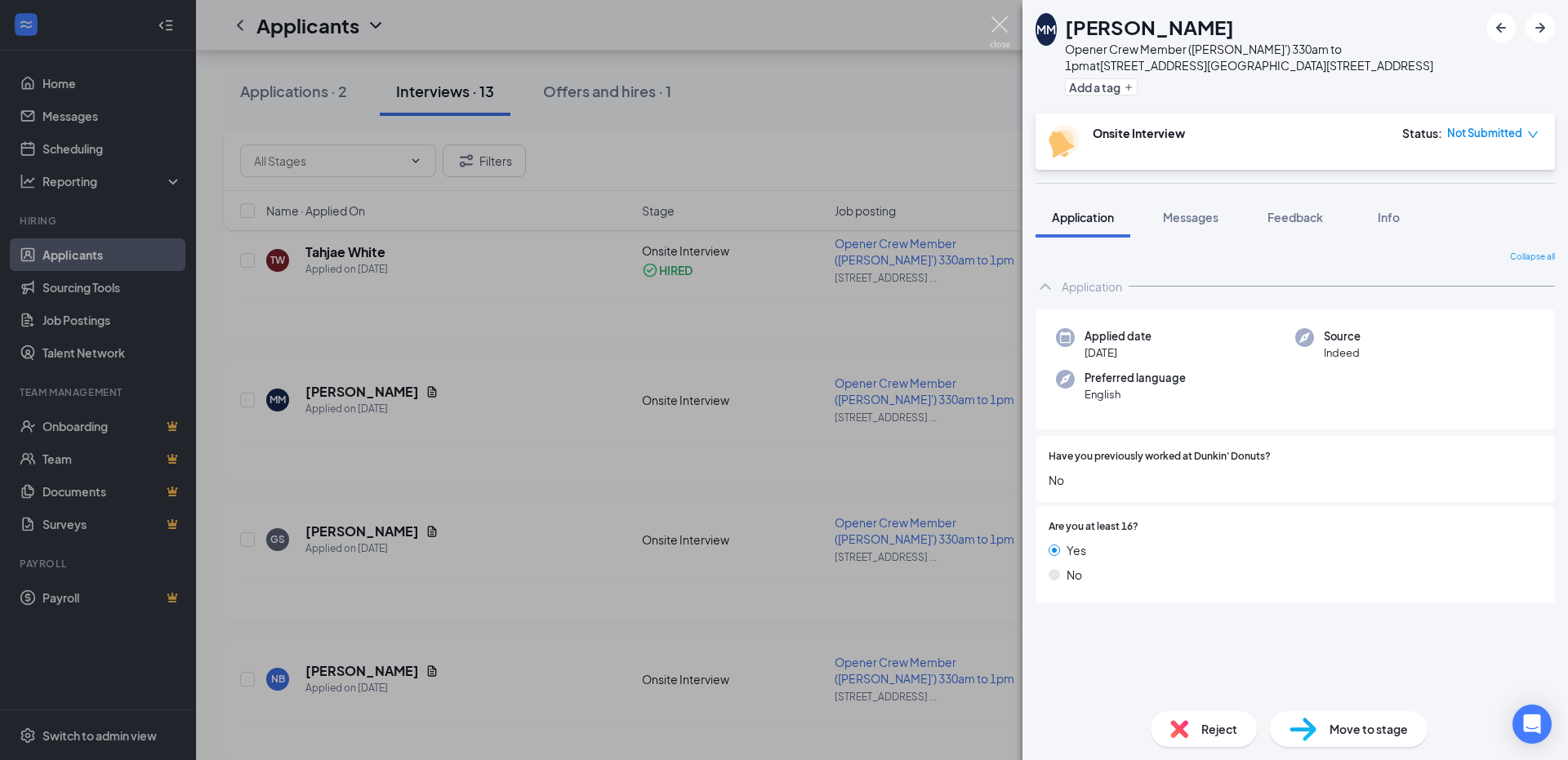
click at [1000, 23] on img at bounding box center [1000, 32] width 20 height 32
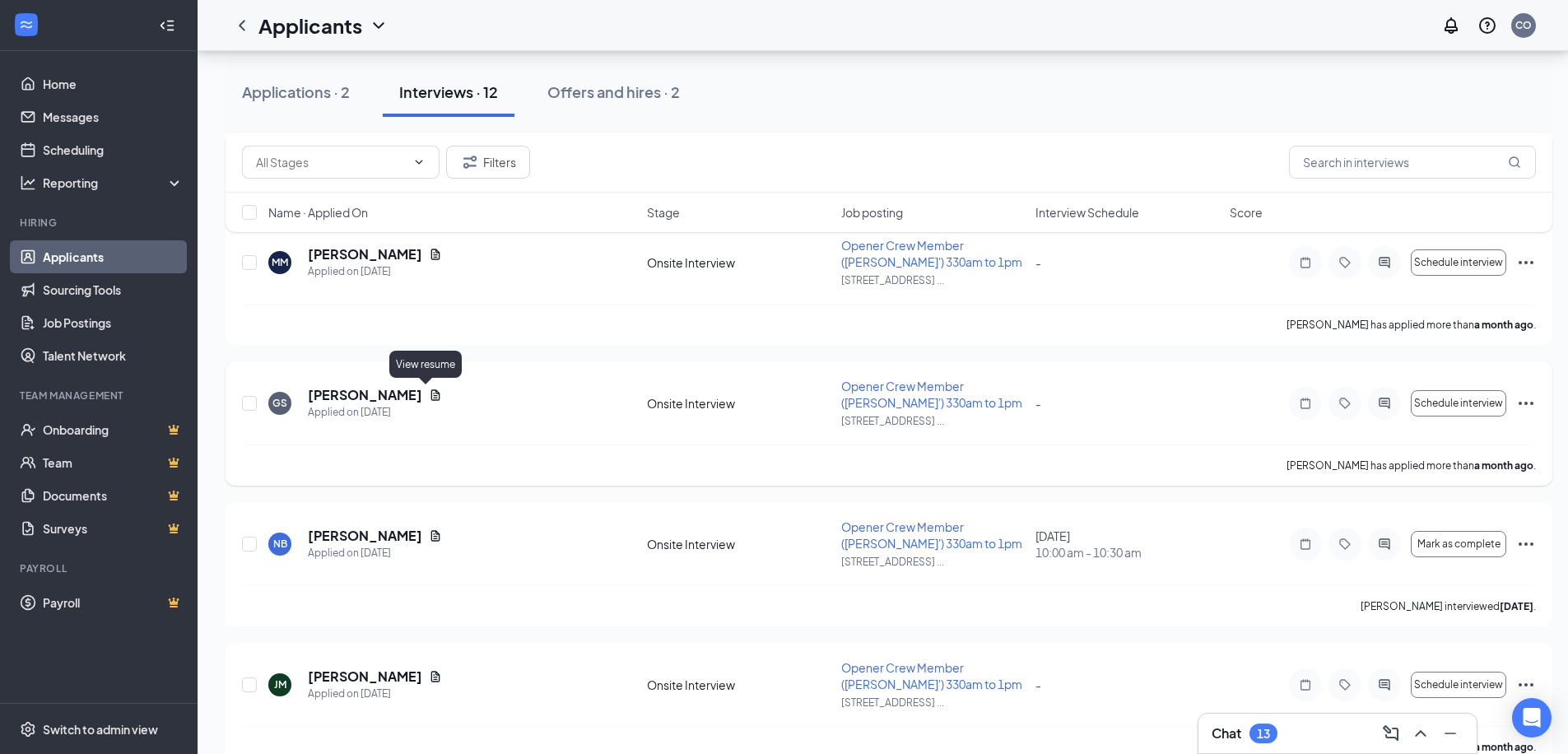
click at [429, 396] on icon "Document" at bounding box center [435, 395] width 13 height 13
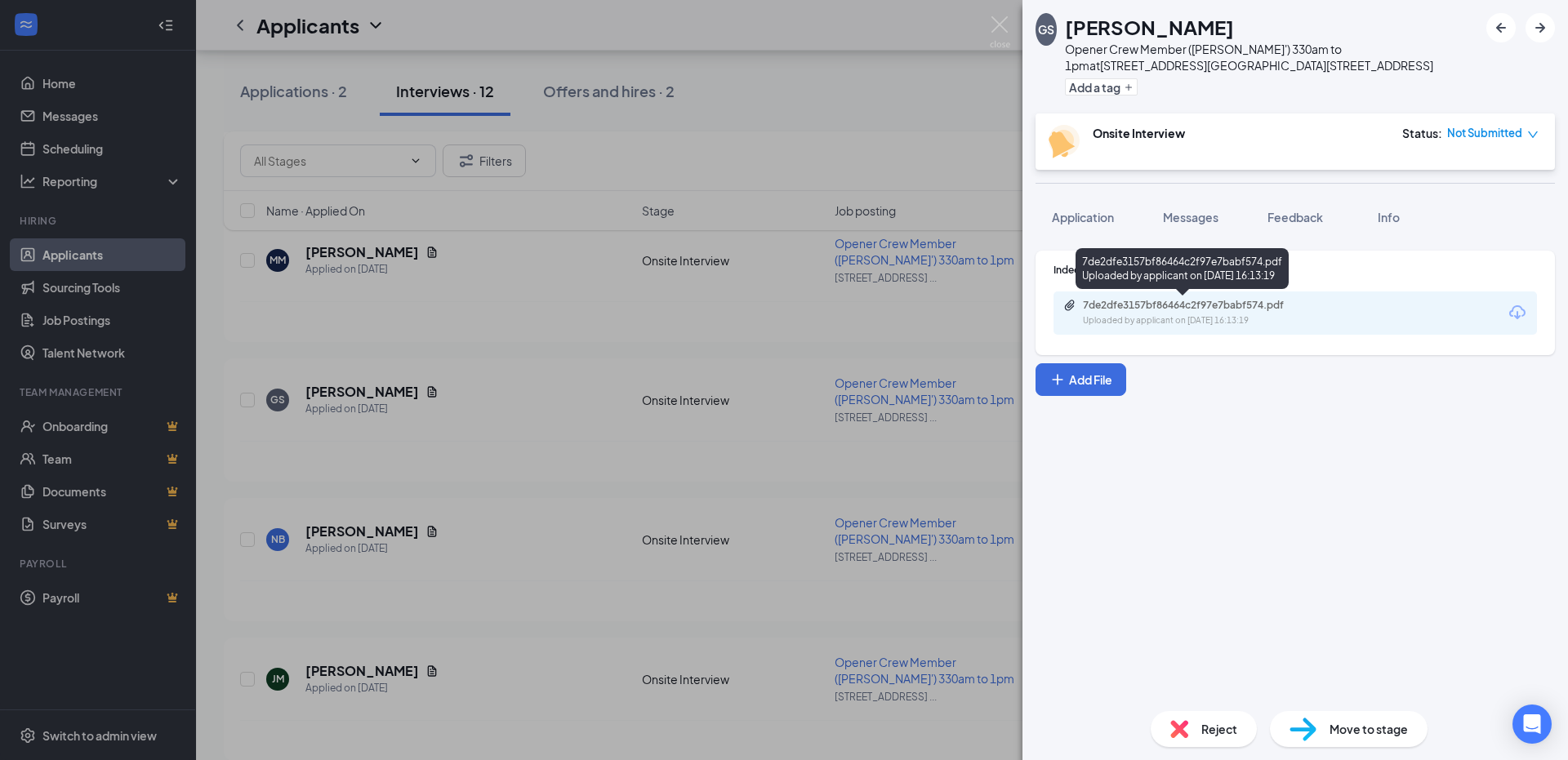
click at [1217, 306] on div "7de2dfe3157bf86464c2f97e7babf574.pdf" at bounding box center [1197, 305] width 229 height 13
click at [998, 26] on img at bounding box center [1000, 32] width 20 height 32
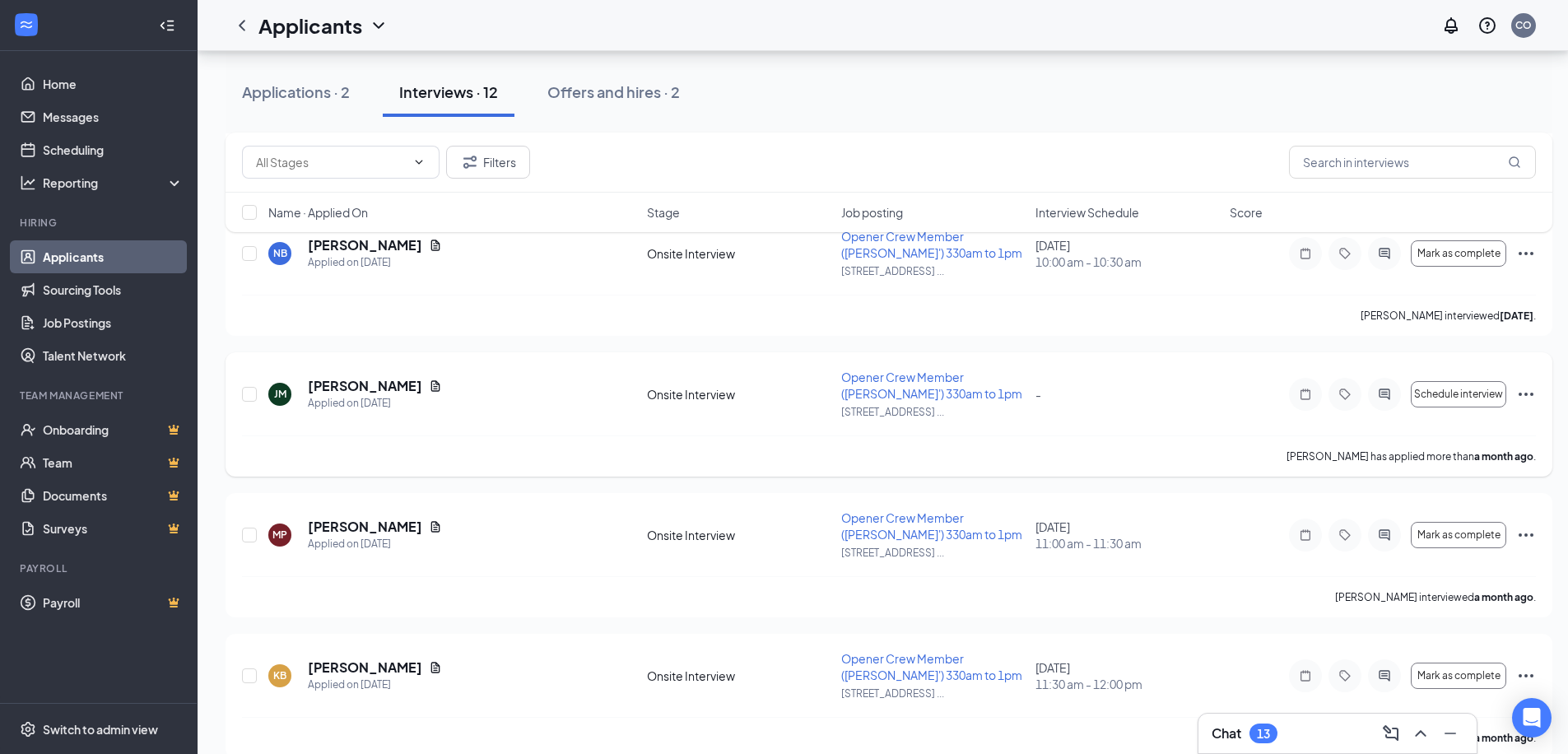
scroll to position [1302, 0]
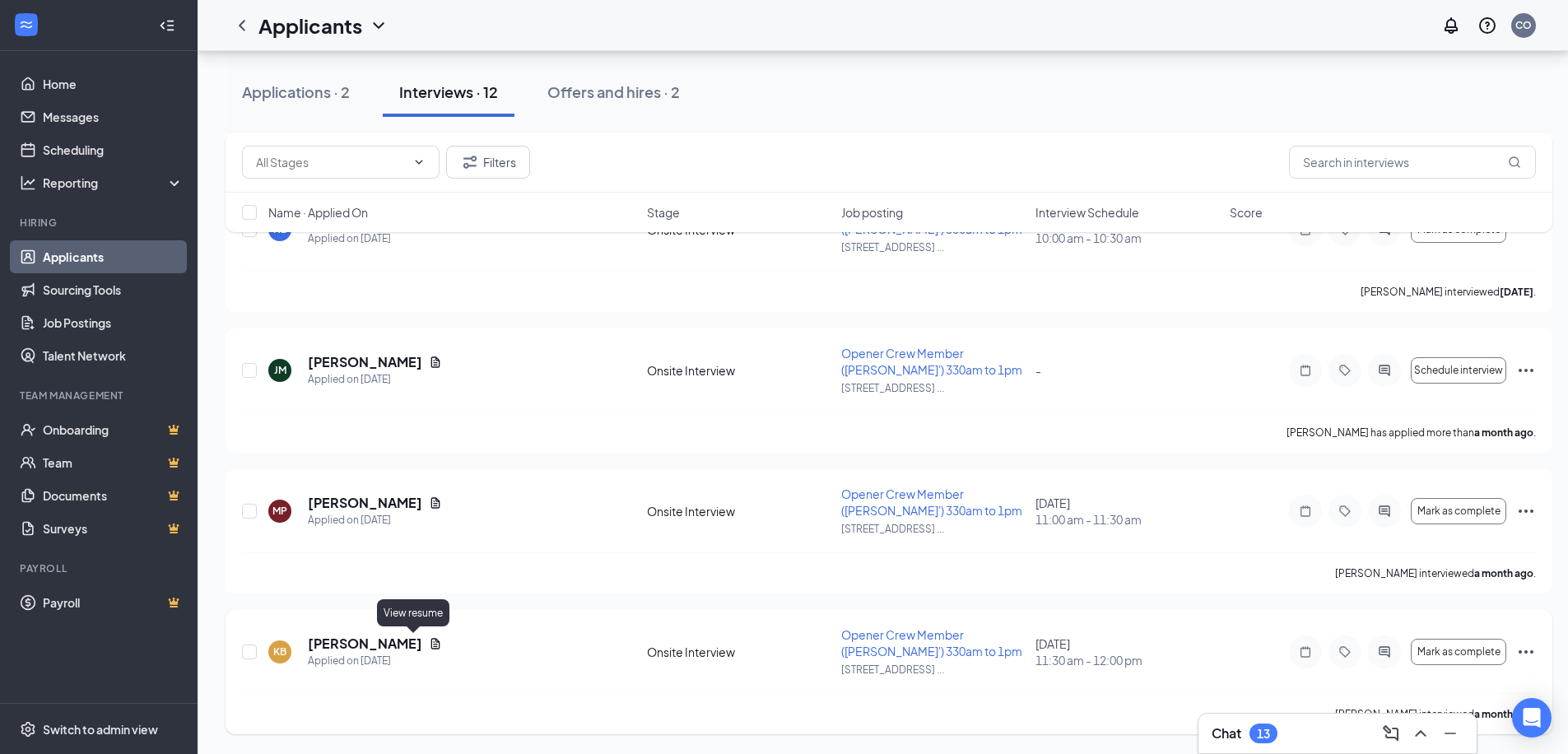
click at [431, 644] on icon "Document" at bounding box center [436, 644] width 9 height 11
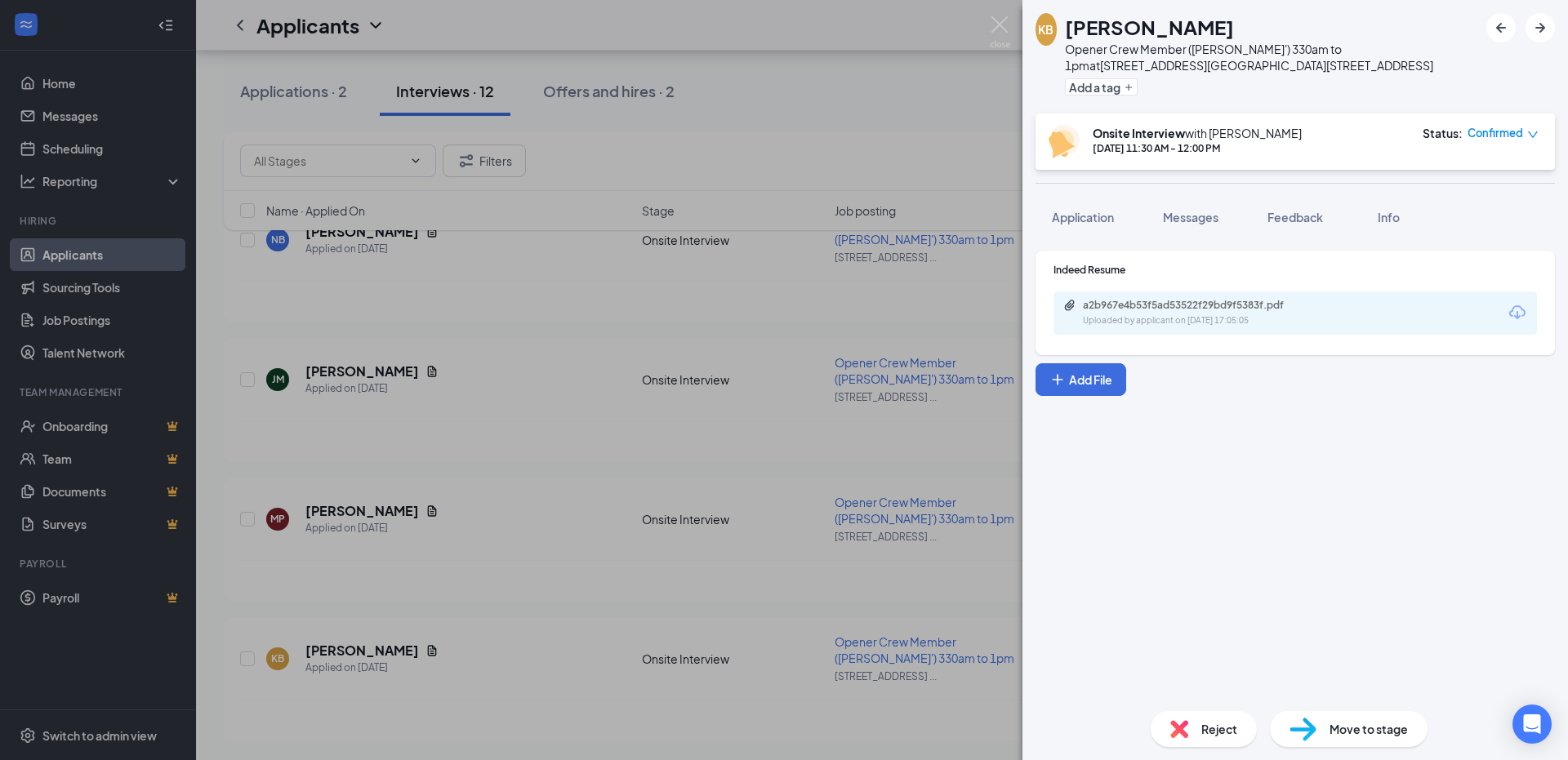
click at [1236, 313] on div "a2b967e4b53f5ad53522f29bd9f5383f.pdf Uploaded by applicant on [DATE] 17:05:05" at bounding box center [1195, 313] width 265 height 29
click at [1140, 320] on div "Uploaded by applicant on [DATE] 17:05:05" at bounding box center [1205, 321] width 245 height 13
click at [1000, 25] on img at bounding box center [1000, 32] width 20 height 32
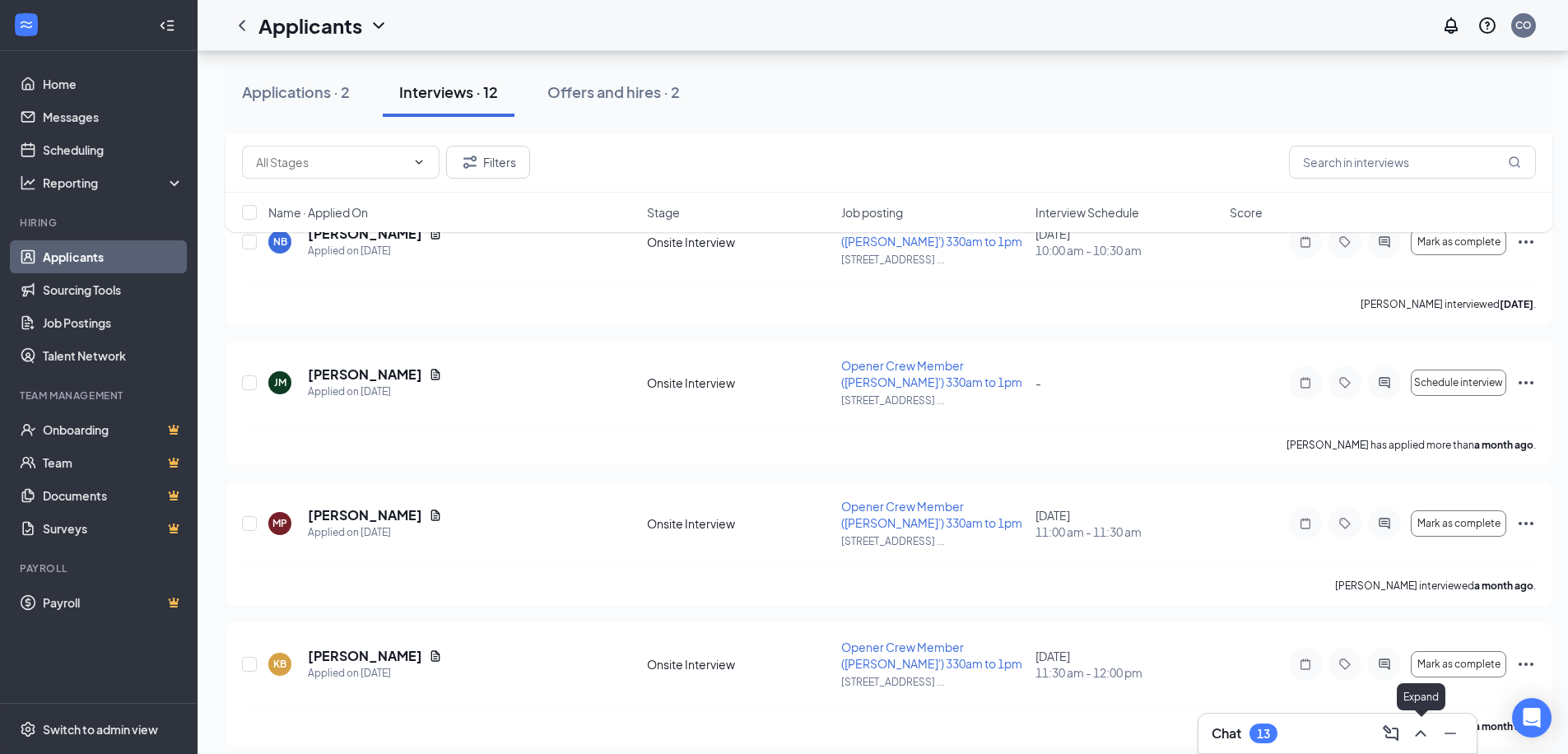
click at [1420, 727] on icon "ChevronUp" at bounding box center [1420, 734] width 19 height 19
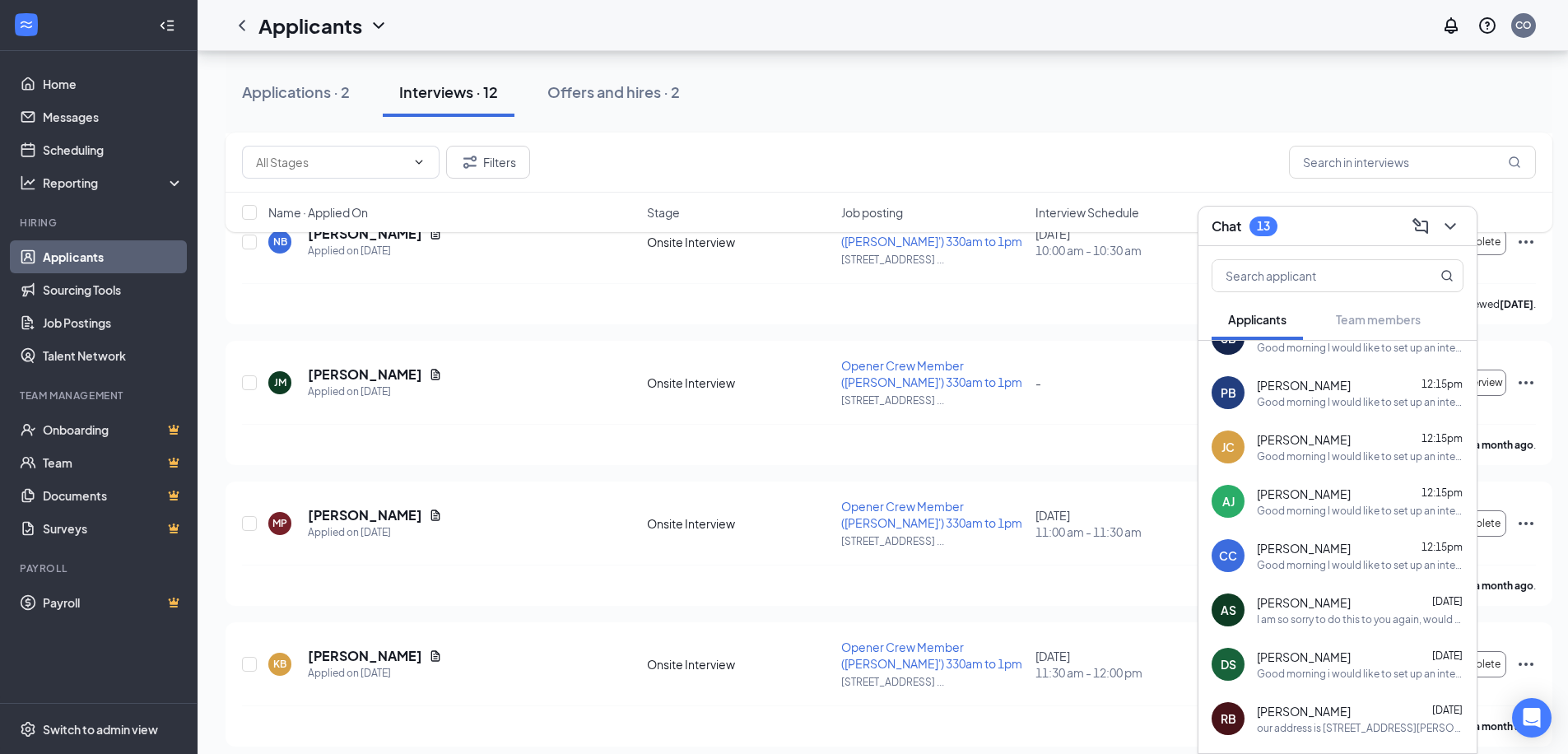
scroll to position [82, 0]
click at [1313, 502] on span "[PERSON_NAME]" at bounding box center [1304, 495] width 94 height 17
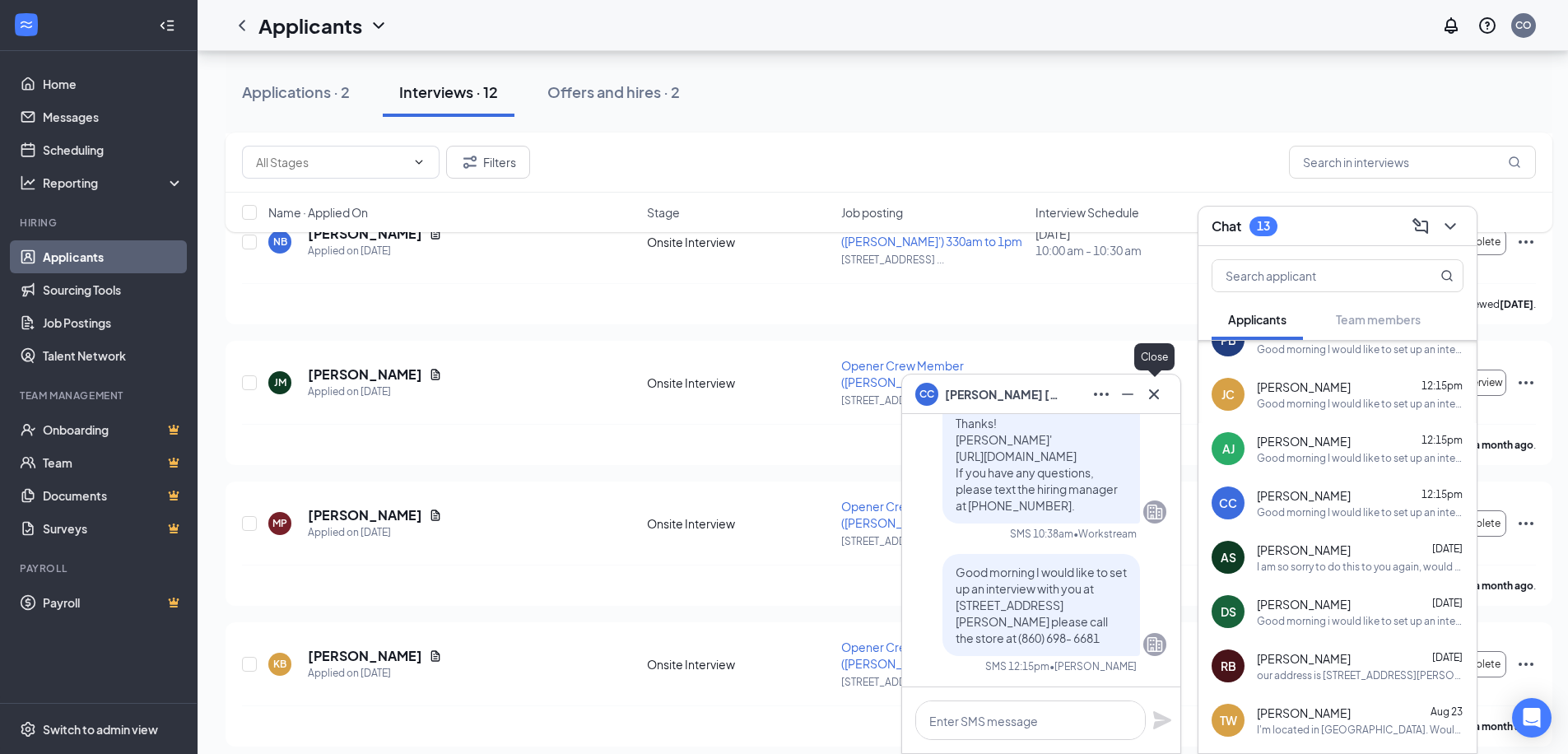
click at [1149, 390] on icon "Cross" at bounding box center [1153, 394] width 19 height 19
